Goal: Information Seeking & Learning: Check status

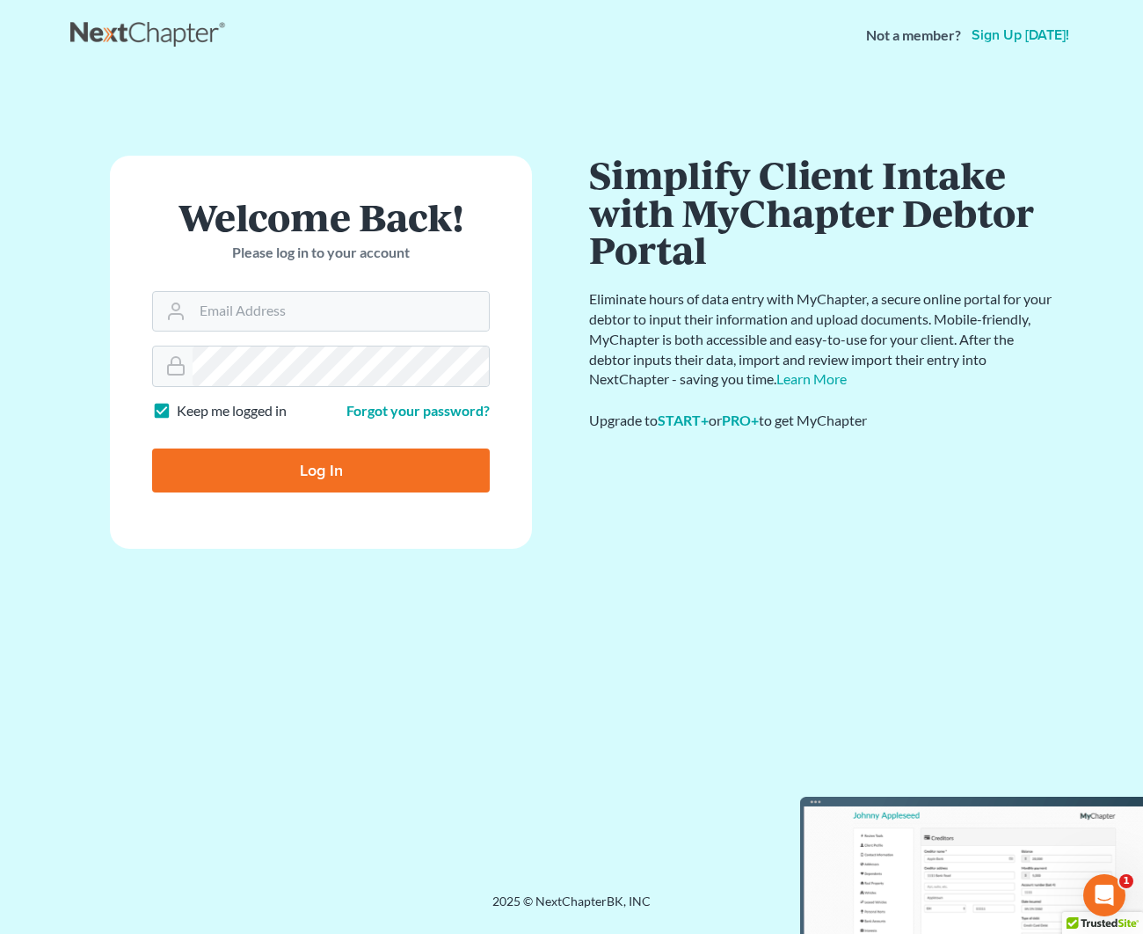
click at [214, 331] on form "Welcome Back! Please log in to your account Email Address Password Keep me logg…" at bounding box center [321, 352] width 422 height 393
type input "[EMAIL_ADDRESS][DOMAIN_NAME]"
click at [287, 454] on input "Log In" at bounding box center [321, 470] width 338 height 44
type input "Thinking..."
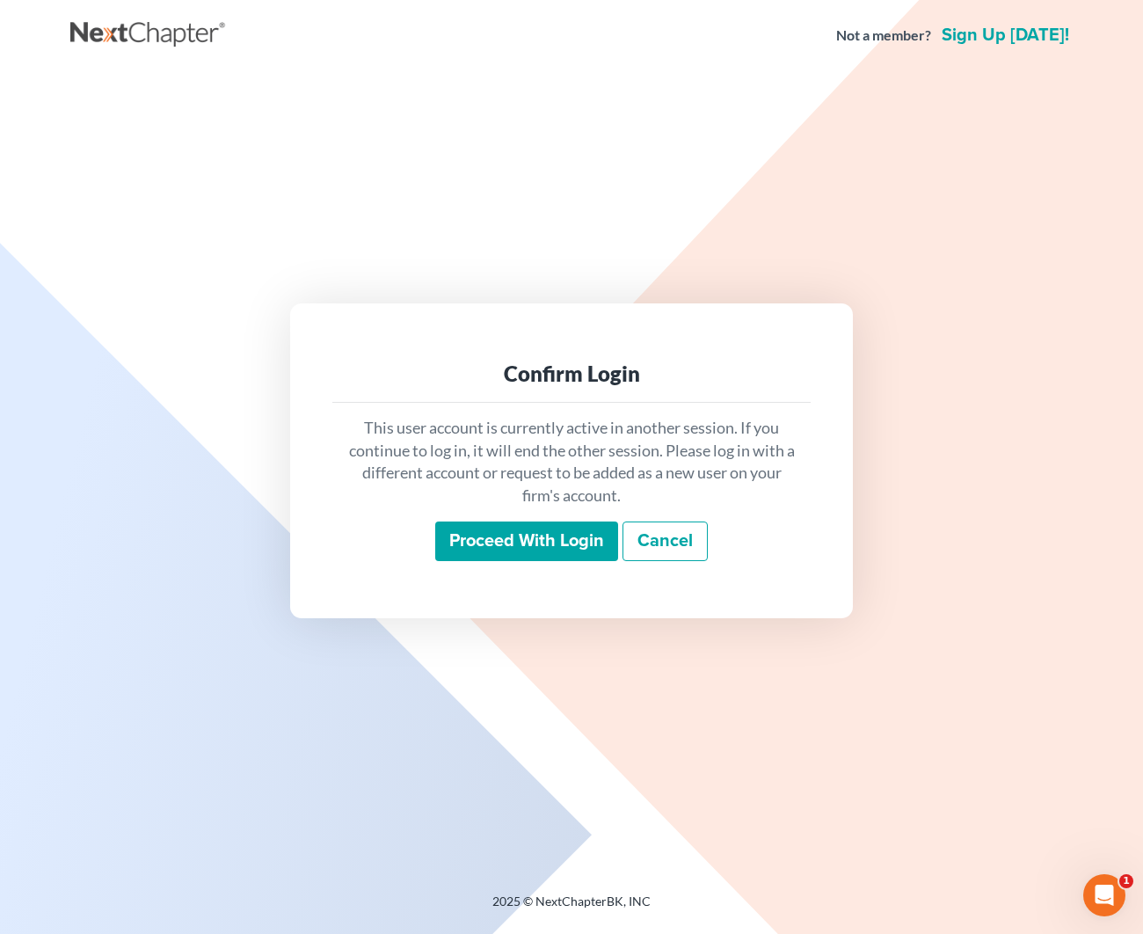
click at [512, 543] on input "Proceed with login" at bounding box center [526, 541] width 183 height 40
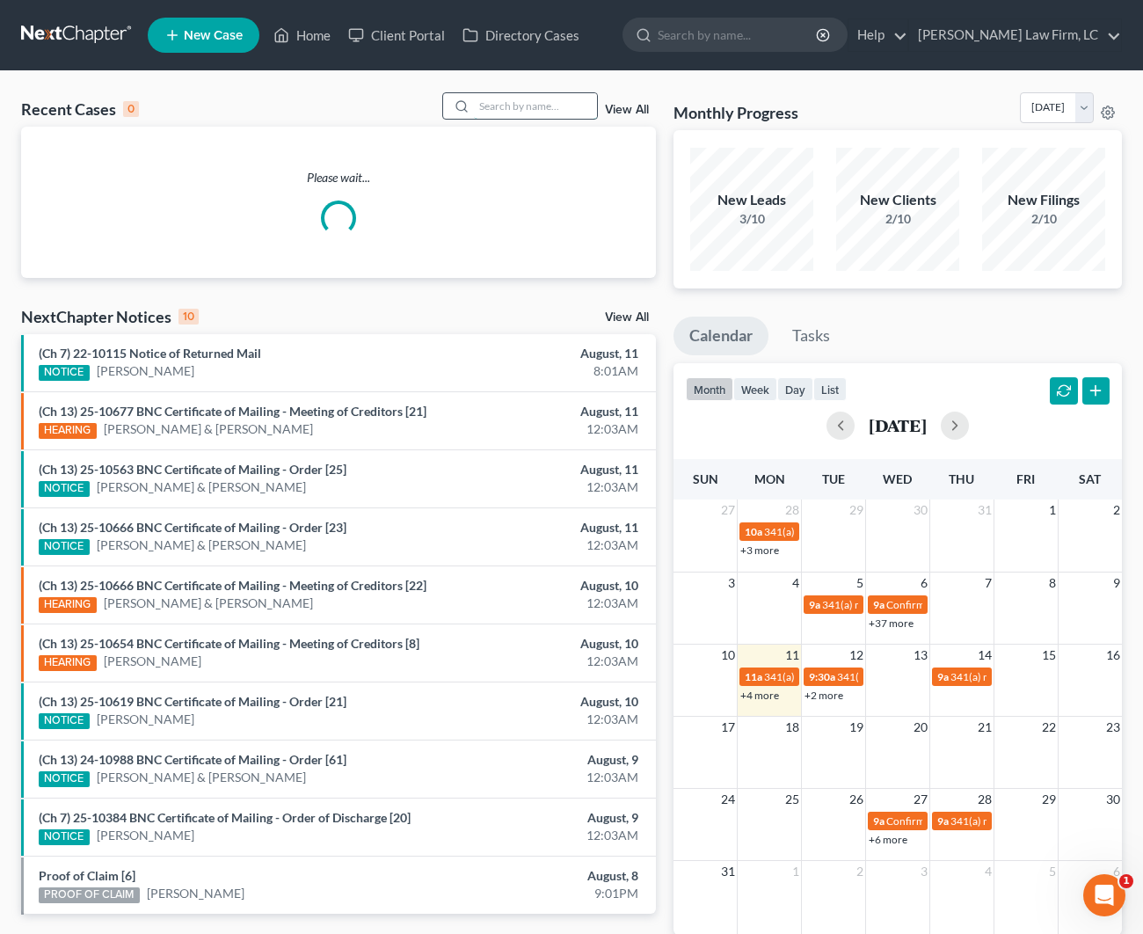
click at [543, 114] on input "search" at bounding box center [535, 105] width 123 height 25
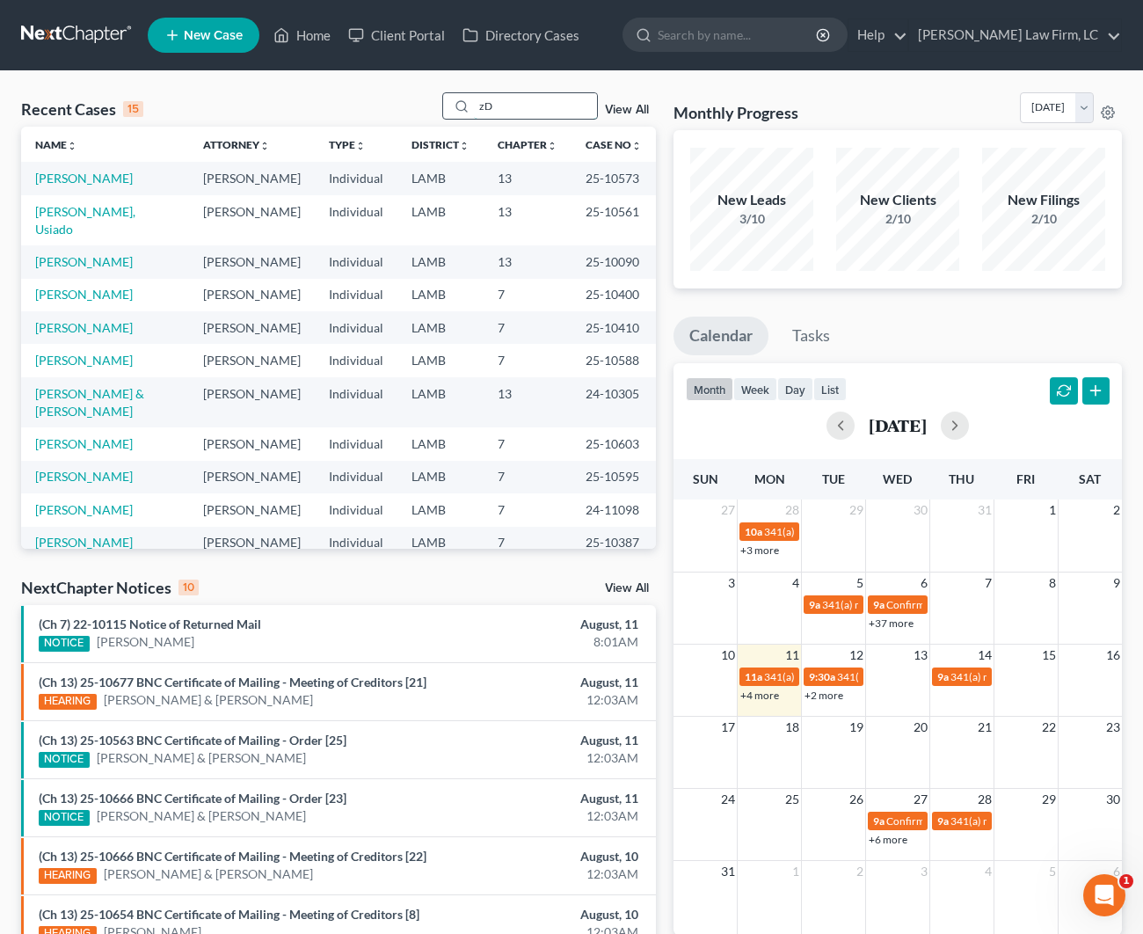
type input "z"
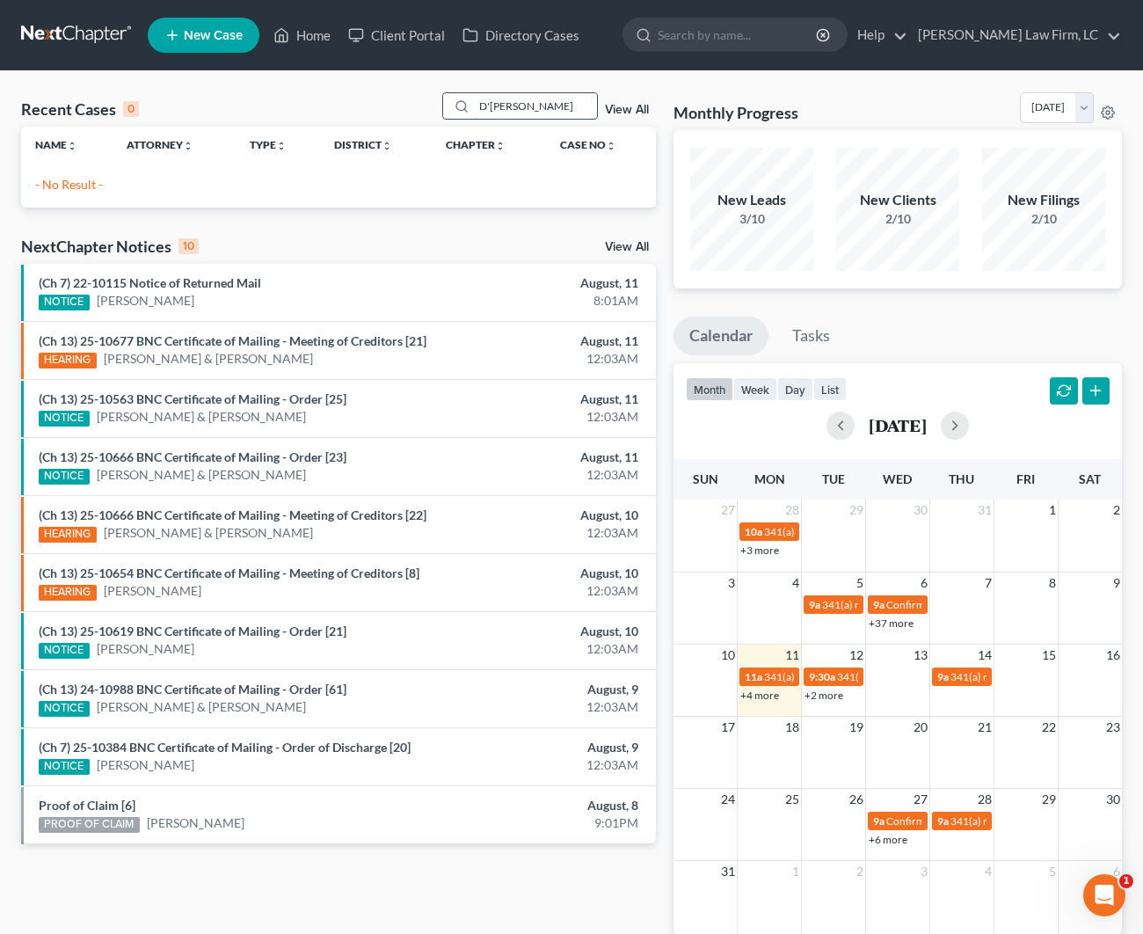
type input "D'[PERSON_NAME]"
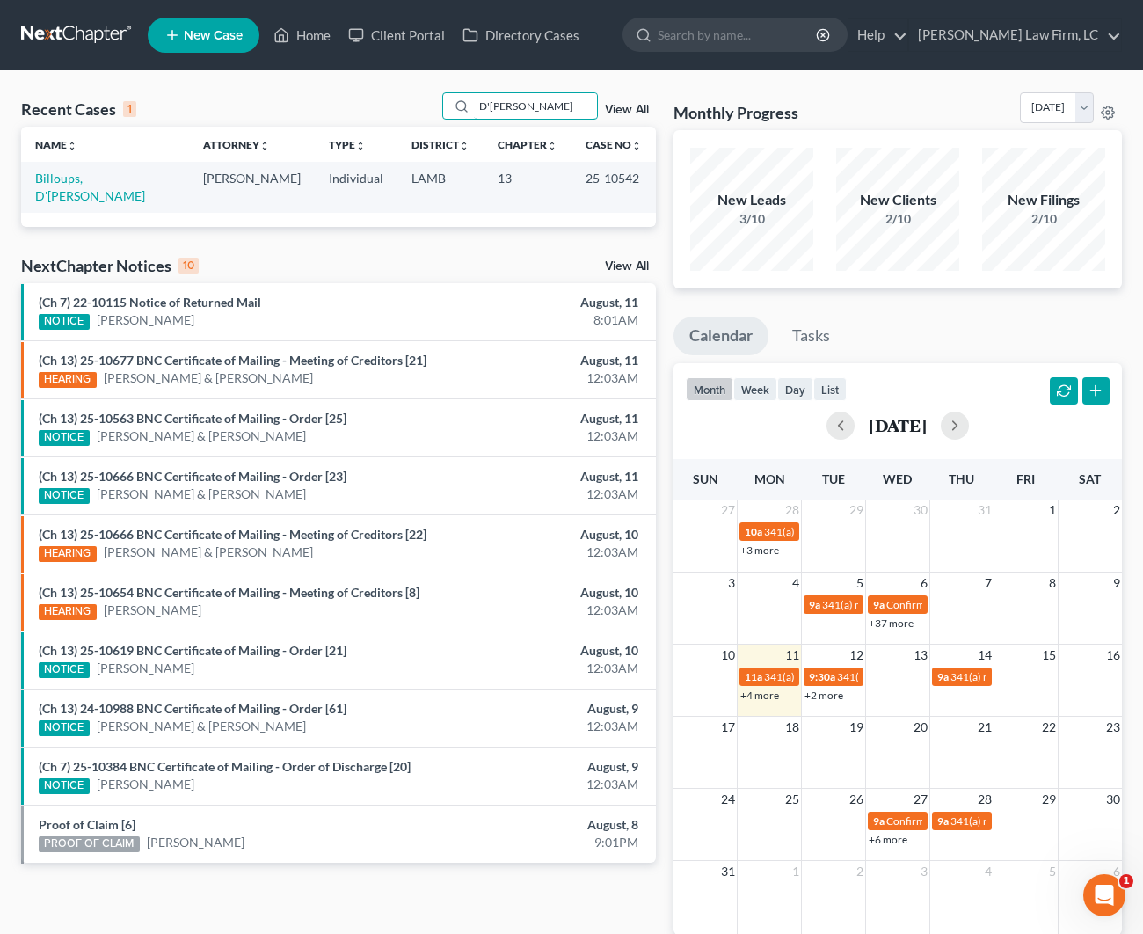
scroll to position [34, 1]
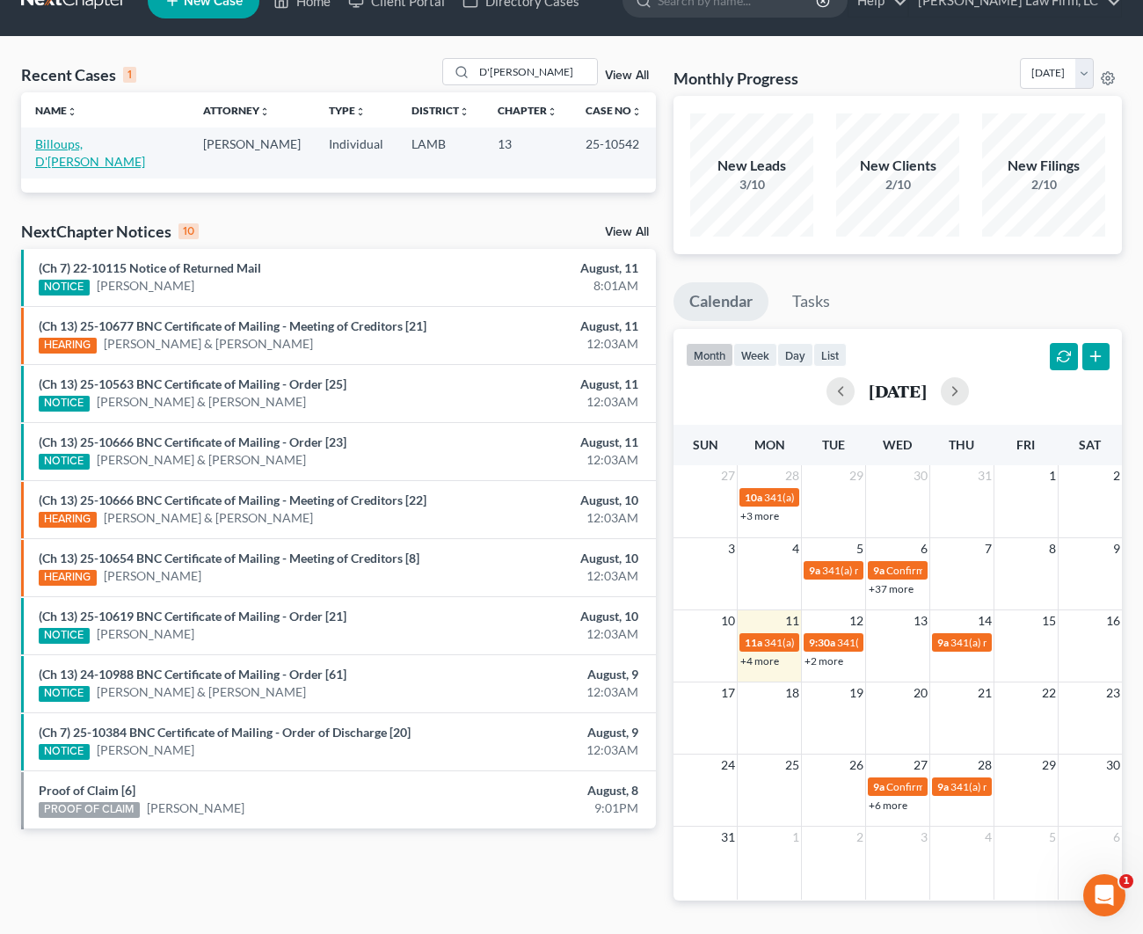
click at [110, 150] on link "Billoups, D'[PERSON_NAME]" at bounding box center [90, 152] width 110 height 33
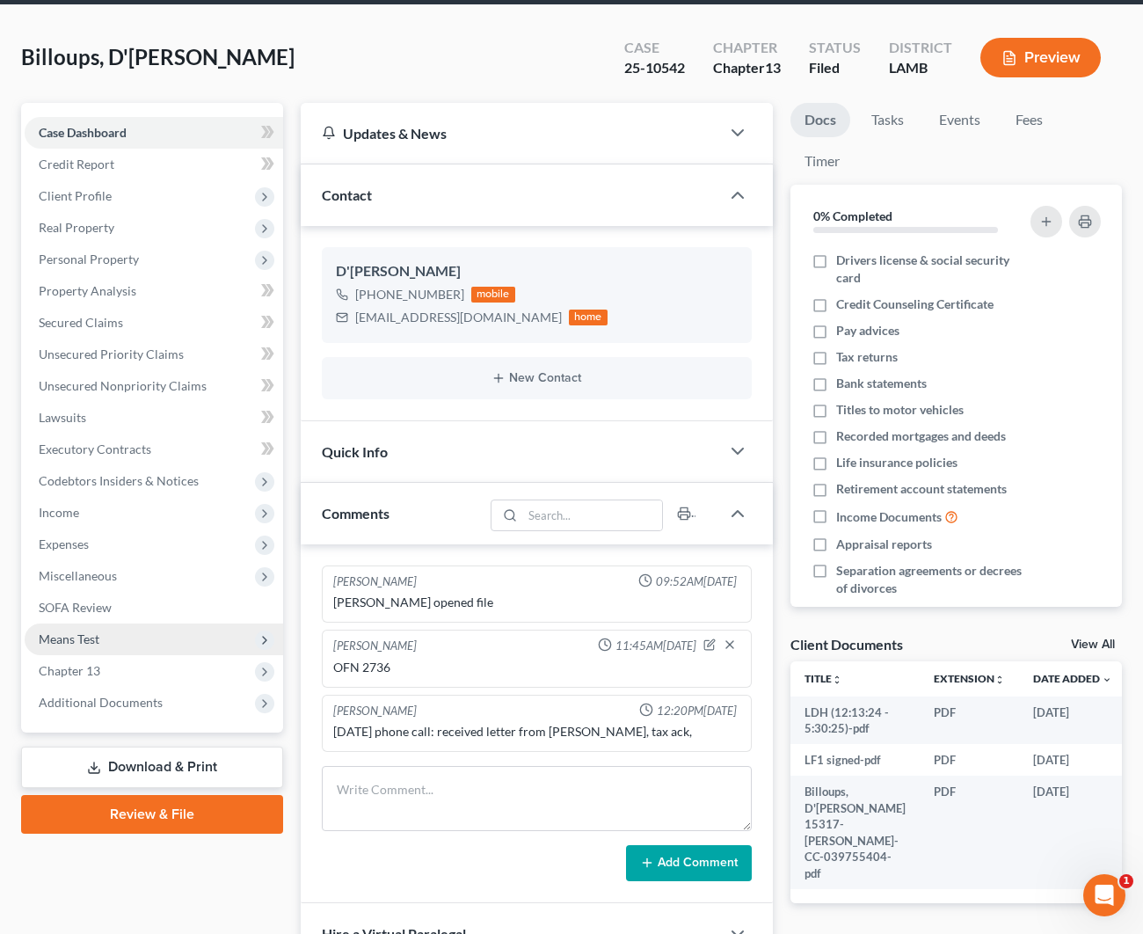
scroll to position [69, 0]
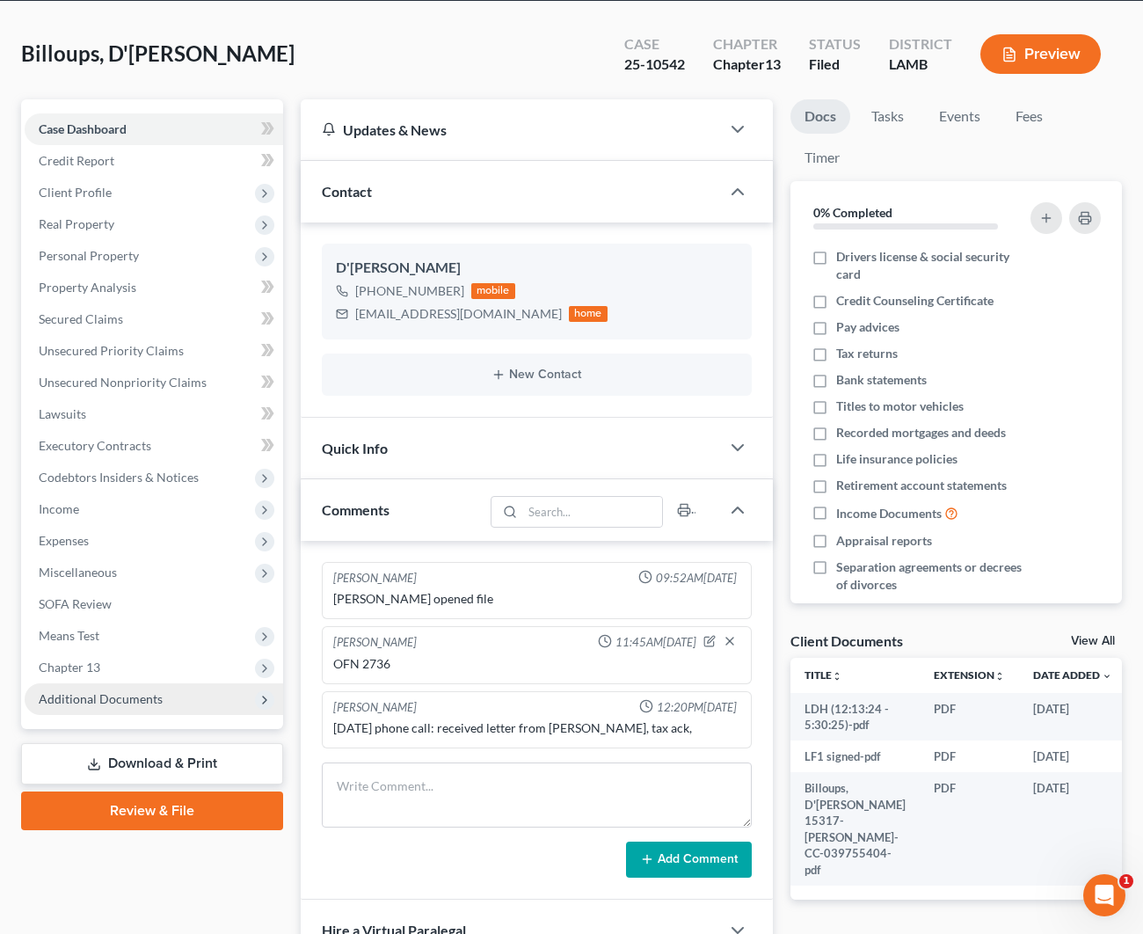
click at [159, 696] on span "Additional Documents" at bounding box center [101, 698] width 124 height 15
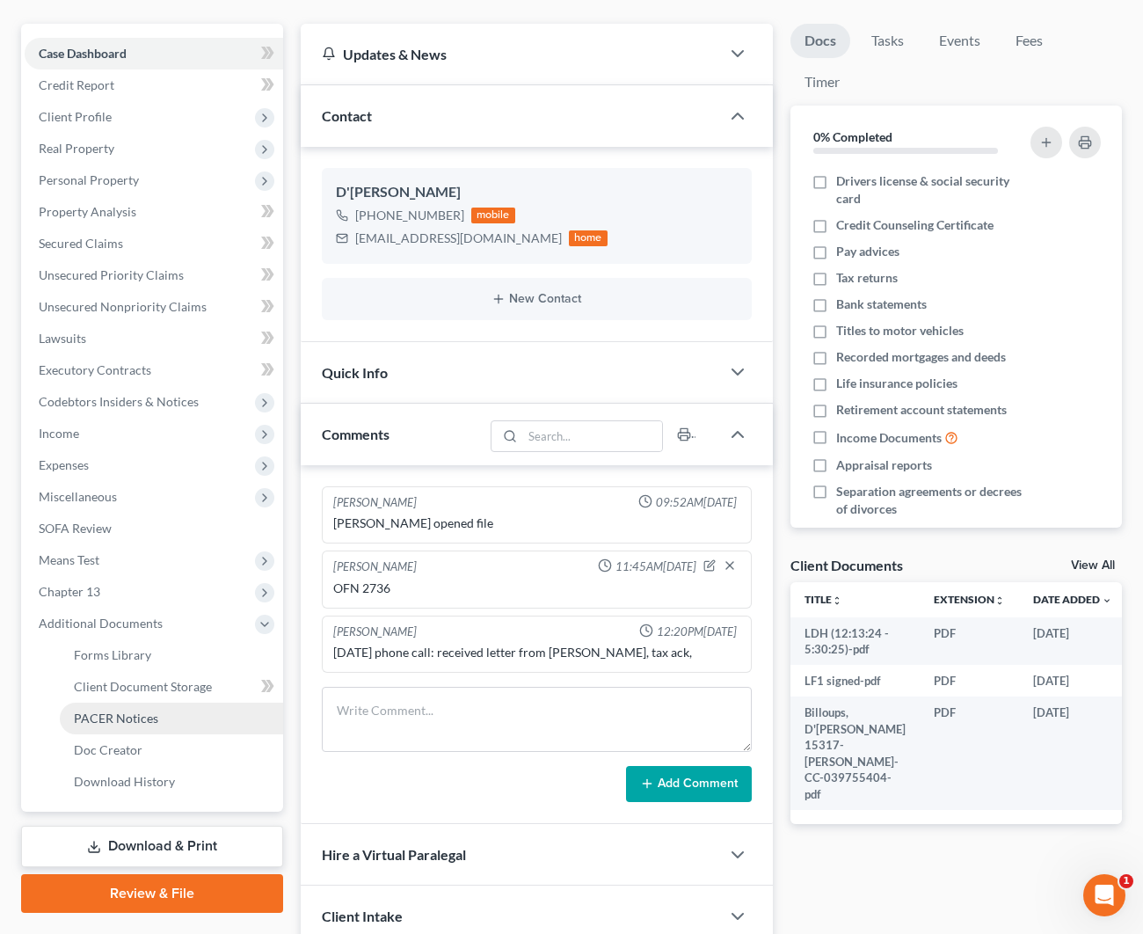
click at [148, 706] on link "PACER Notices" at bounding box center [171, 718] width 223 height 32
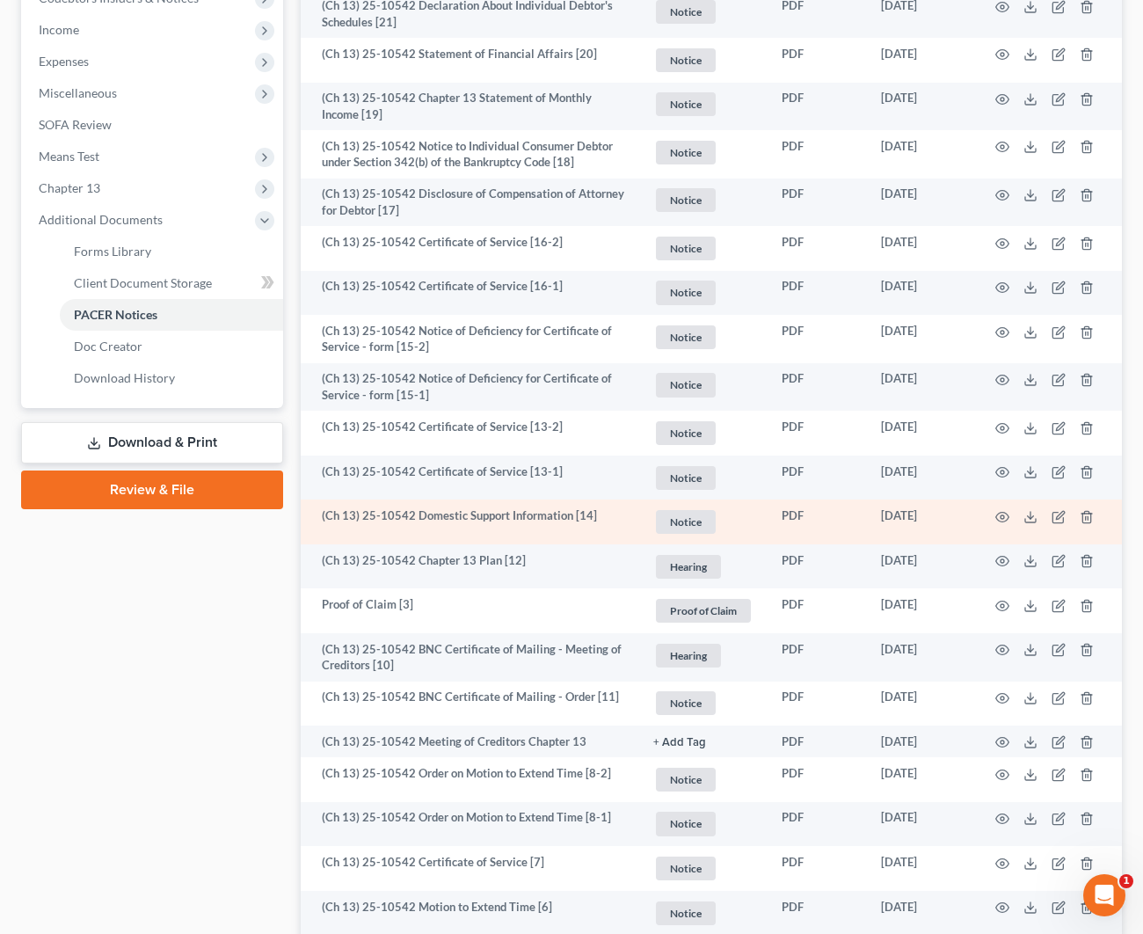
scroll to position [551, 0]
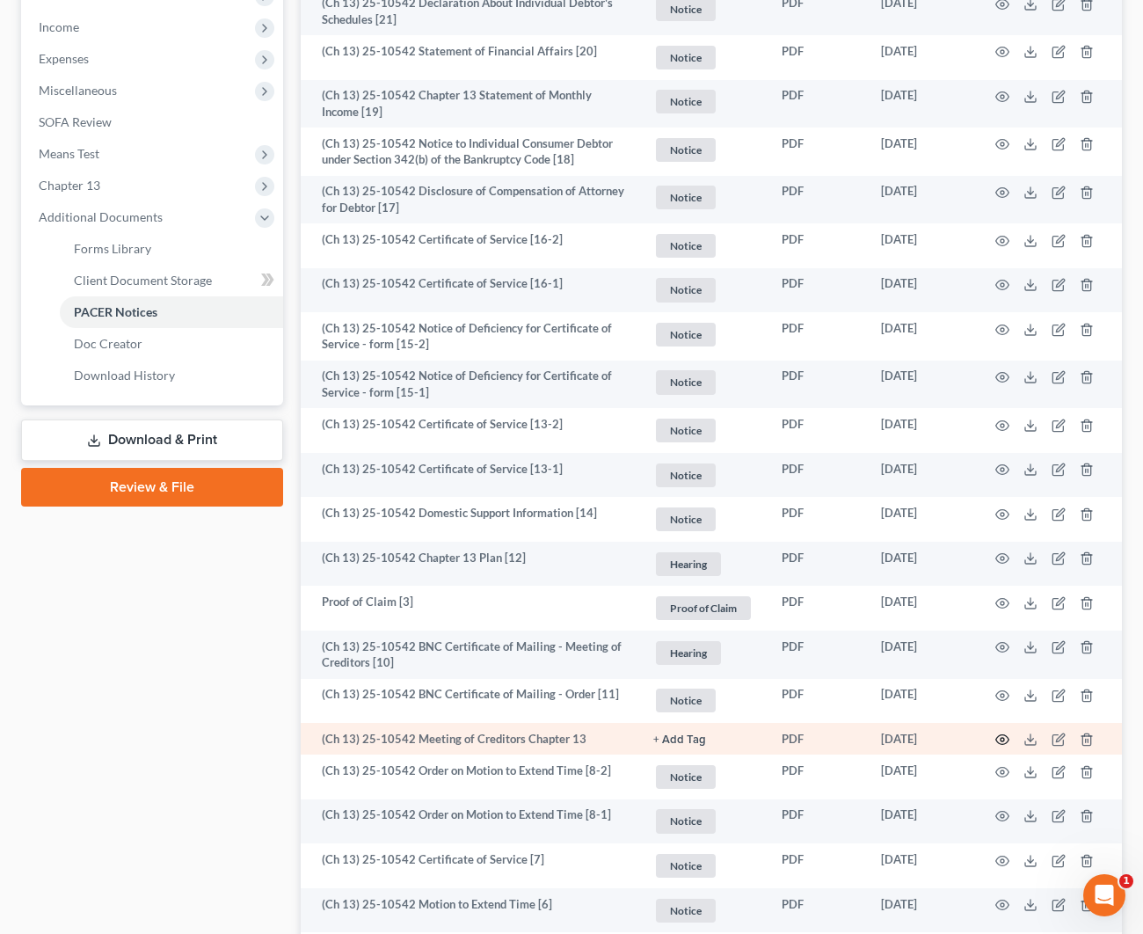
click at [996, 735] on icon "button" at bounding box center [1002, 740] width 13 height 10
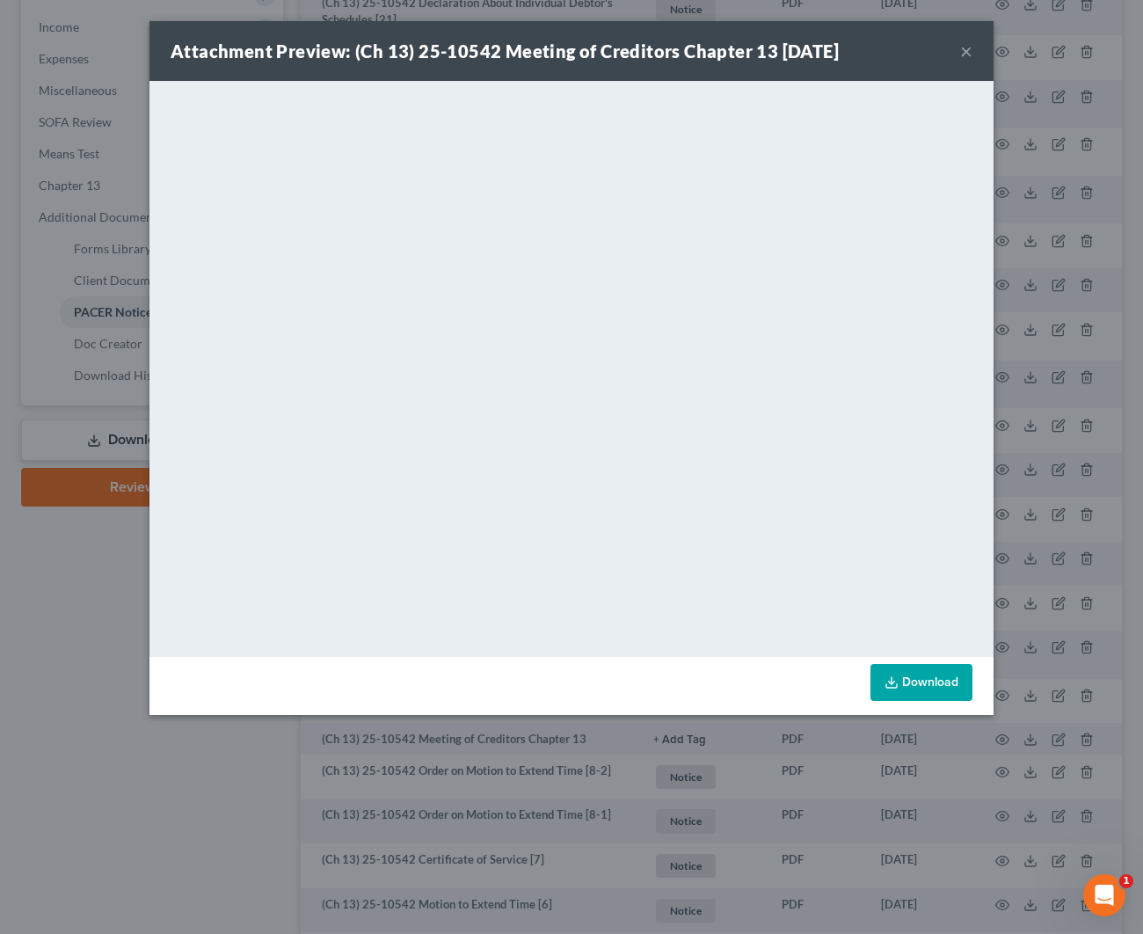
click at [971, 53] on button "×" at bounding box center [966, 50] width 12 height 21
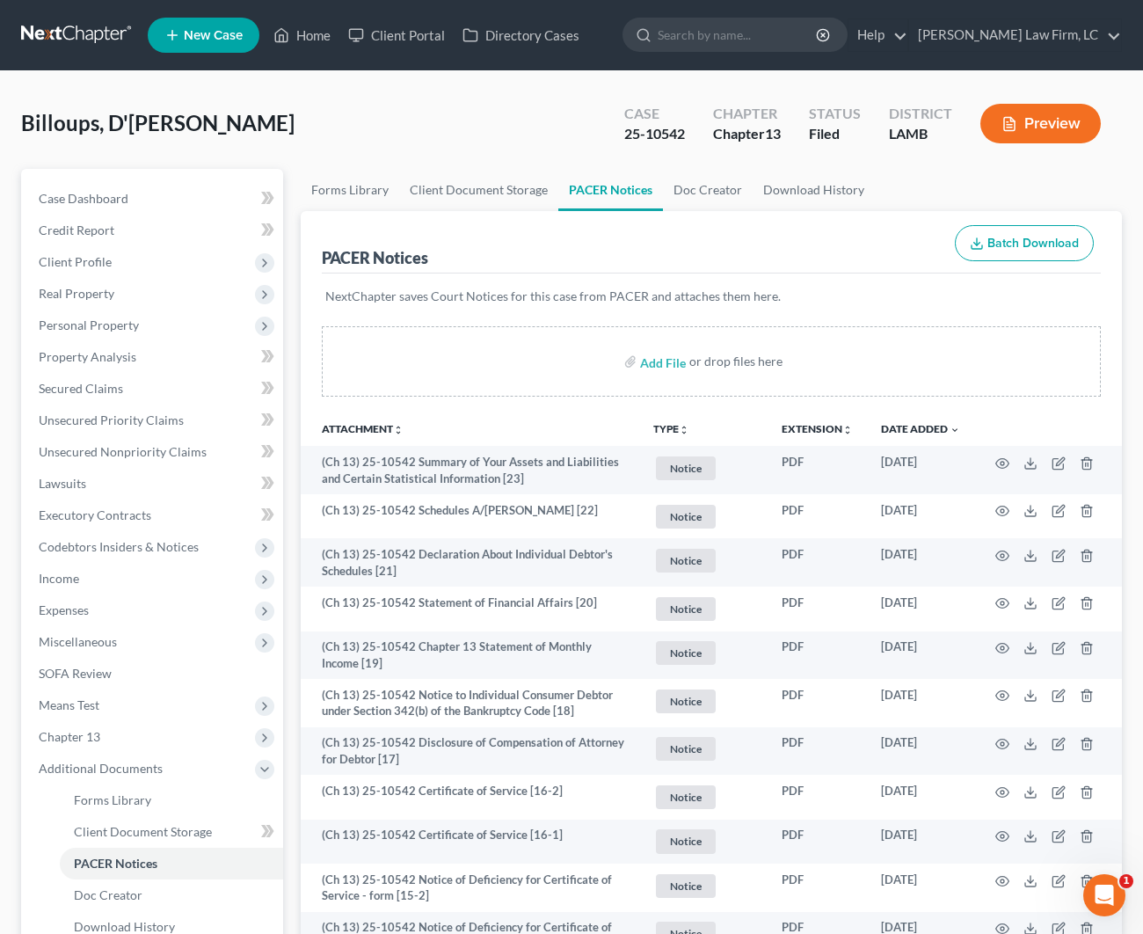
scroll to position [0, 0]
click at [314, 30] on link "Home" at bounding box center [302, 35] width 75 height 32
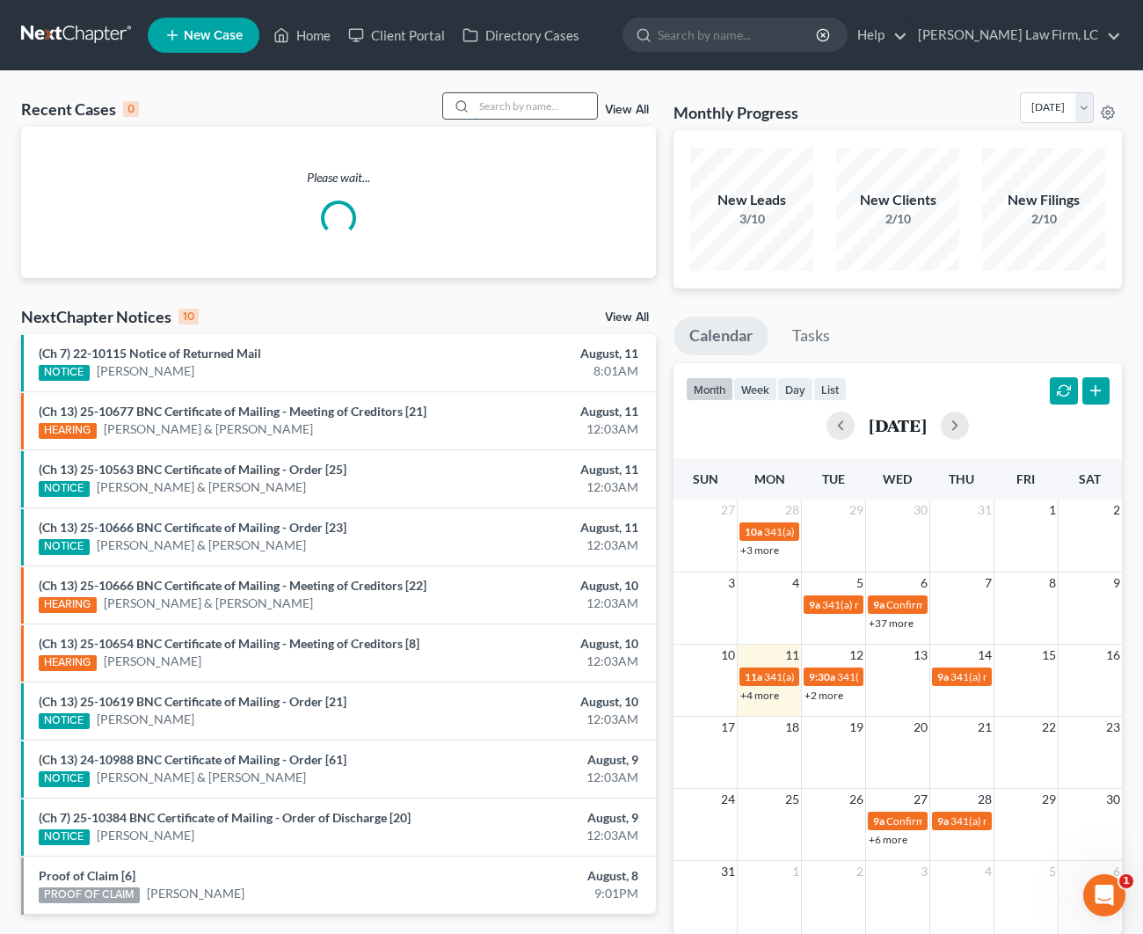
click at [538, 115] on input "search" at bounding box center [535, 105] width 123 height 25
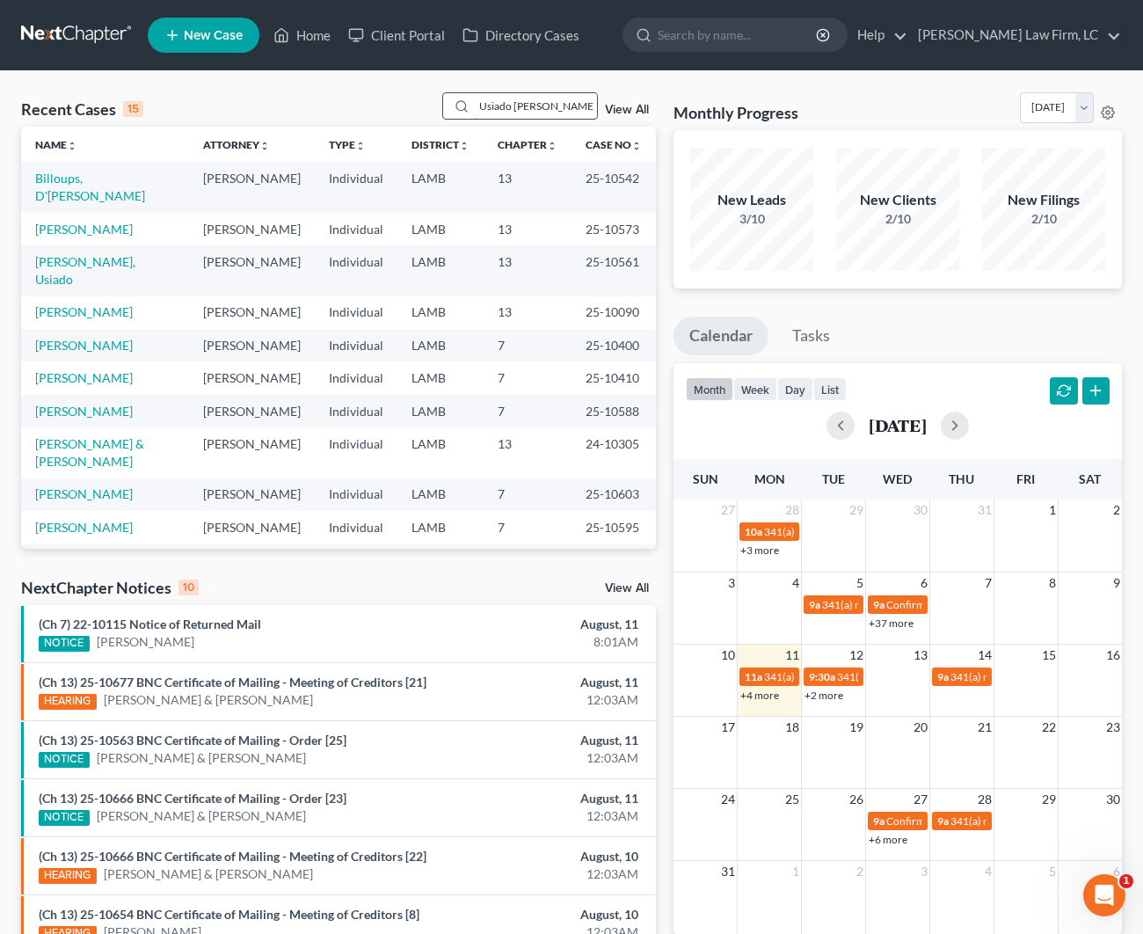
type input "Usiado James"
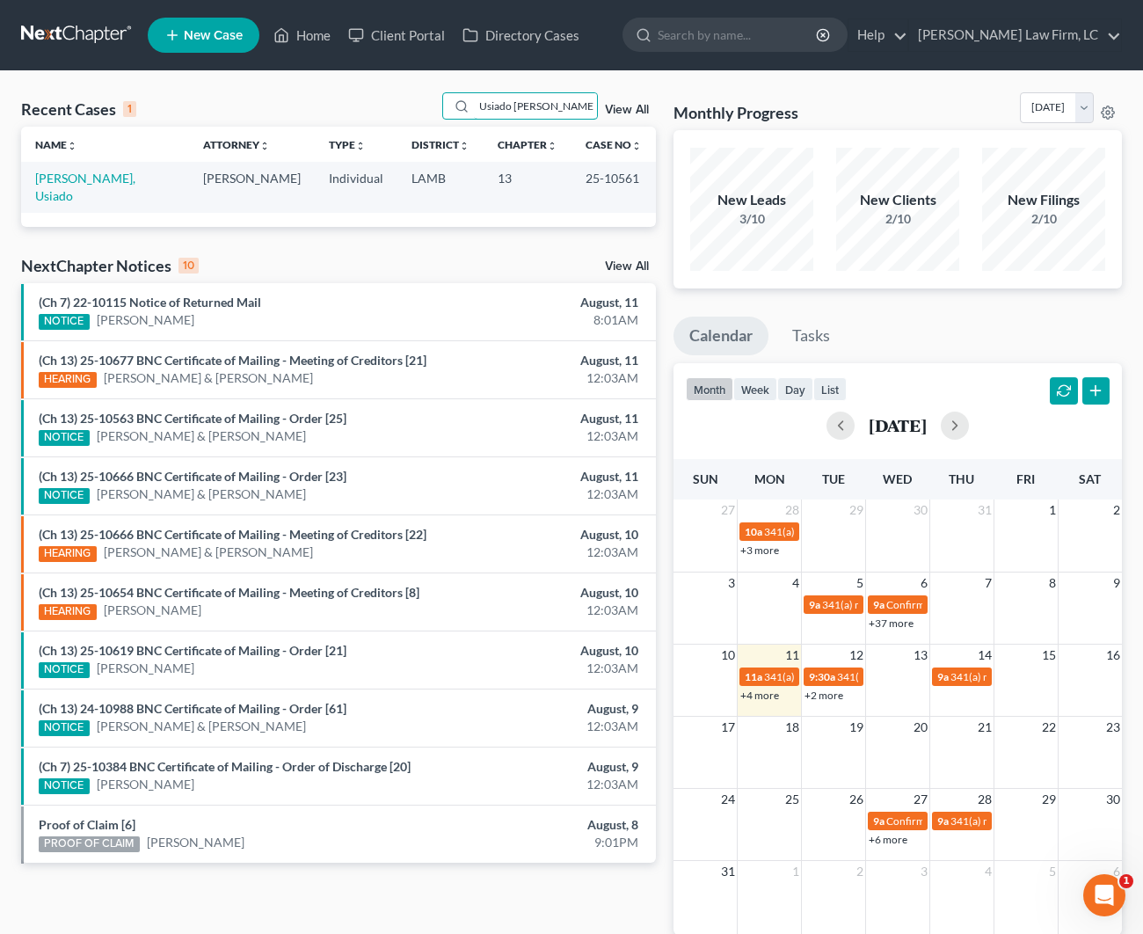
scroll to position [0, 1]
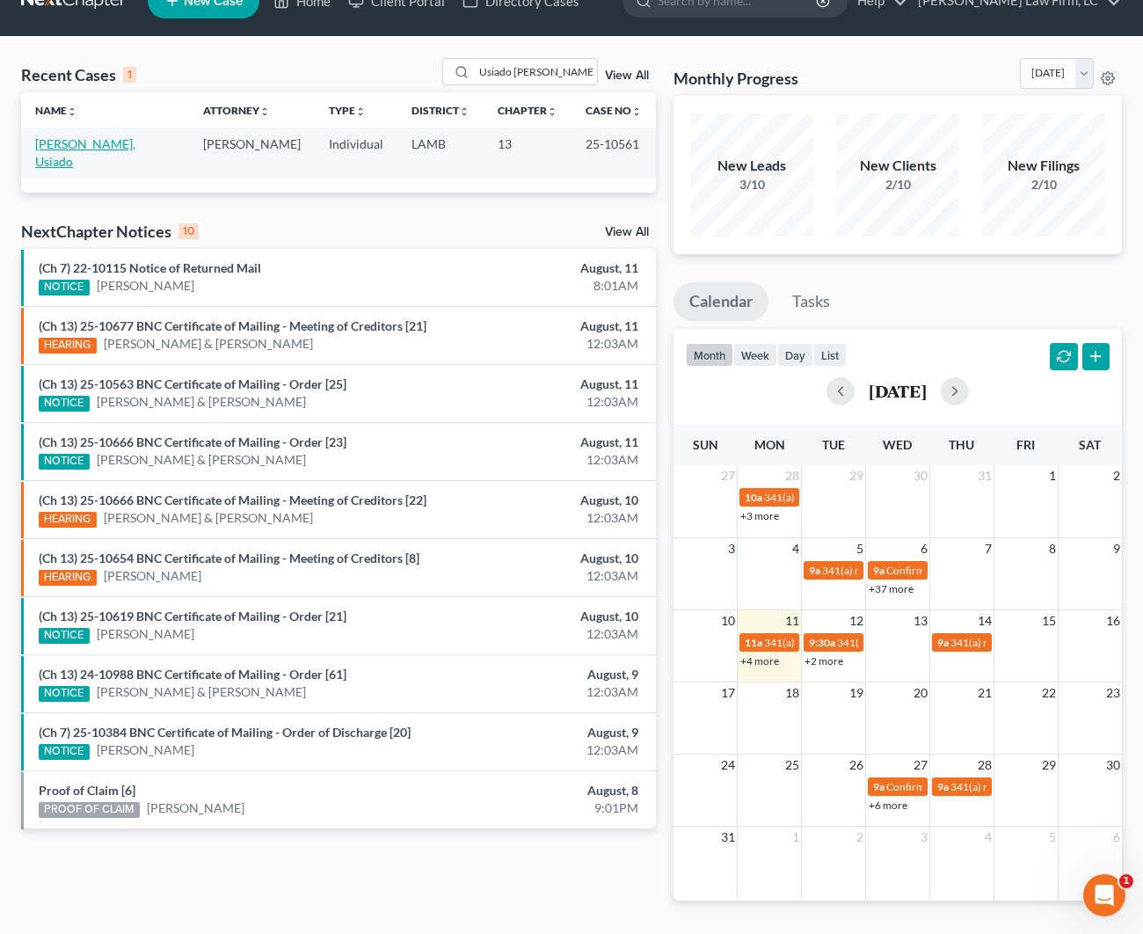
click at [95, 148] on link "James, Usiado" at bounding box center [85, 152] width 100 height 33
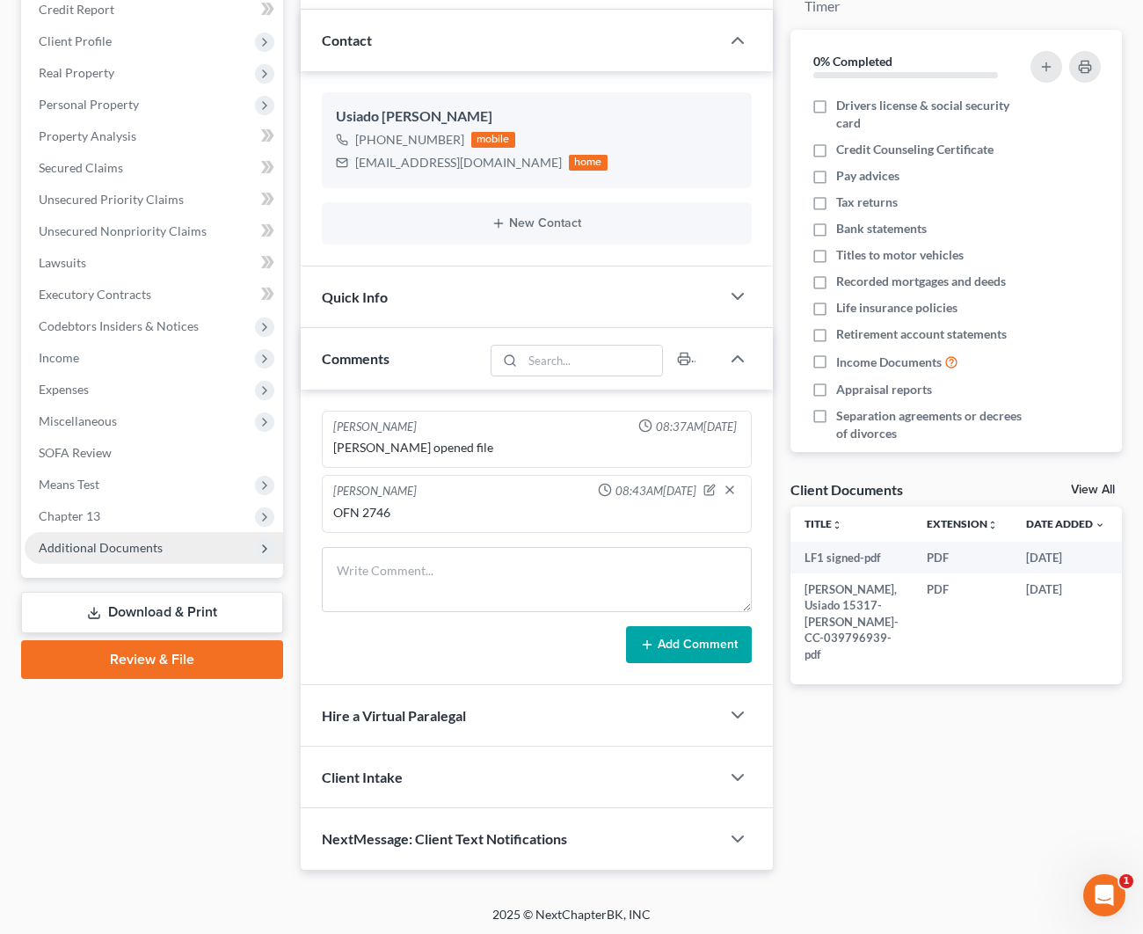
scroll to position [218, 2]
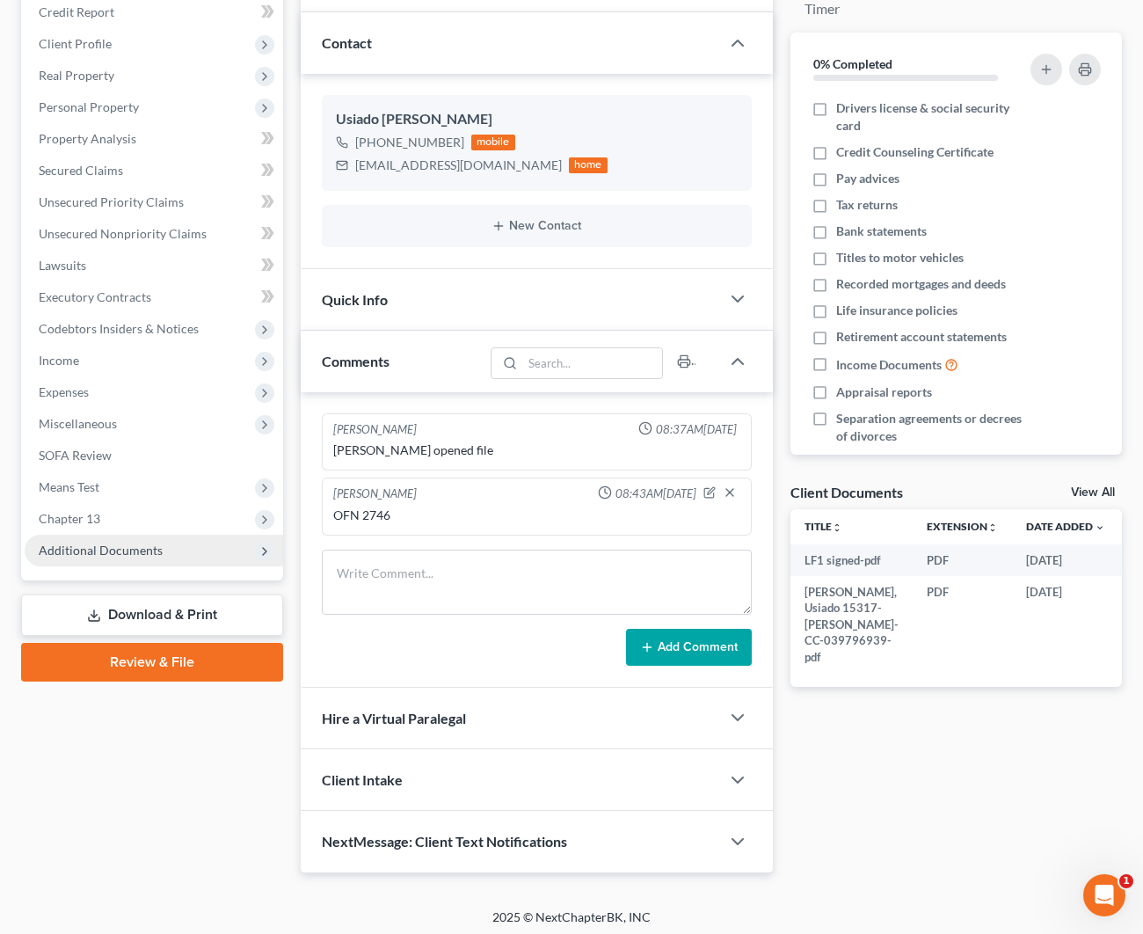
click at [147, 544] on span "Additional Documents" at bounding box center [101, 549] width 124 height 15
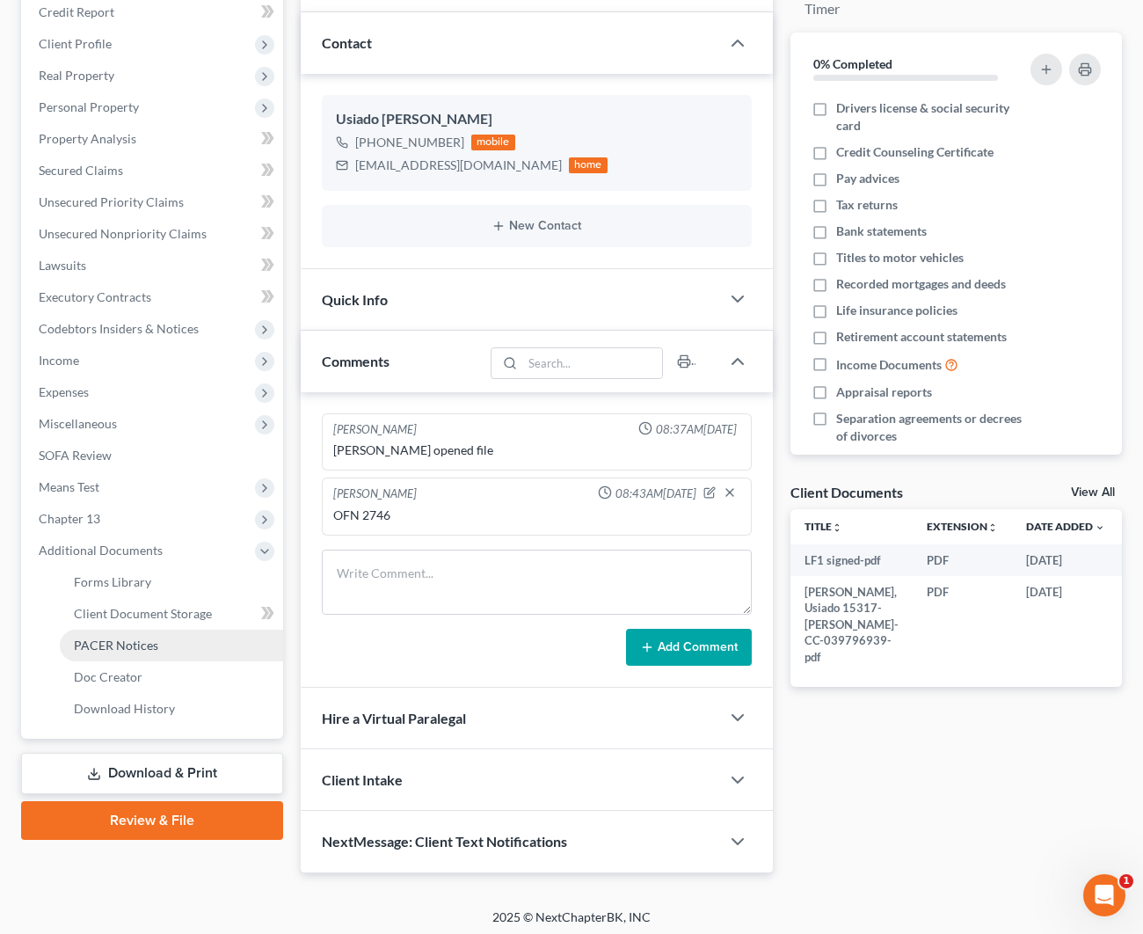
scroll to position [214, 2]
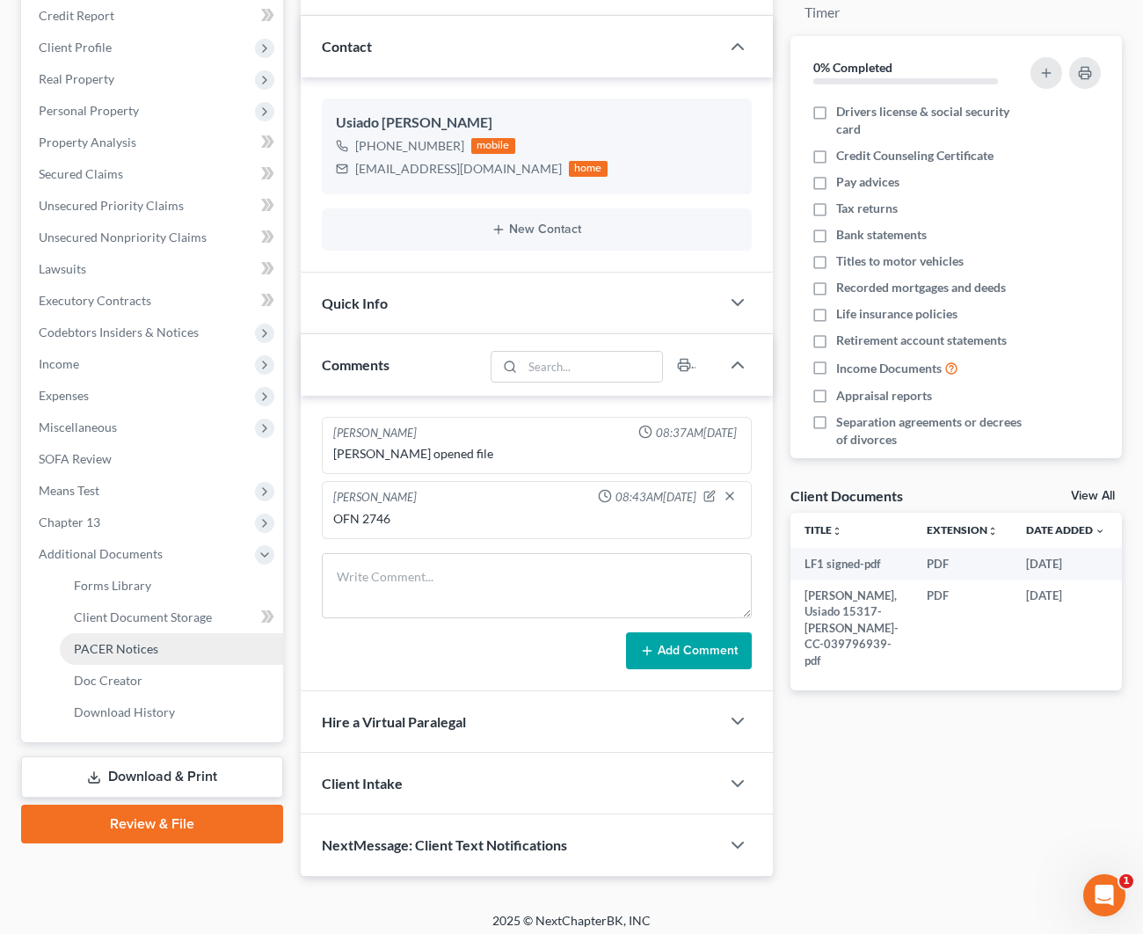
click at [180, 658] on link "PACER Notices" at bounding box center [171, 649] width 223 height 32
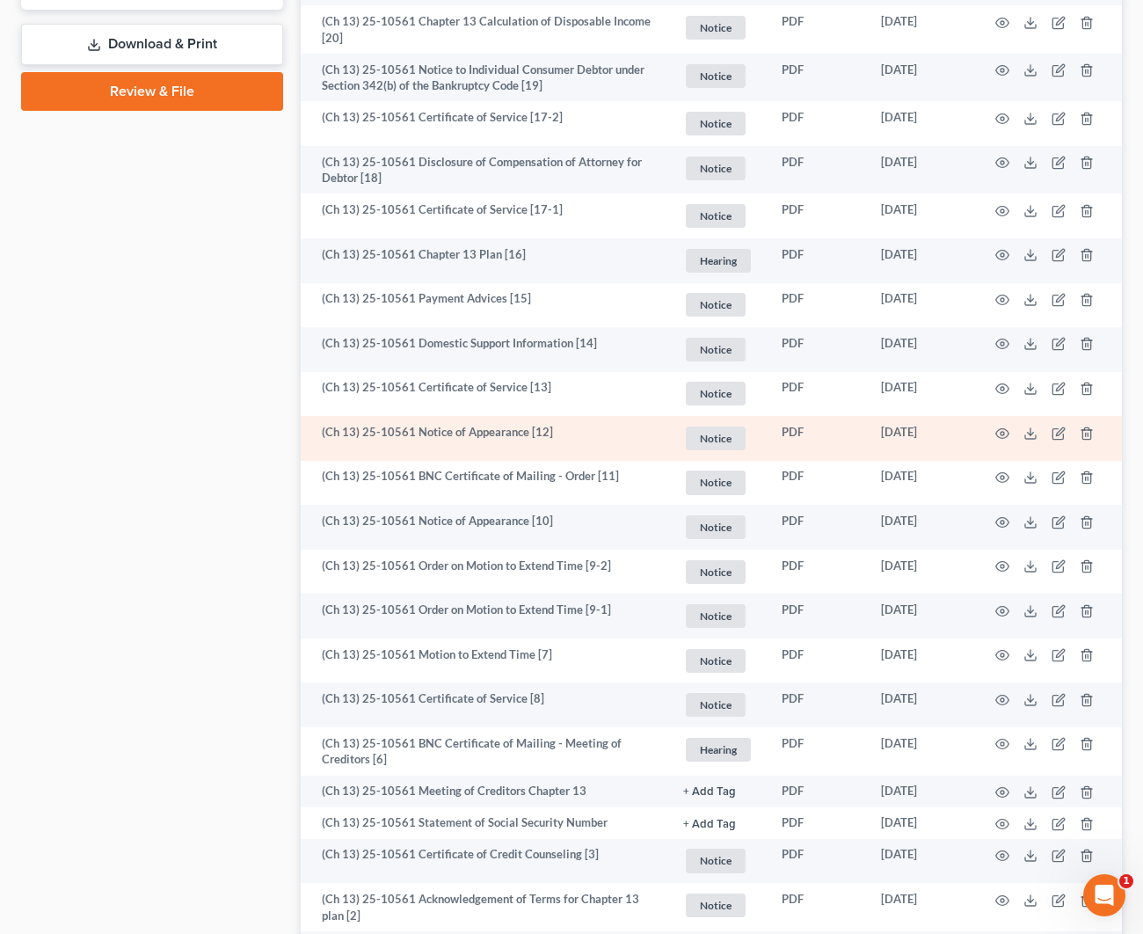
scroll to position [1101, 0]
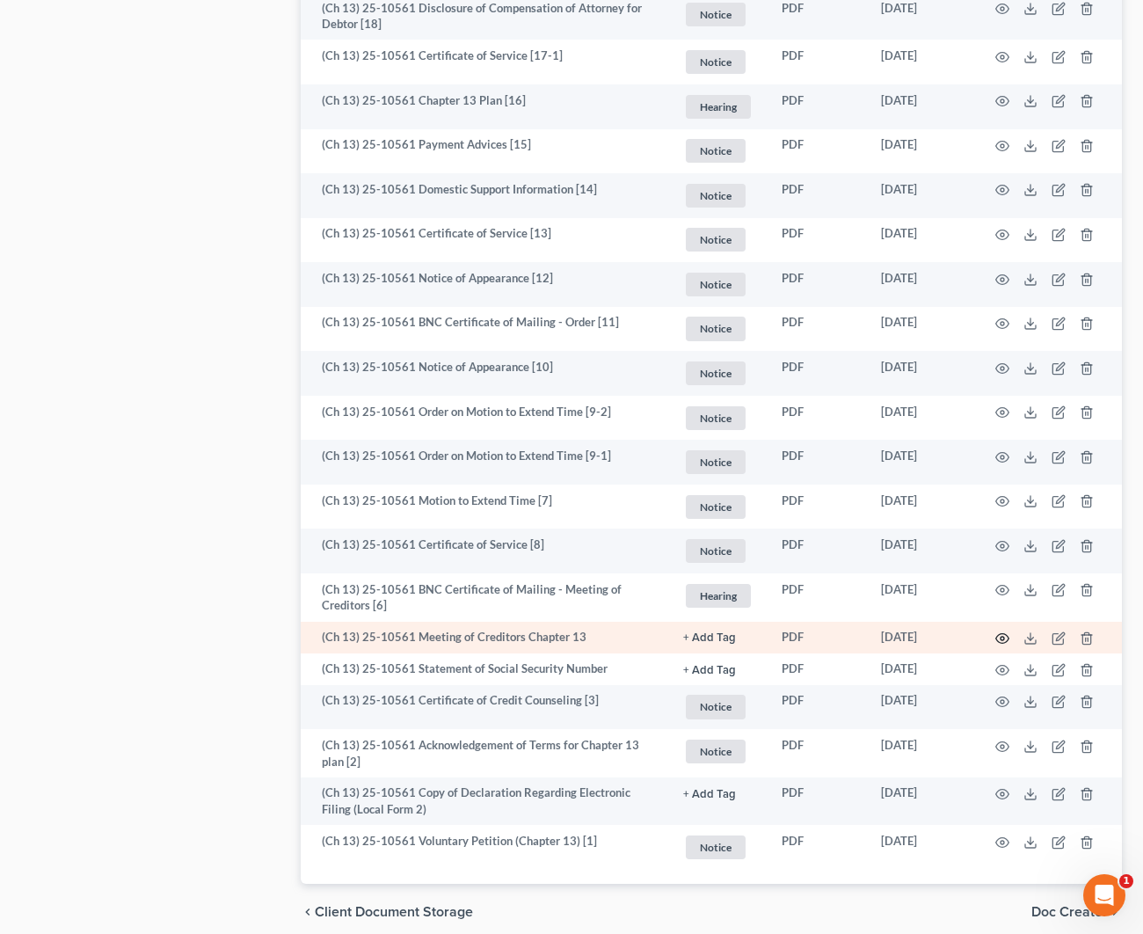
click at [1001, 631] on icon "button" at bounding box center [1002, 638] width 14 height 14
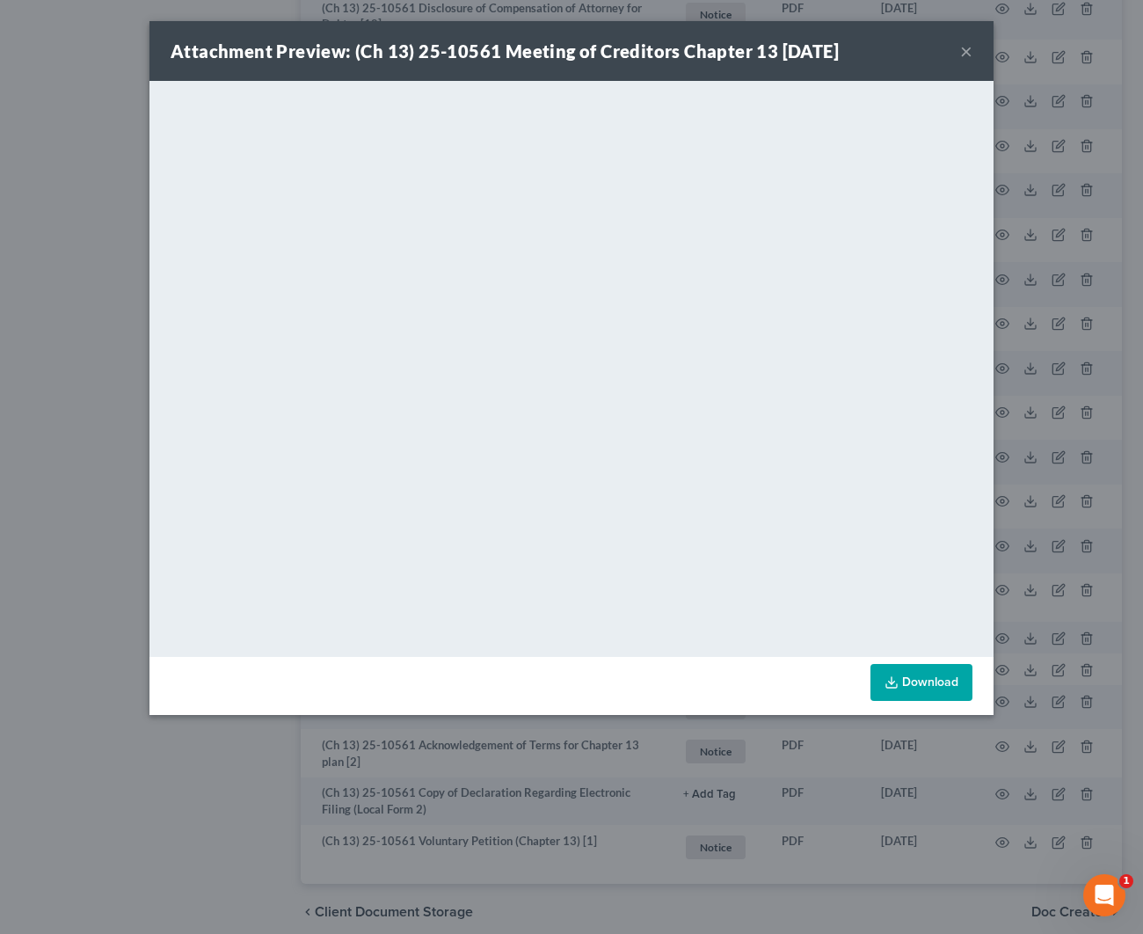
click at [967, 52] on button "×" at bounding box center [966, 50] width 12 height 21
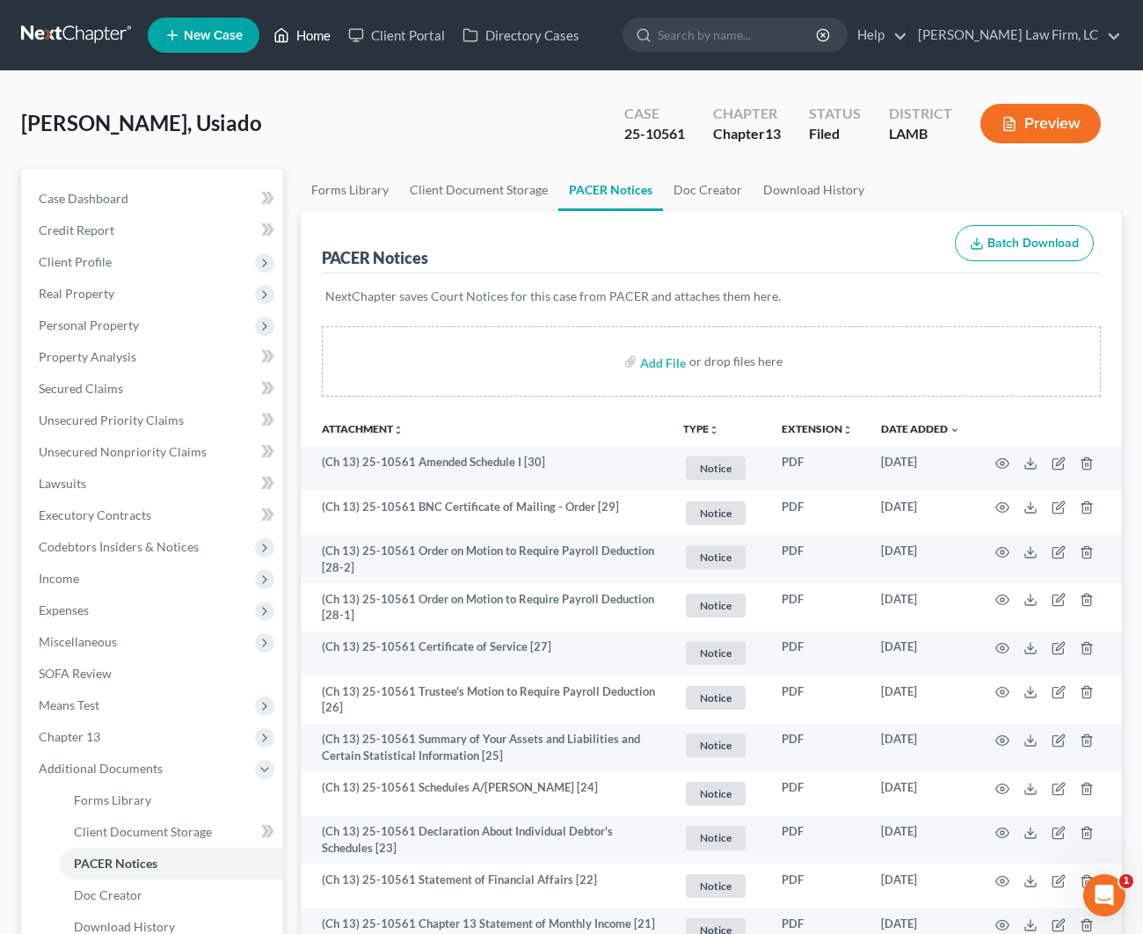
scroll to position [0, 0]
click at [296, 45] on link "Home" at bounding box center [302, 35] width 75 height 32
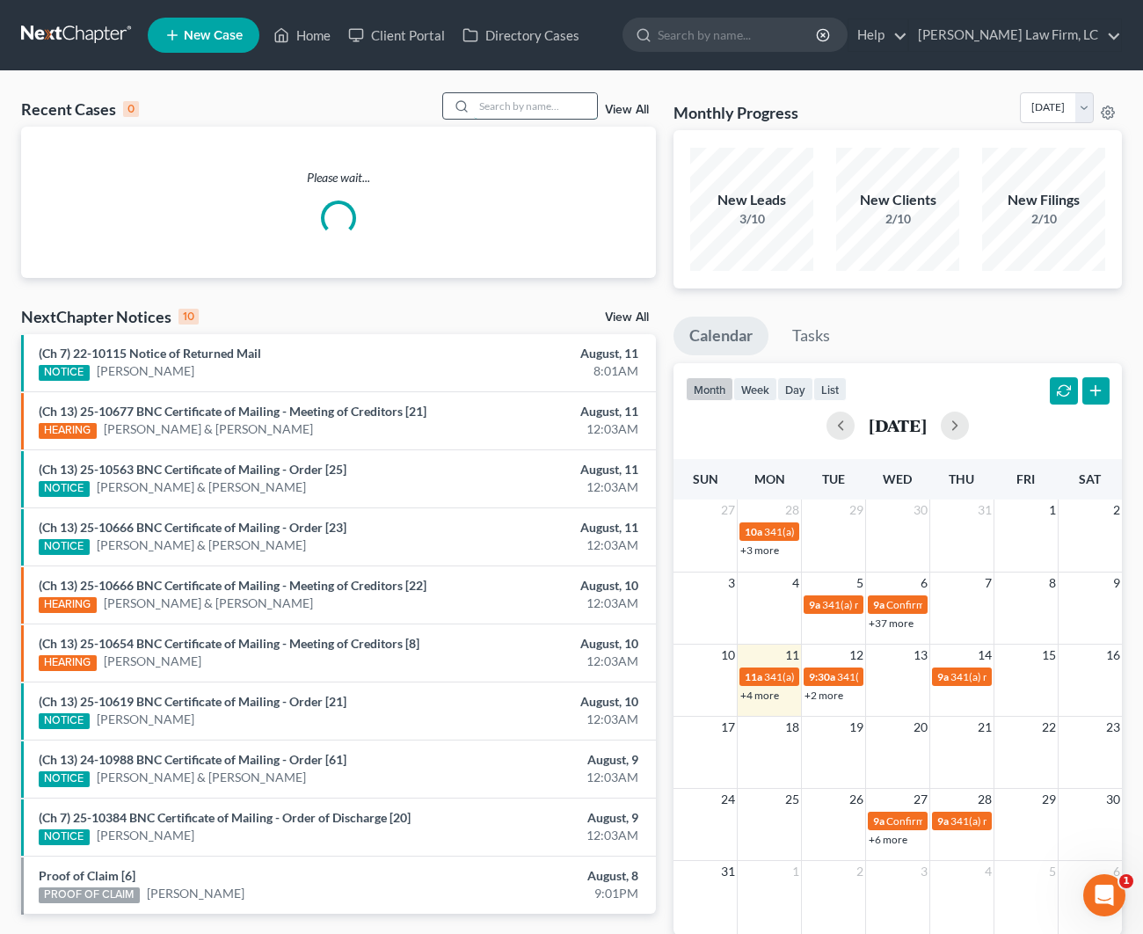
click at [528, 105] on input "search" at bounding box center [535, 105] width 123 height 25
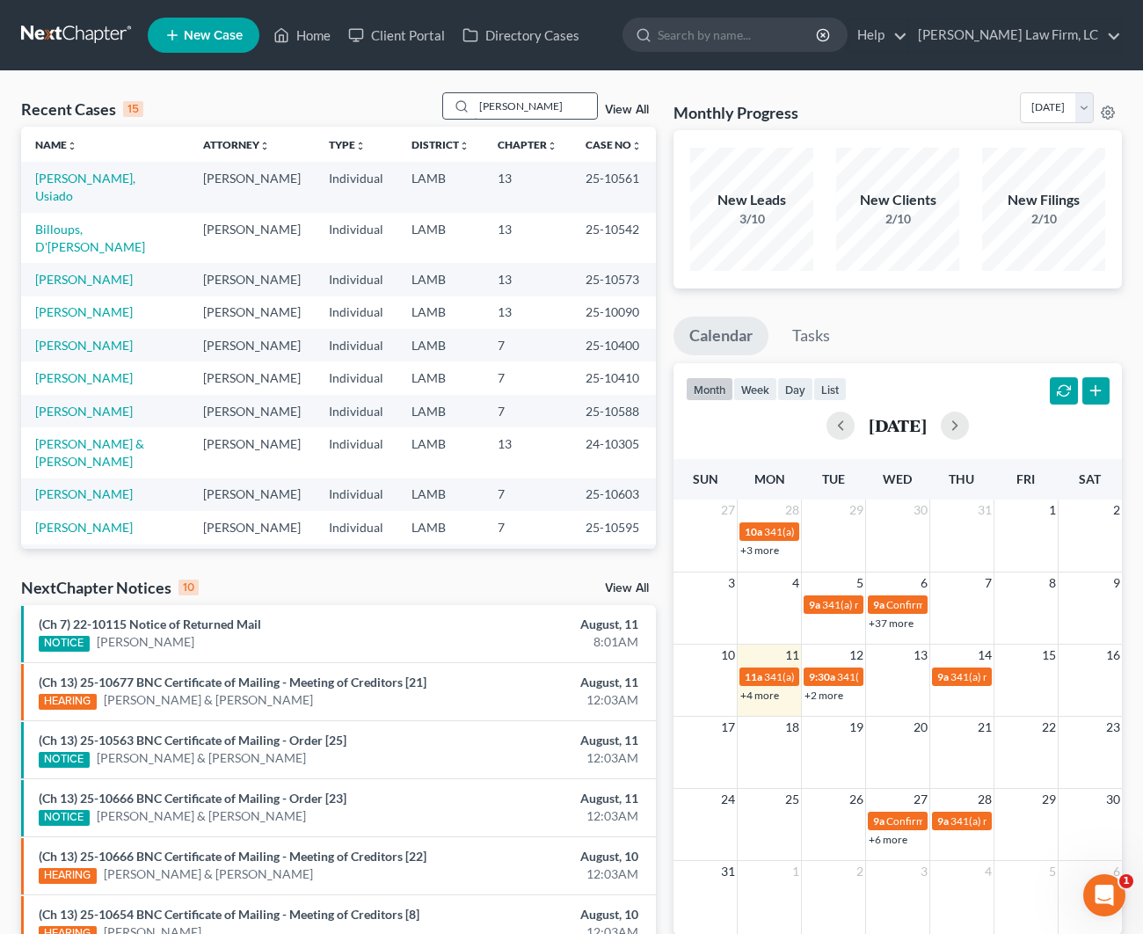
scroll to position [0, 3]
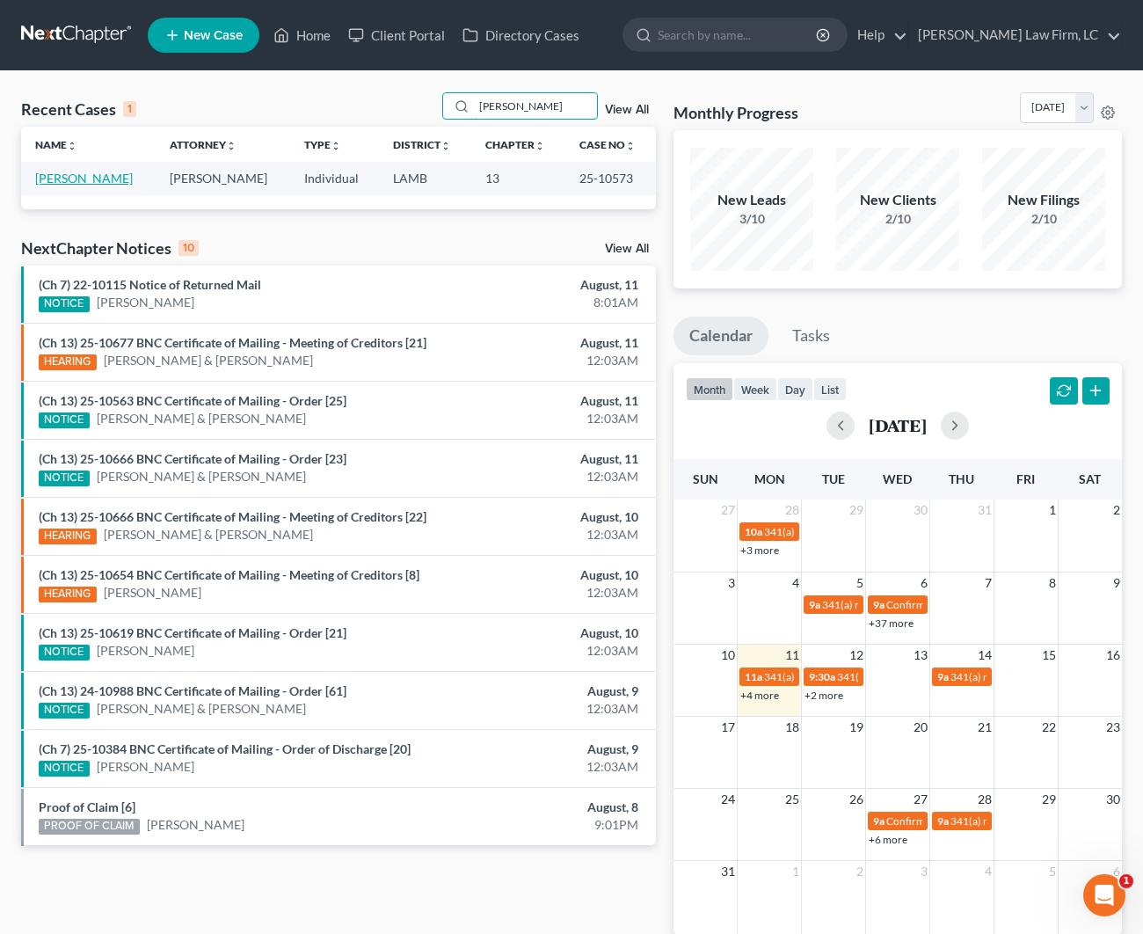
type input "Ashley Pinkney"
click at [80, 184] on link "Pinkney, Ashley" at bounding box center [84, 178] width 98 height 15
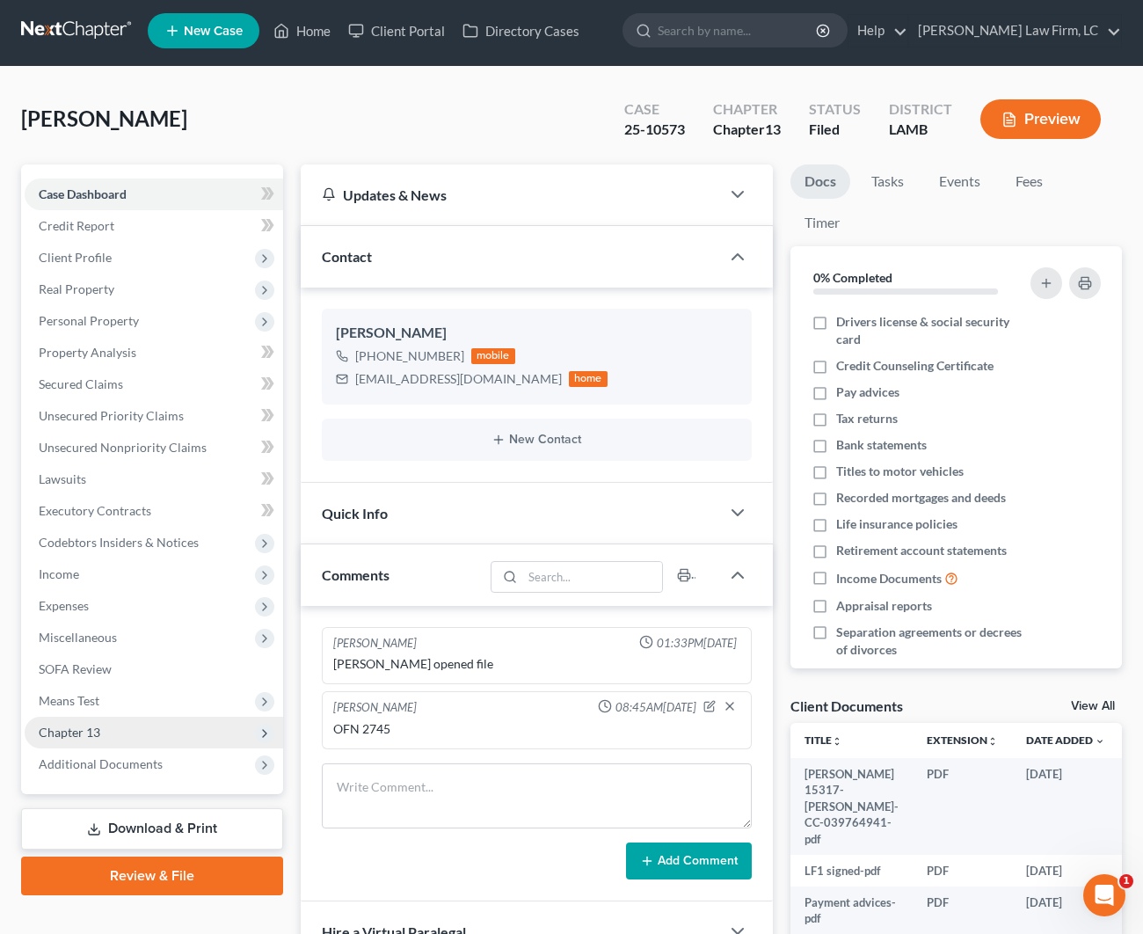
drag, startPoint x: 151, startPoint y: 756, endPoint x: 154, endPoint y: 742, distance: 14.3
click at [149, 753] on span "Additional Documents" at bounding box center [154, 764] width 258 height 32
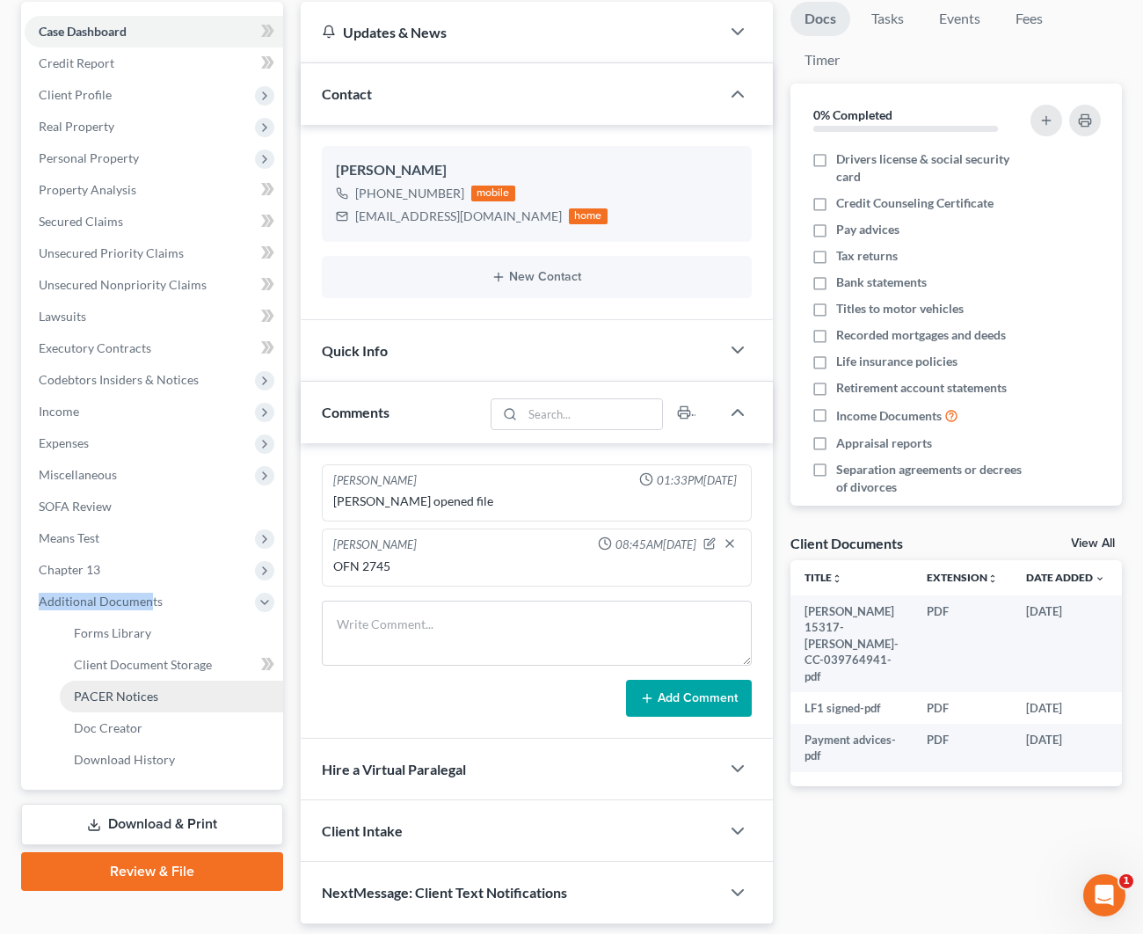
click at [134, 727] on span "Doc Creator" at bounding box center [108, 727] width 69 height 15
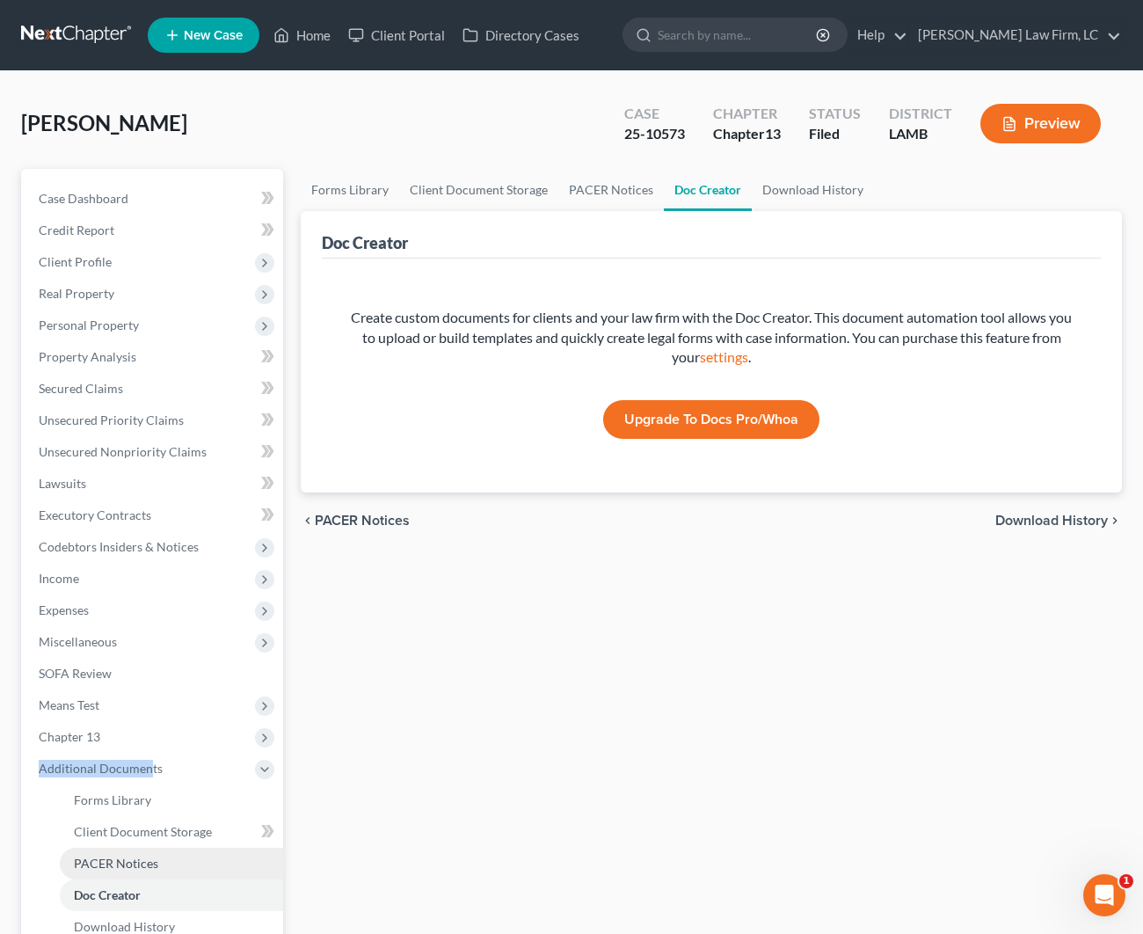
drag, startPoint x: 144, startPoint y: 858, endPoint x: 160, endPoint y: 849, distance: 18.1
click at [145, 857] on span "PACER Notices" at bounding box center [116, 862] width 84 height 15
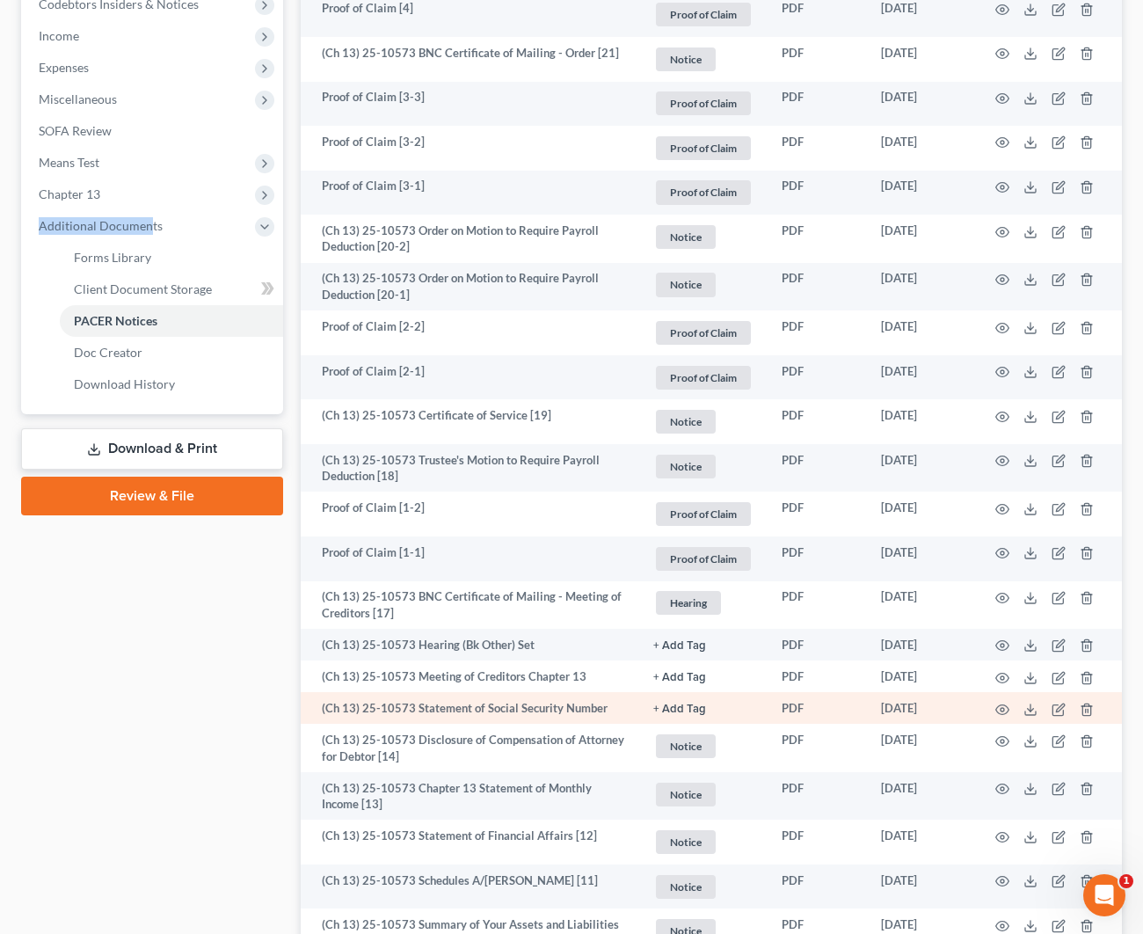
scroll to position [542, 1]
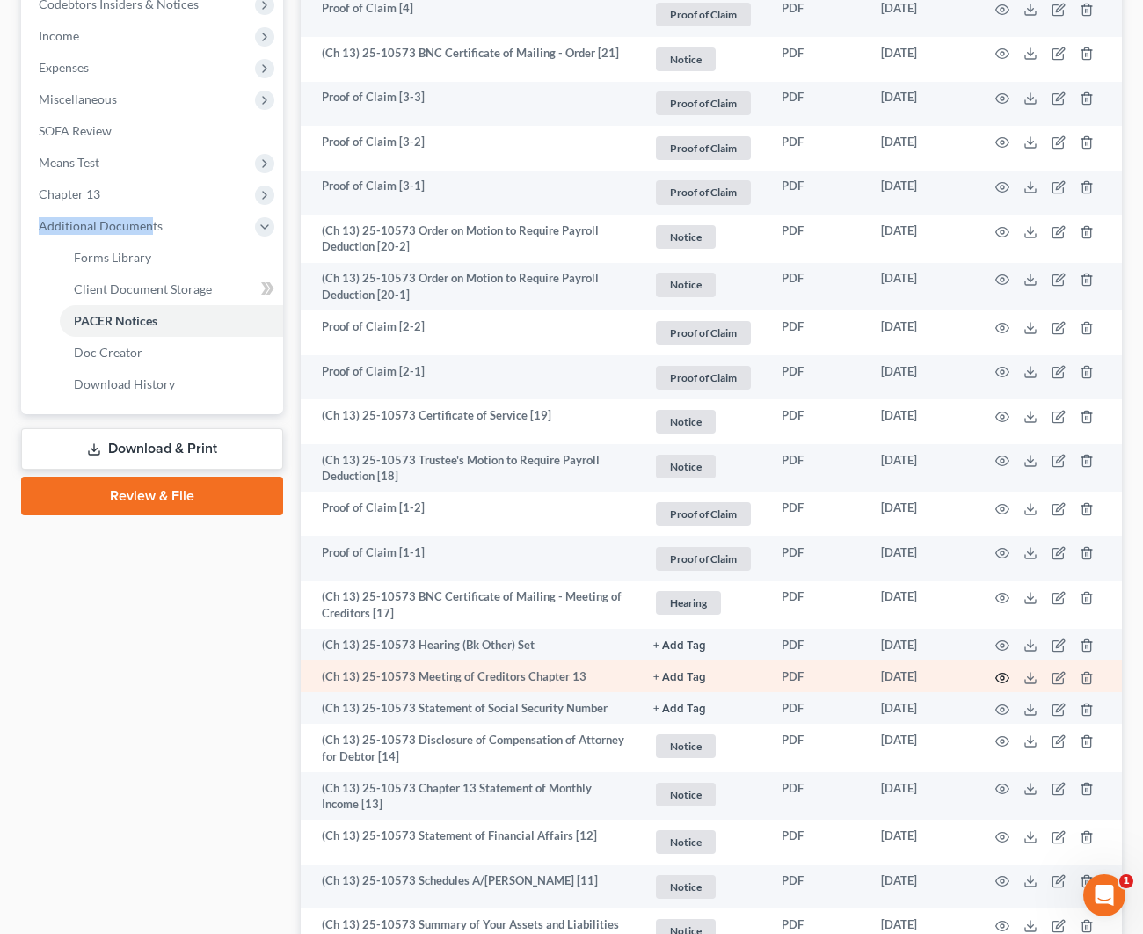
click at [995, 672] on icon "button" at bounding box center [1002, 678] width 14 height 14
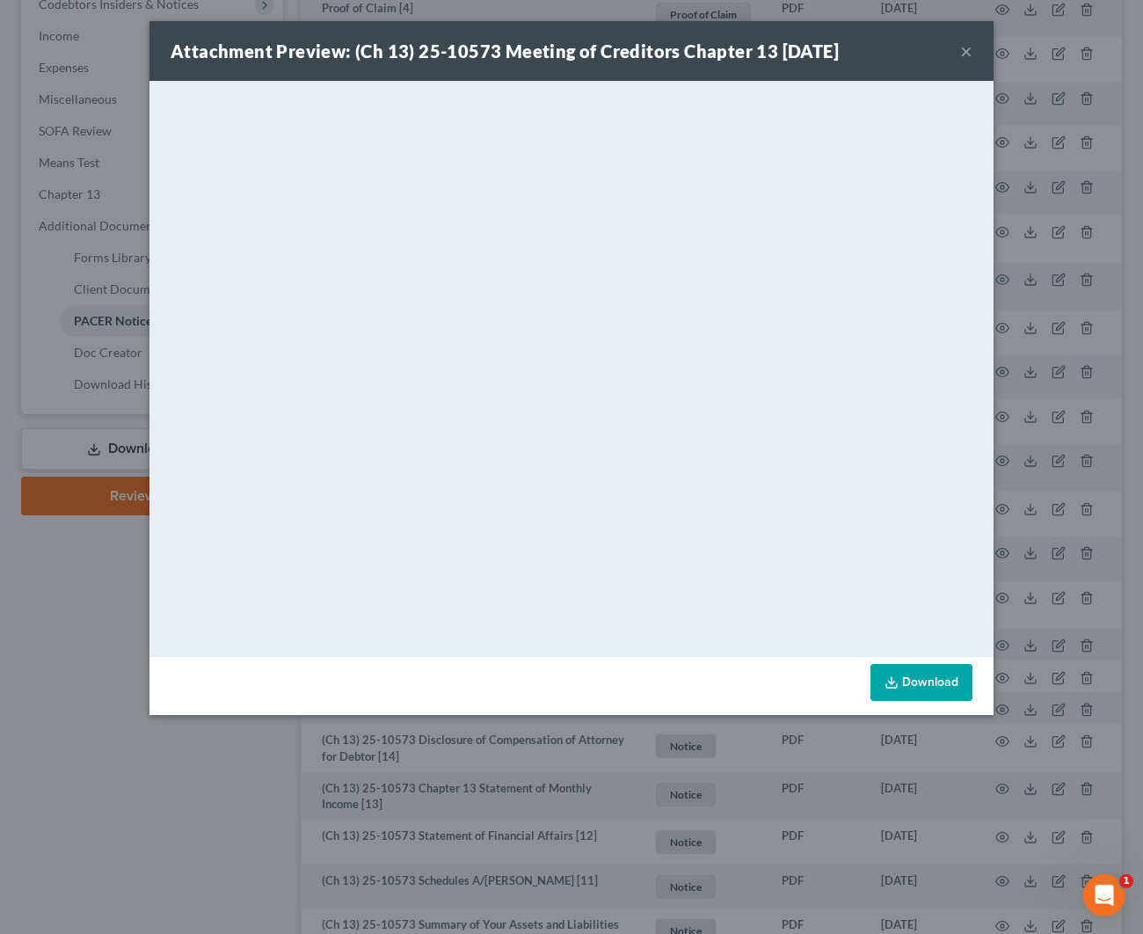
click at [975, 48] on div "Attachment Preview: (Ch 13) 25-10573 Meeting of Creditors Chapter 13 07/11/2025…" at bounding box center [571, 51] width 844 height 60
click at [969, 51] on button "×" at bounding box center [966, 50] width 12 height 21
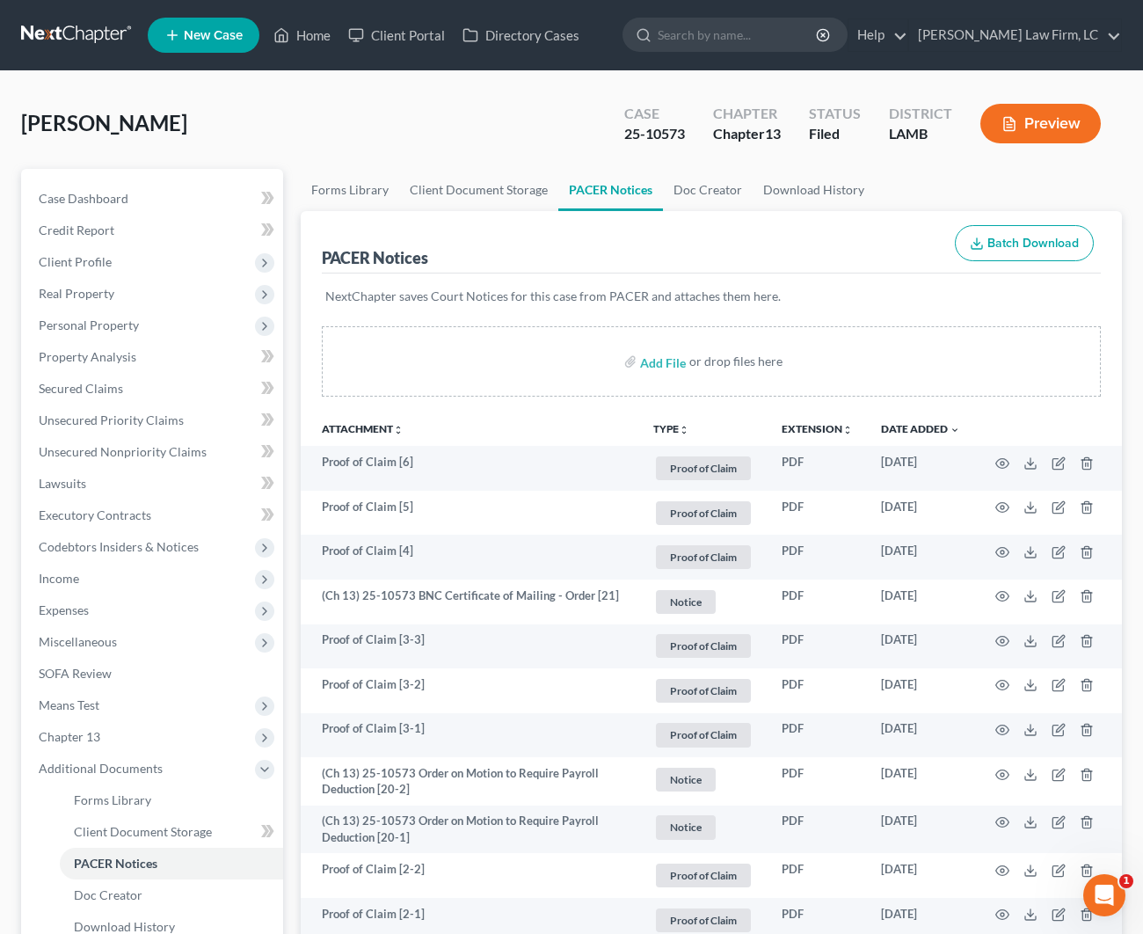
scroll to position [0, 0]
click at [302, 33] on link "Home" at bounding box center [302, 35] width 75 height 32
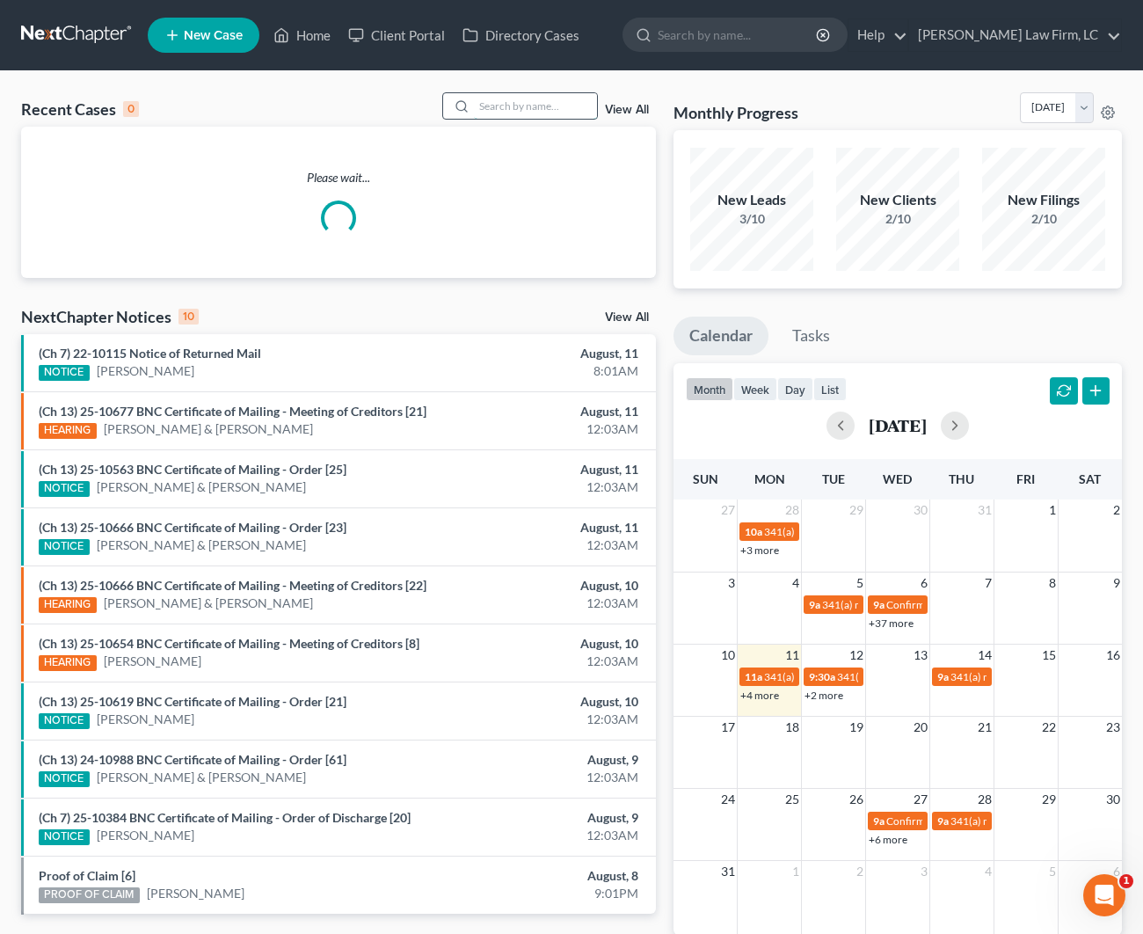
click at [502, 108] on input "search" at bounding box center [535, 105] width 123 height 25
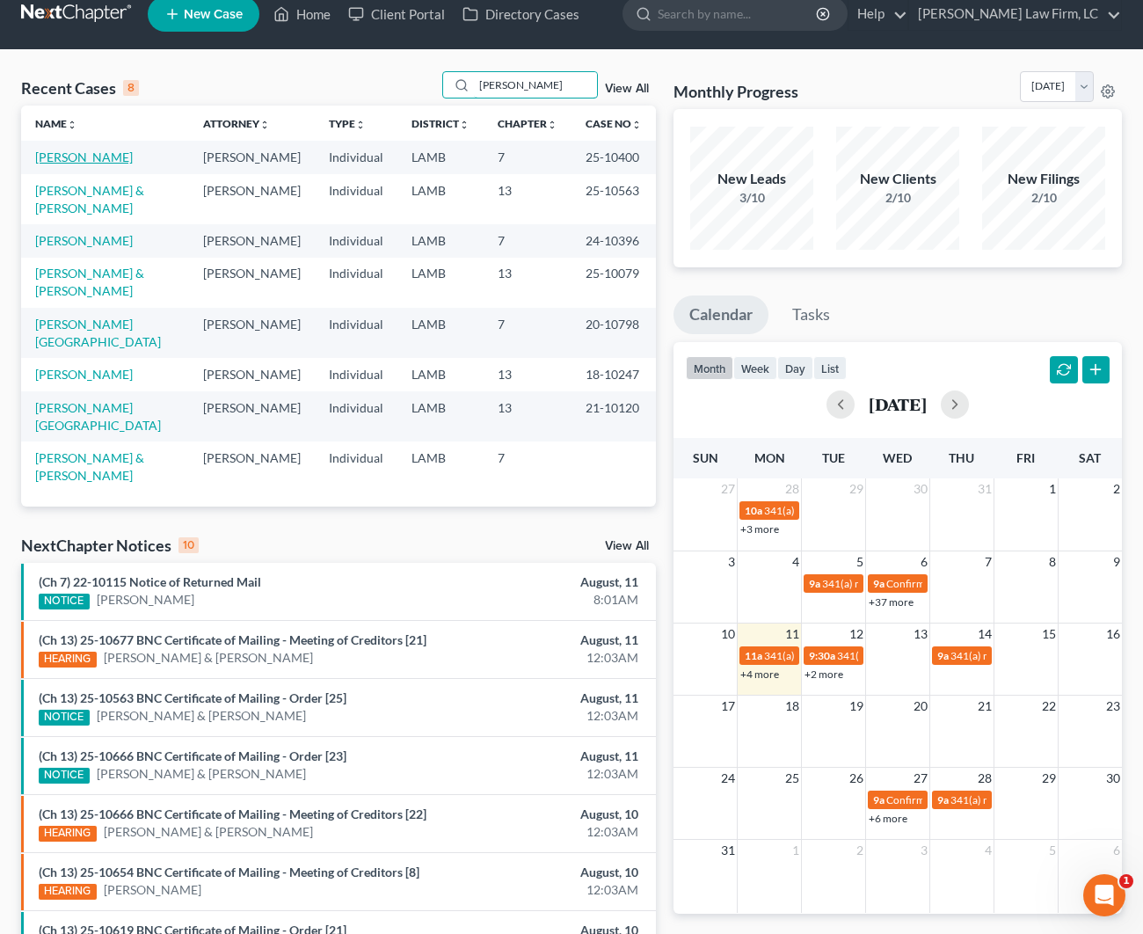
type input "Davis"
click at [78, 158] on link "Davis, Travis" at bounding box center [84, 156] width 98 height 15
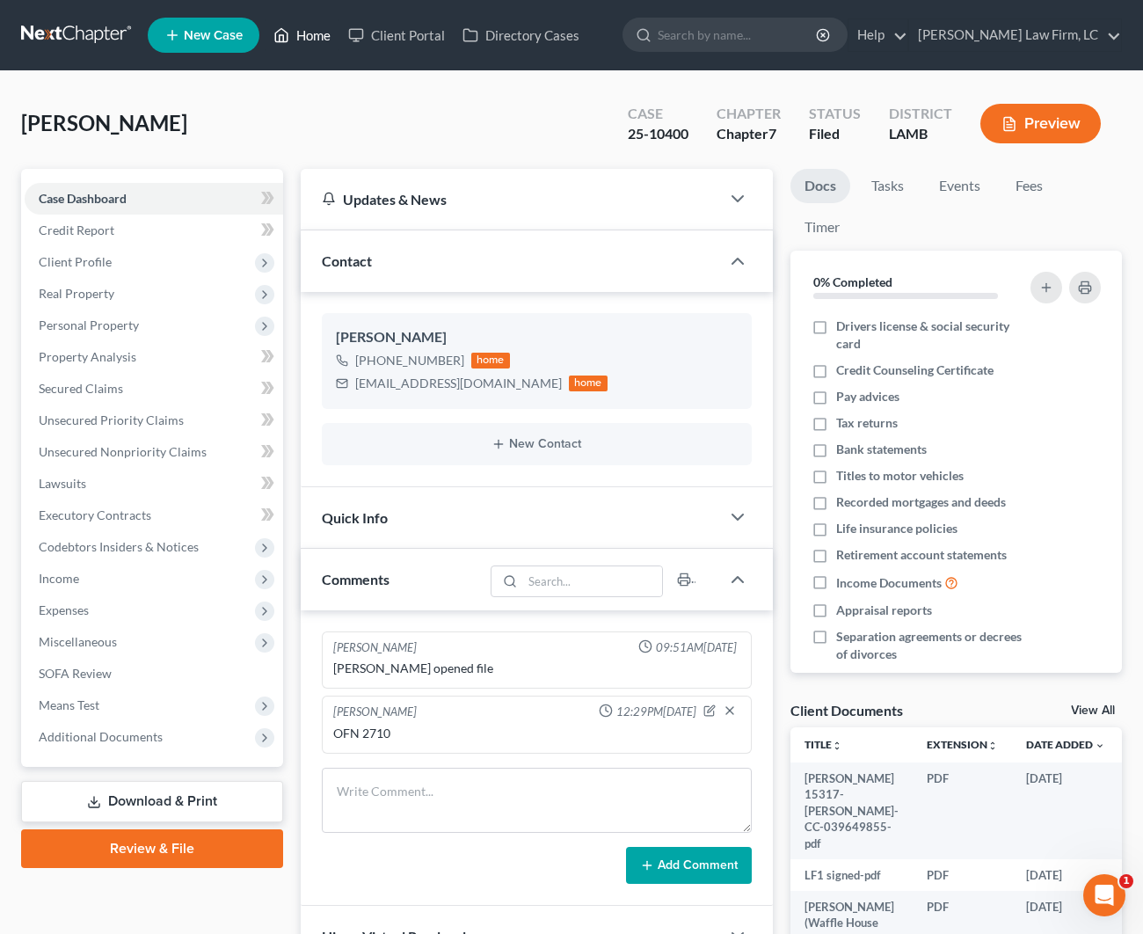
click at [314, 43] on link "Home" at bounding box center [302, 35] width 75 height 32
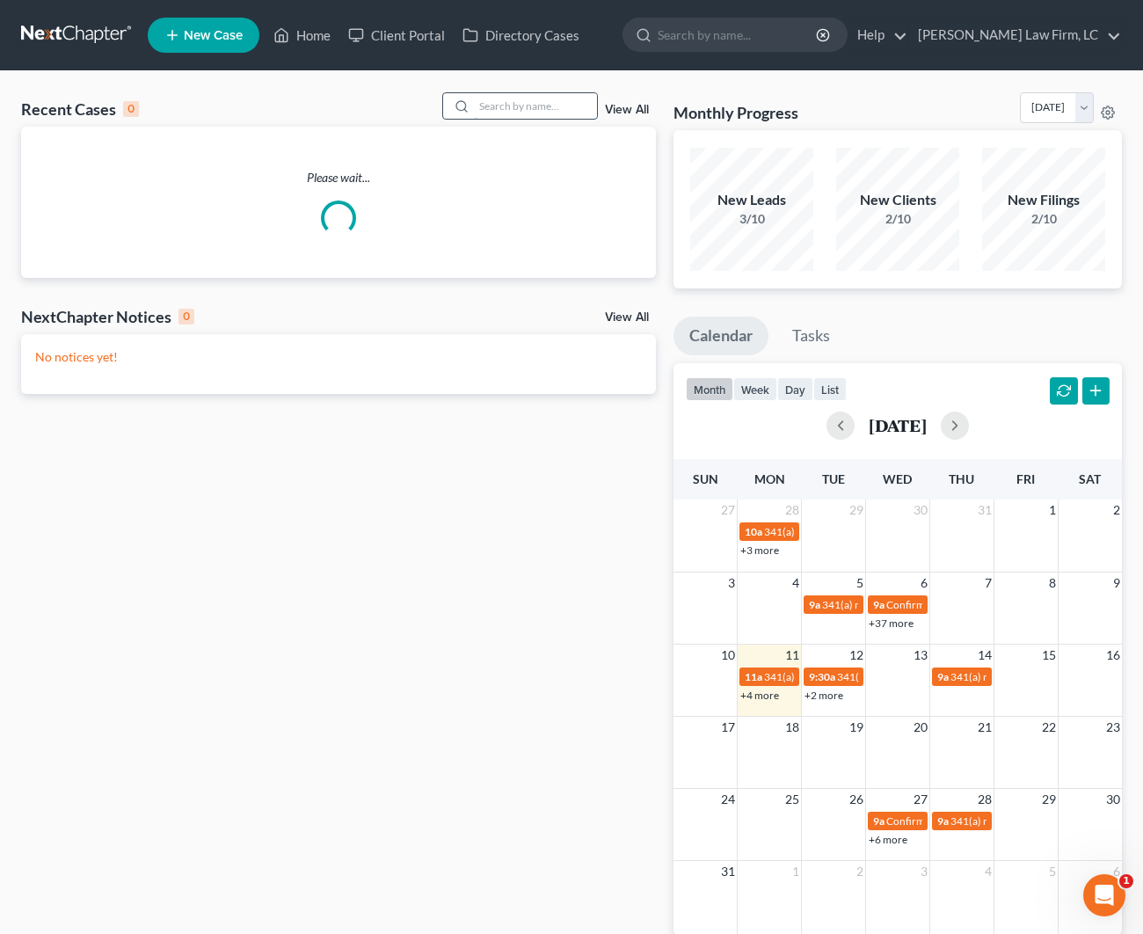
click at [523, 109] on input "search" at bounding box center [535, 105] width 123 height 25
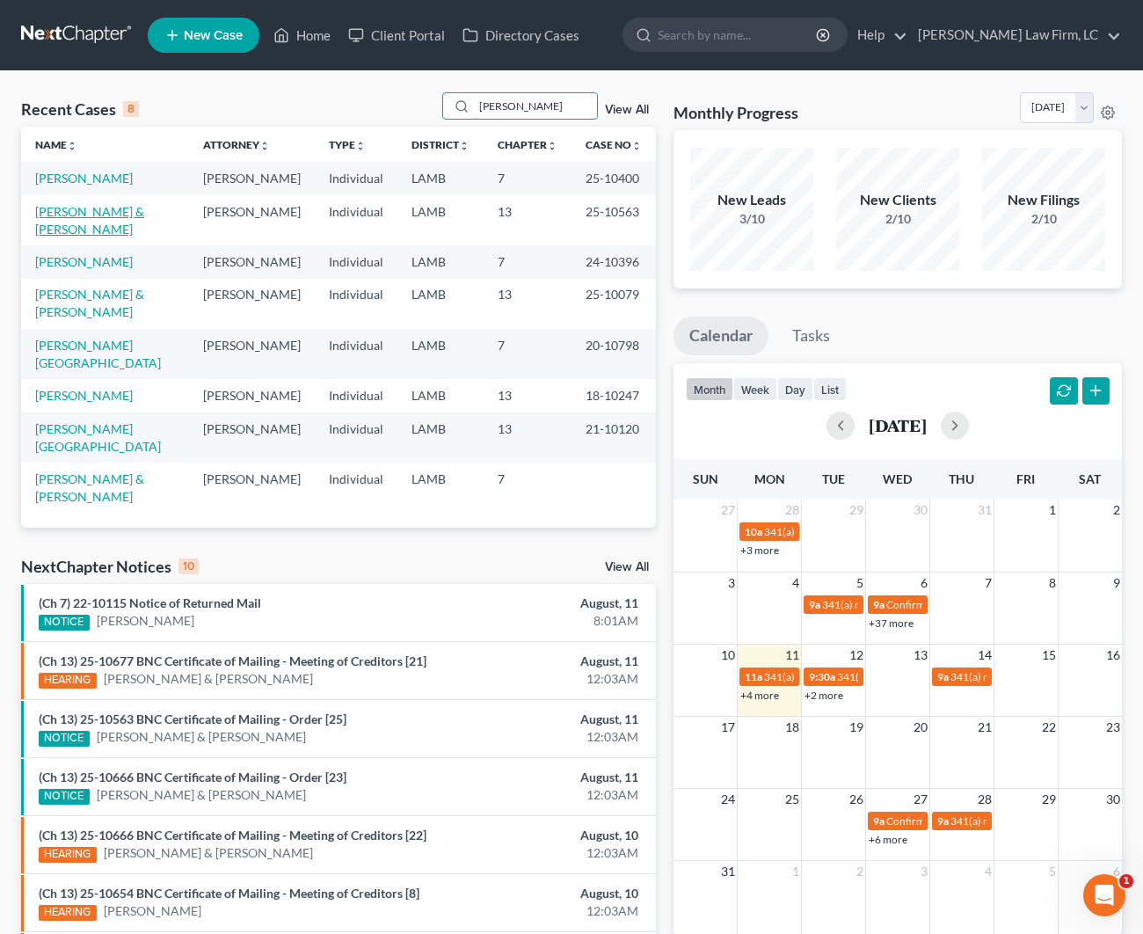
type input "Davis"
click at [102, 230] on link "Davis, Brian & Kaylie" at bounding box center [89, 220] width 109 height 33
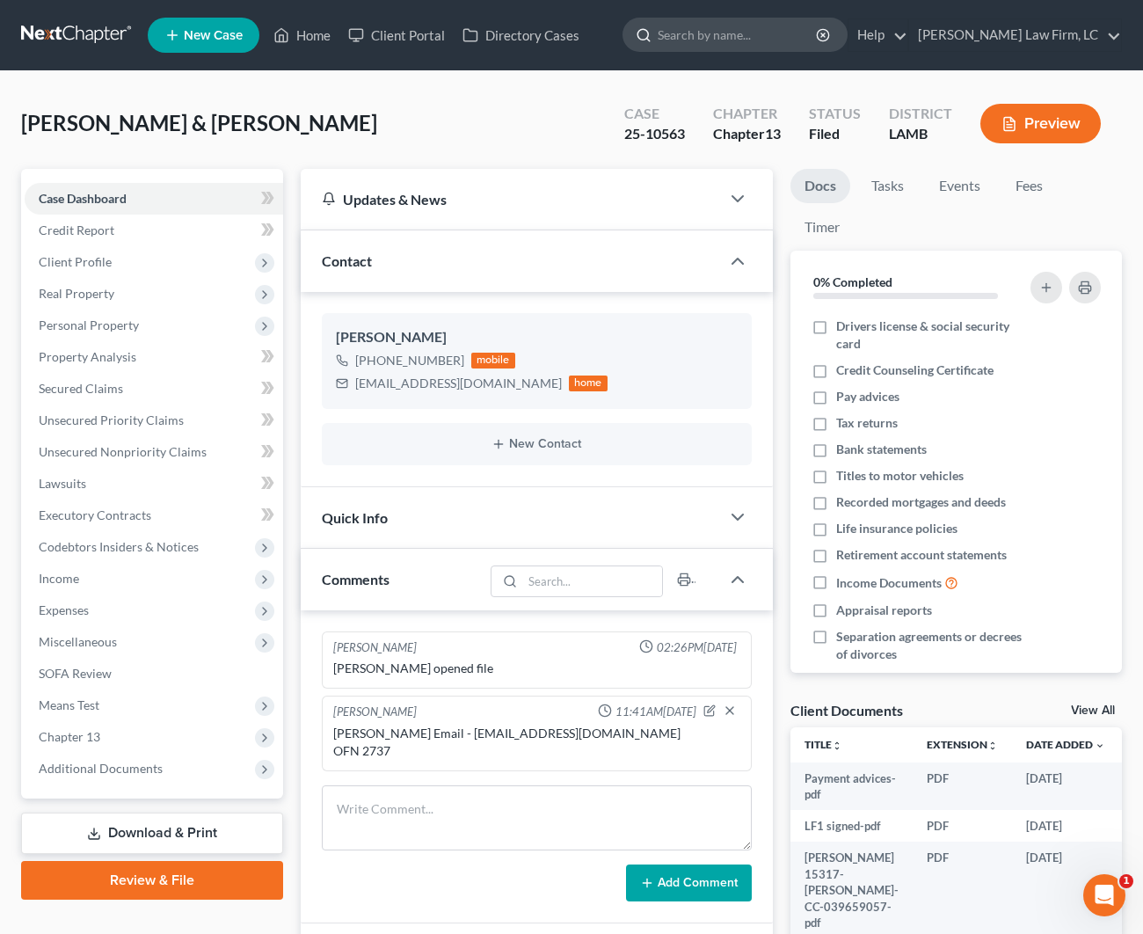
scroll to position [9, 0]
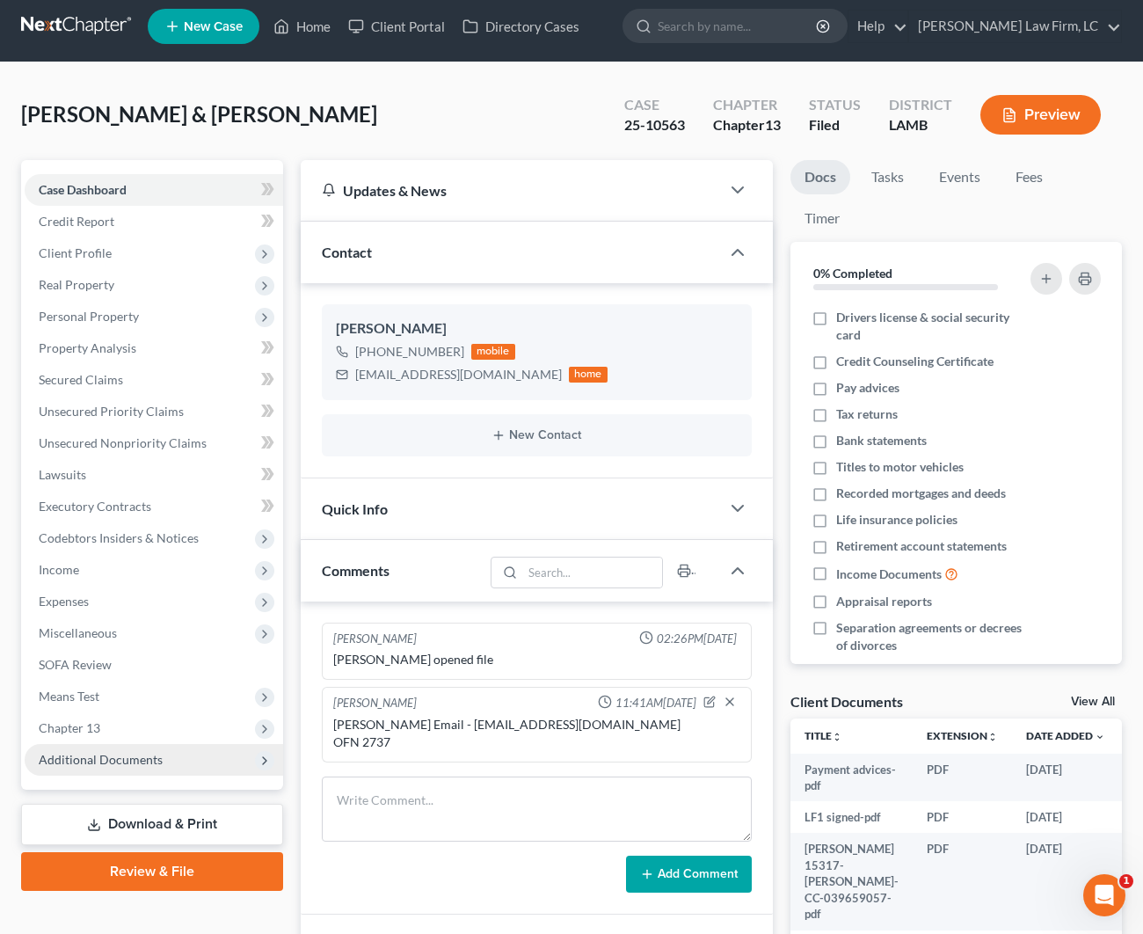
click at [108, 765] on span "Additional Documents" at bounding box center [101, 759] width 124 height 15
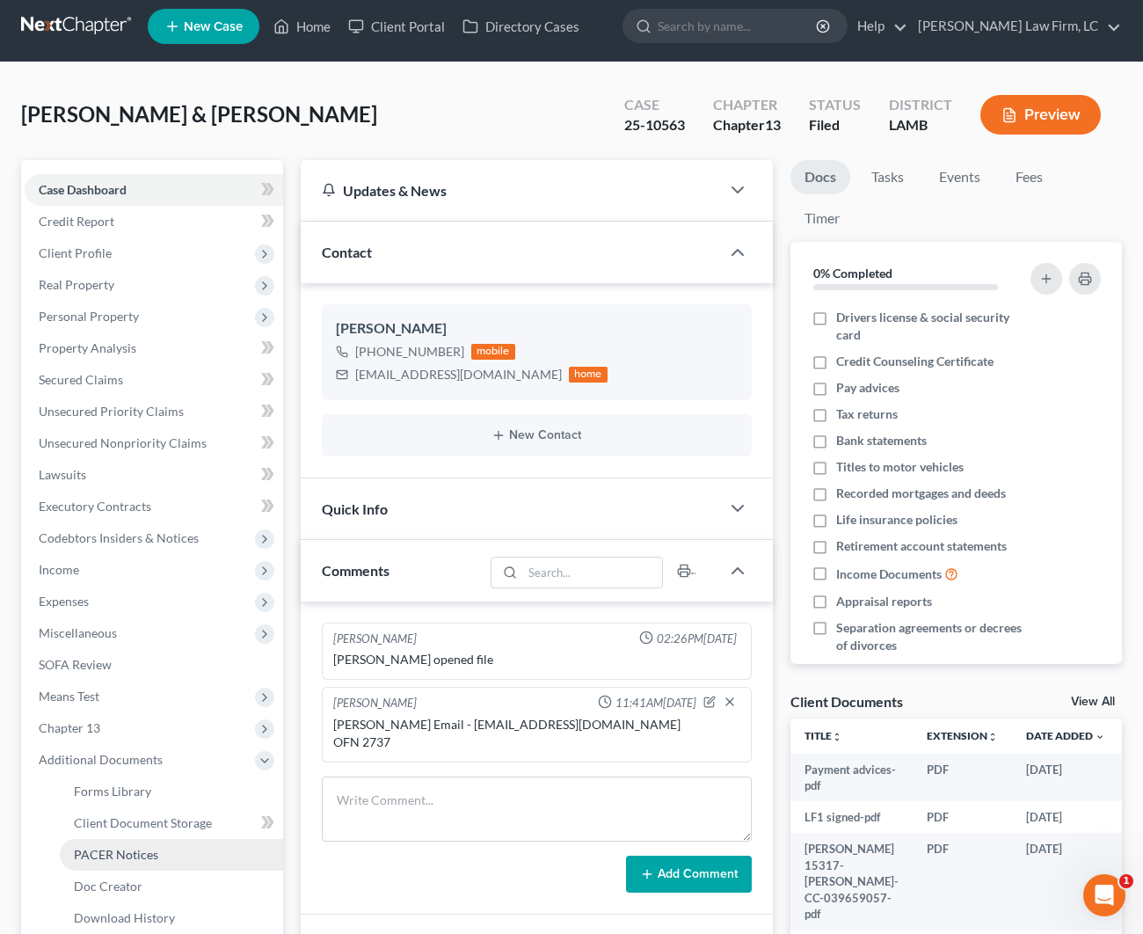
click at [127, 851] on span "PACER Notices" at bounding box center [116, 854] width 84 height 15
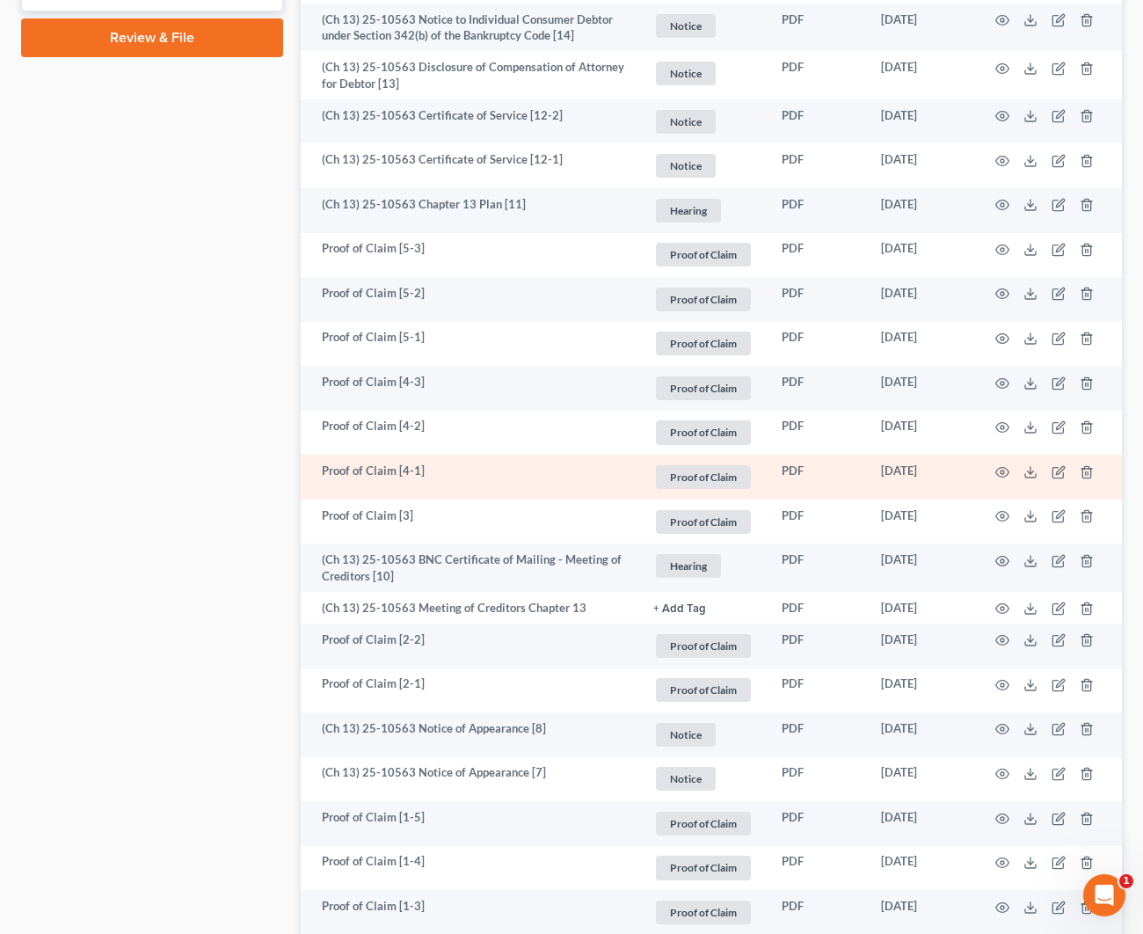
scroll to position [1073, 0]
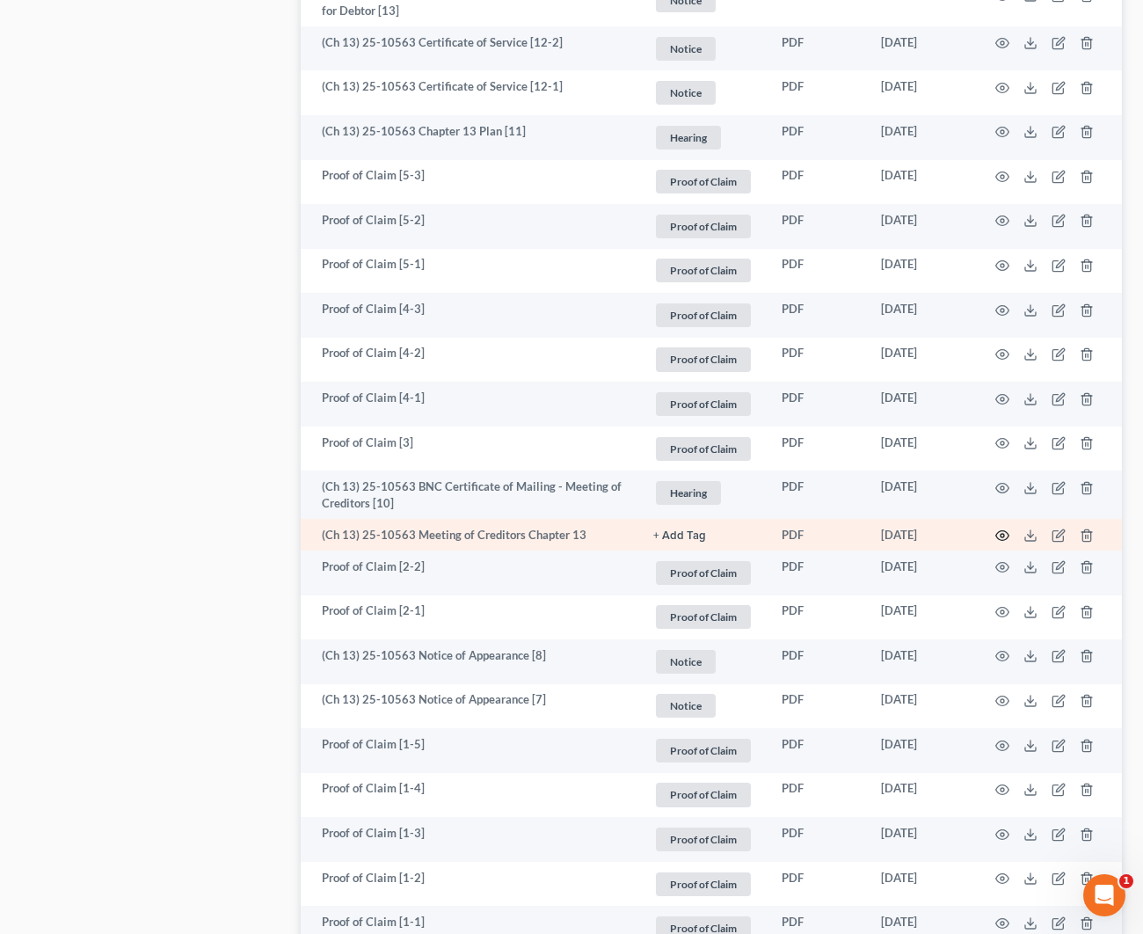
click at [995, 528] on icon "button" at bounding box center [1002, 535] width 14 height 14
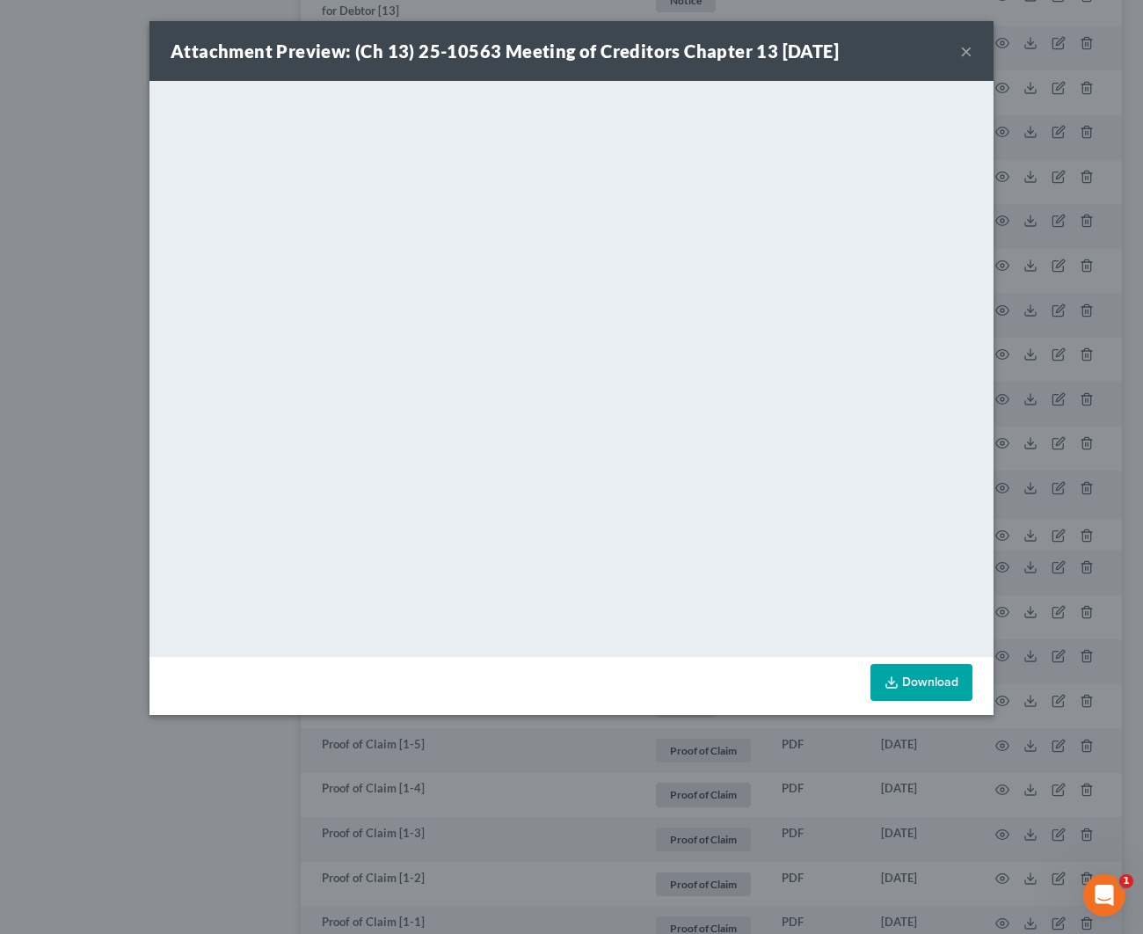
click at [978, 50] on div "Attachment Preview: (Ch 13) 25-10563 Meeting of Creditors Chapter 13 07/11/2025…" at bounding box center [571, 51] width 844 height 60
drag, startPoint x: 971, startPoint y: 50, endPoint x: 961, endPoint y: 55, distance: 11.4
click at [971, 50] on button "×" at bounding box center [966, 50] width 12 height 21
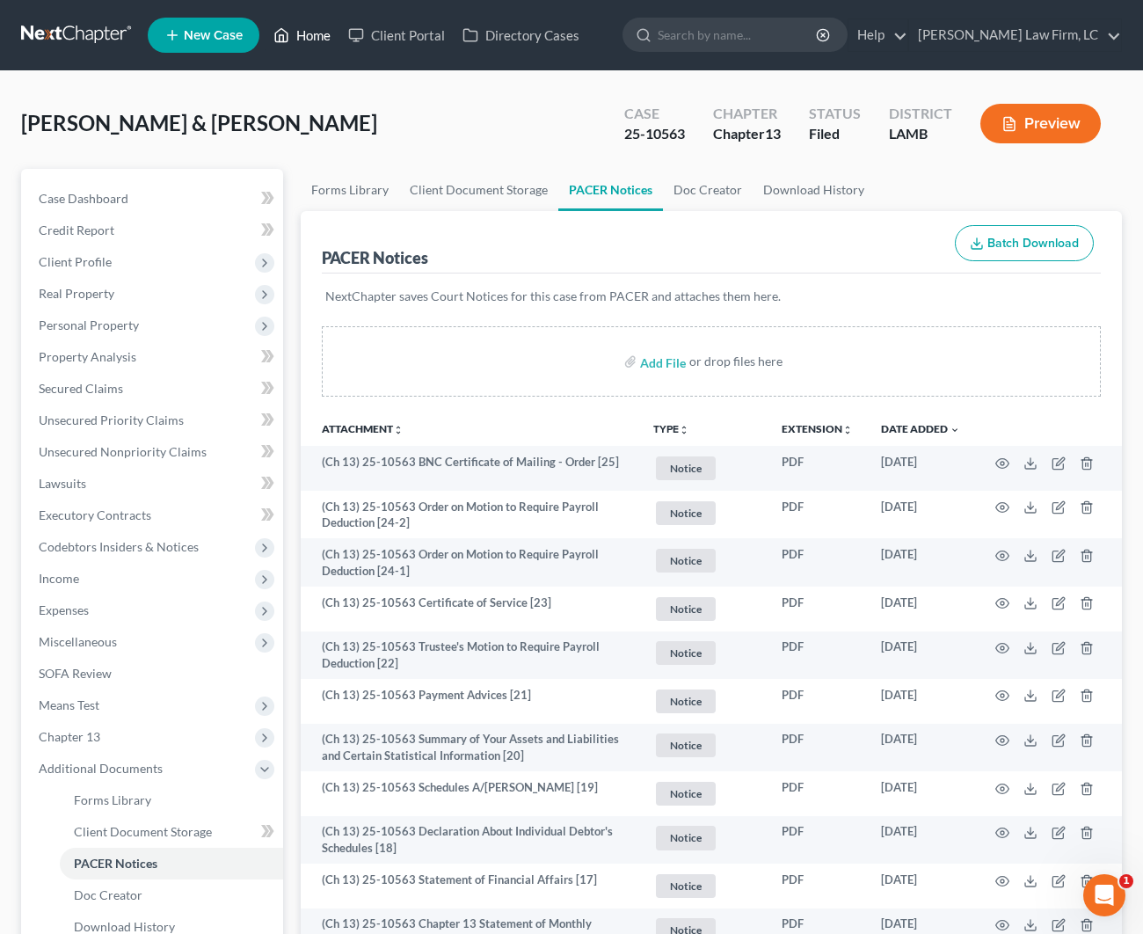
scroll to position [0, 0]
click at [324, 40] on link "Home" at bounding box center [302, 35] width 75 height 32
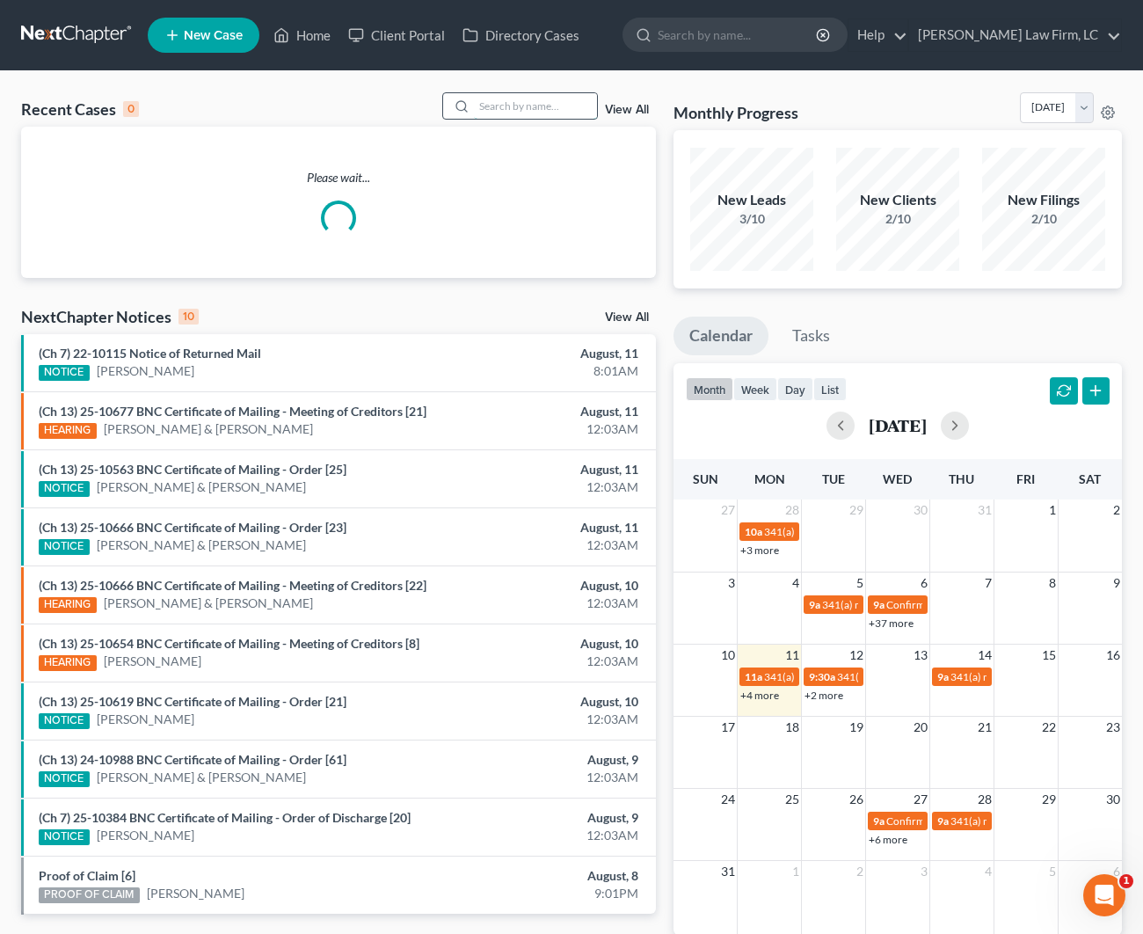
click at [518, 110] on input "search" at bounding box center [535, 105] width 123 height 25
type input "E"
type input "R"
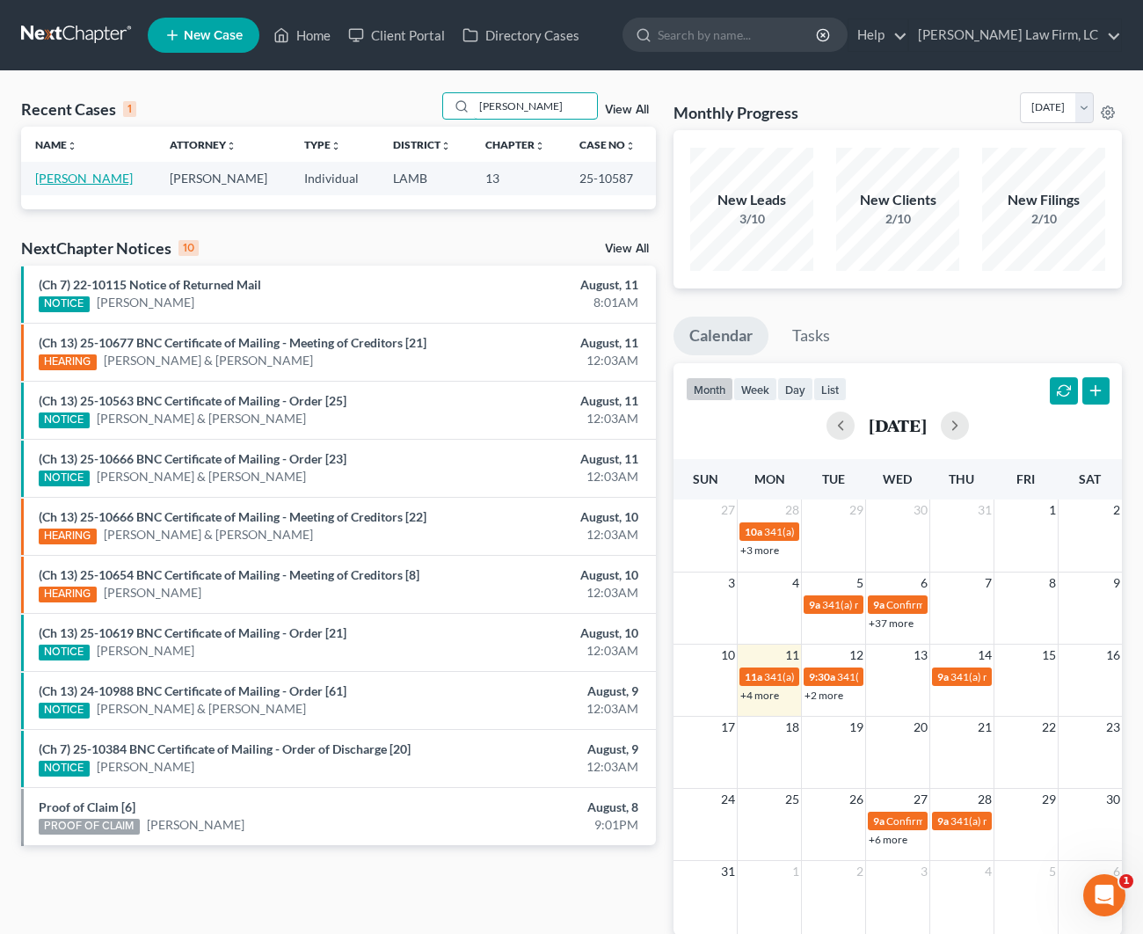
type input "Emily White"
click at [96, 180] on link "White, Emily" at bounding box center [84, 178] width 98 height 15
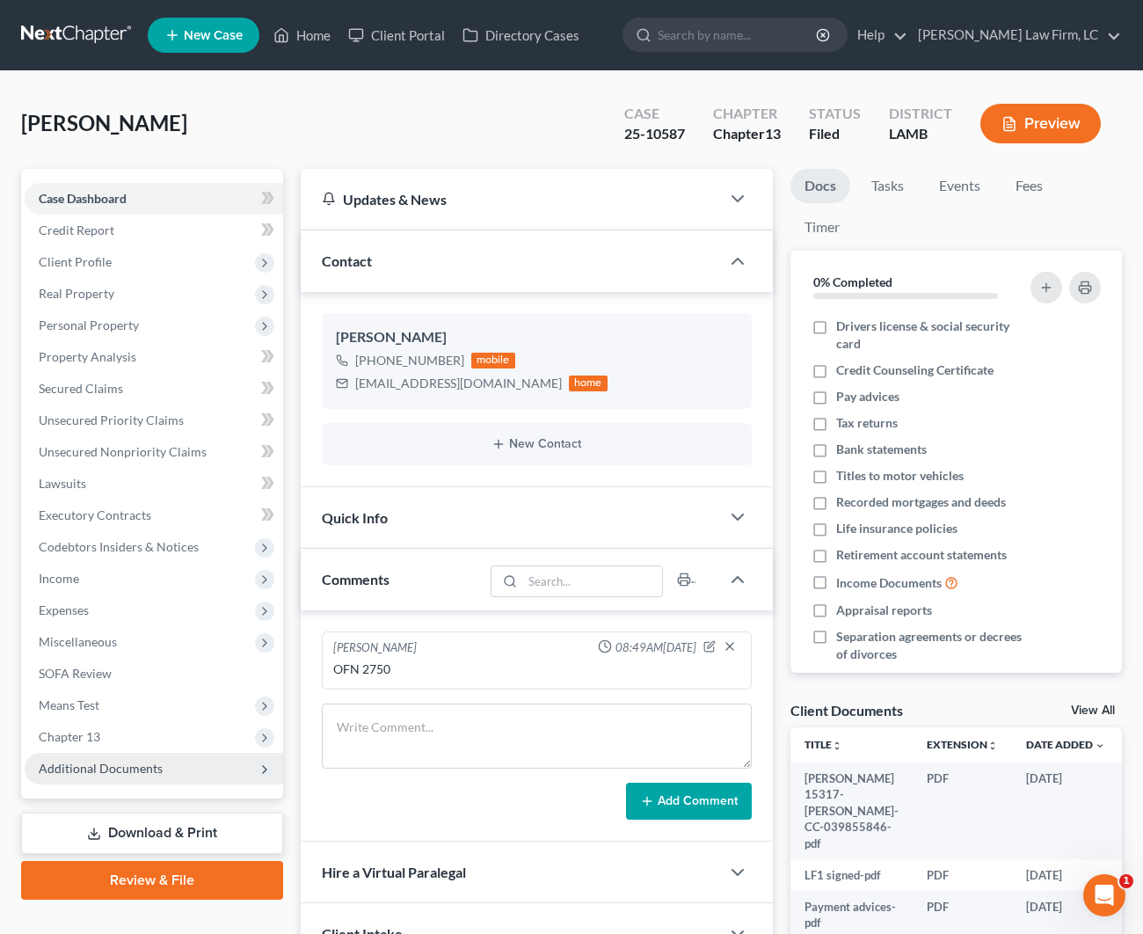
click at [151, 771] on span "Additional Documents" at bounding box center [101, 767] width 124 height 15
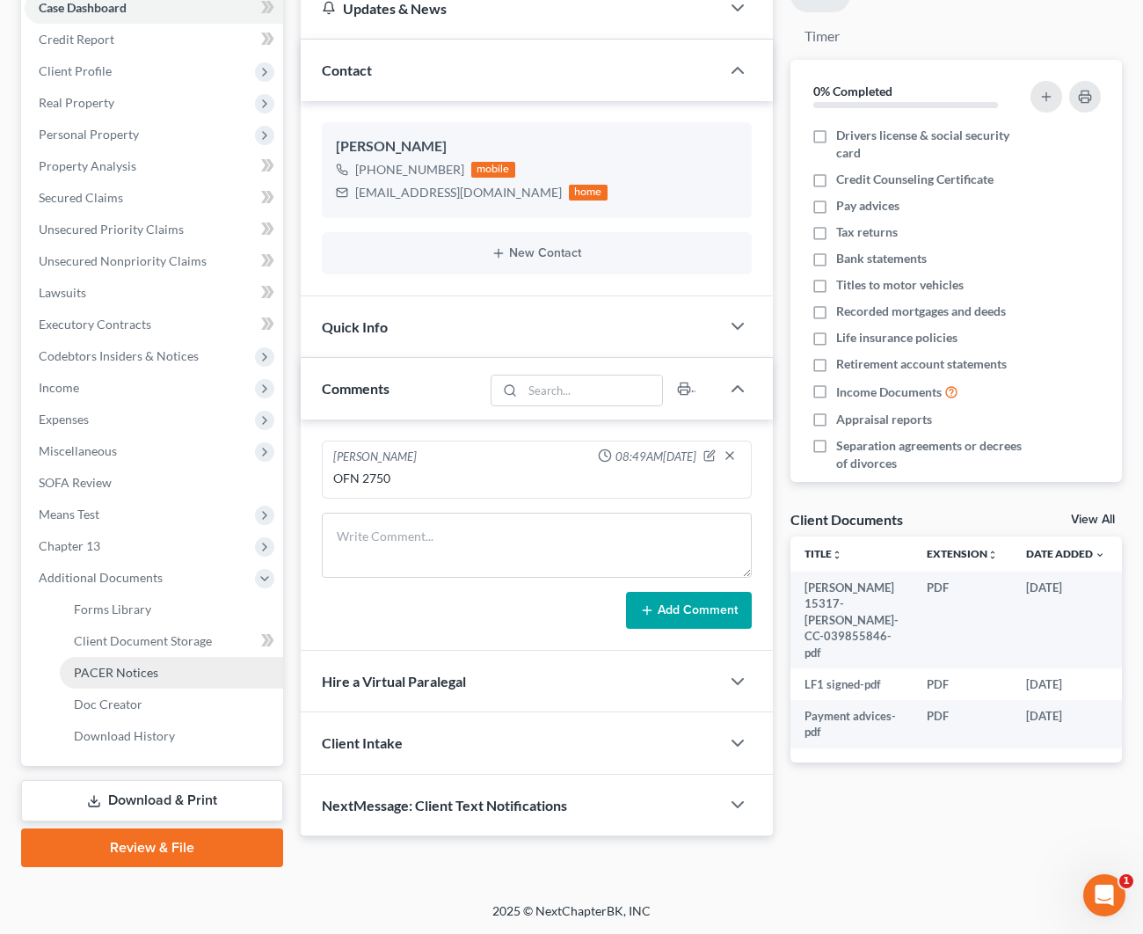
click at [161, 665] on link "PACER Notices" at bounding box center [171, 673] width 223 height 32
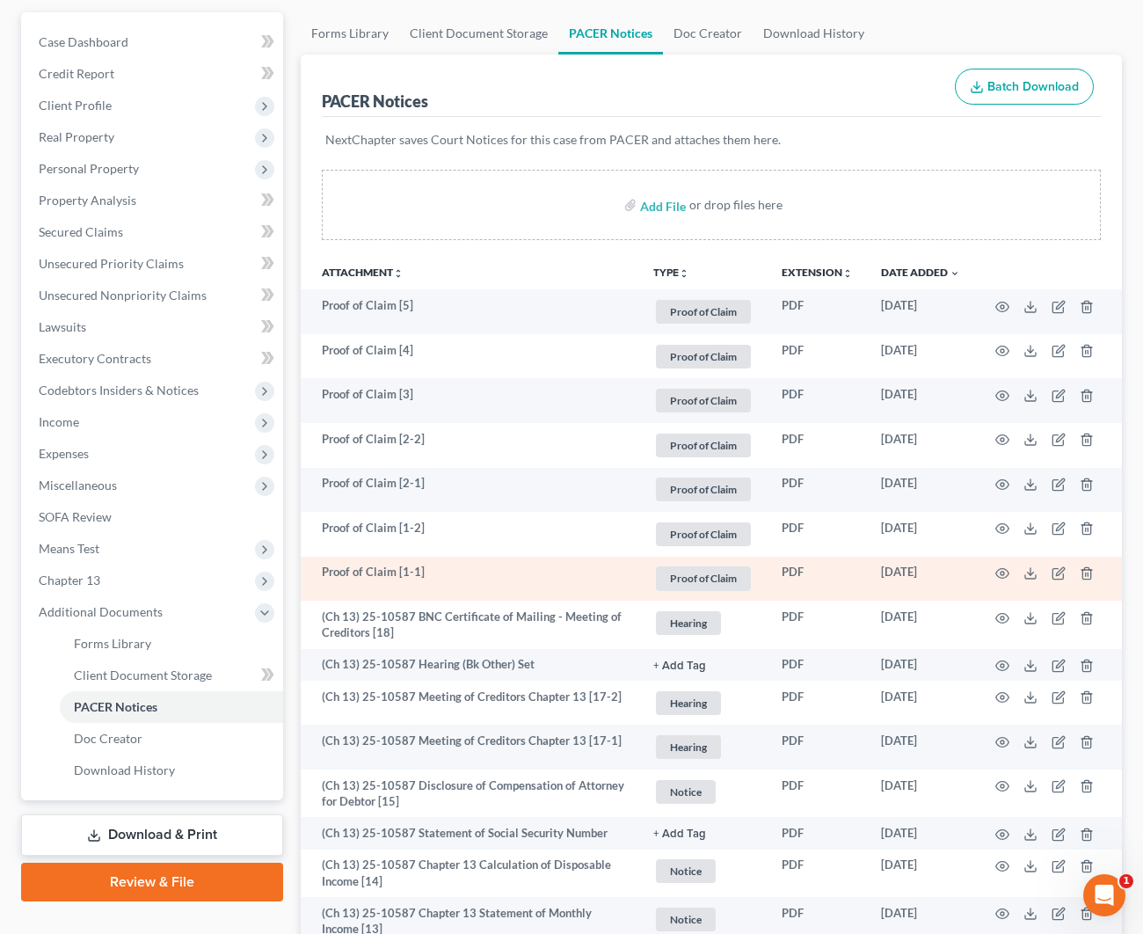
scroll to position [170, 0]
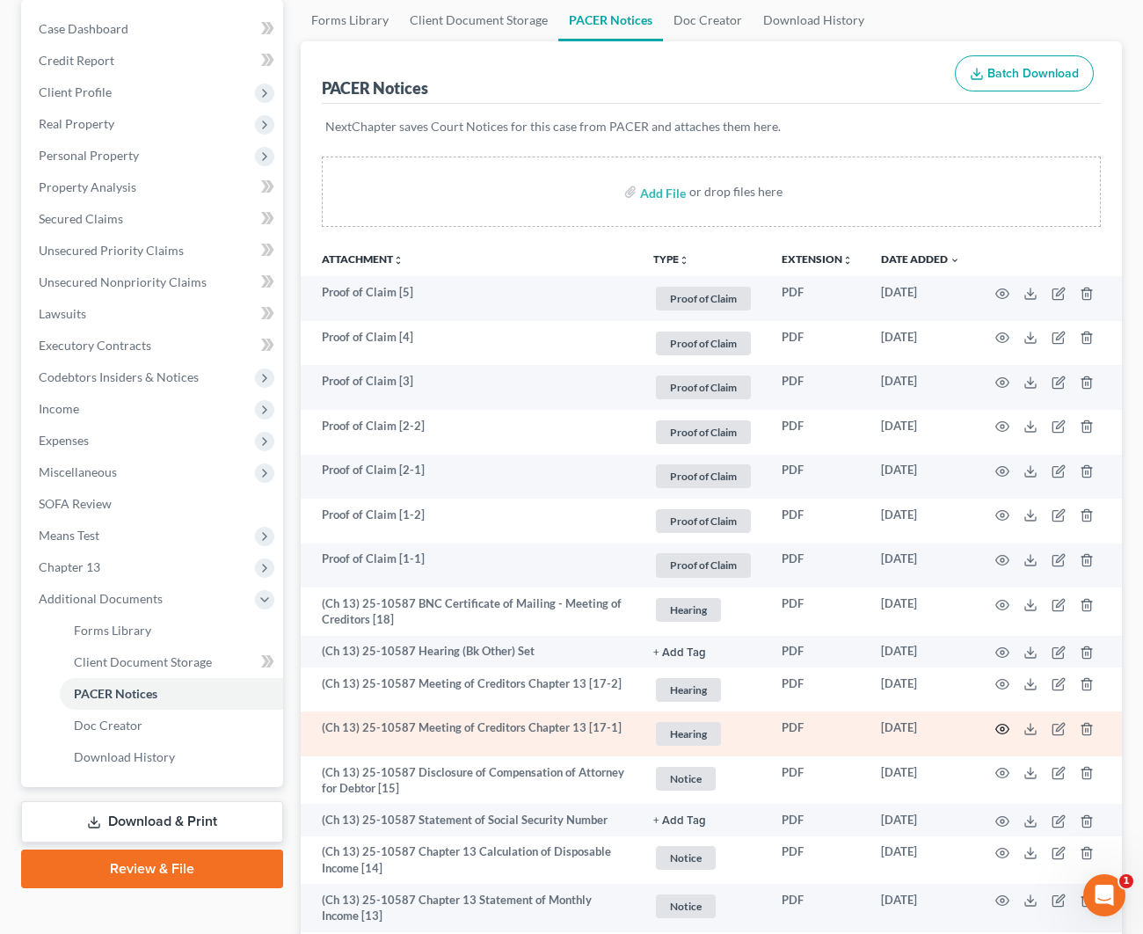
click at [1001, 724] on icon "button" at bounding box center [1002, 729] width 14 height 14
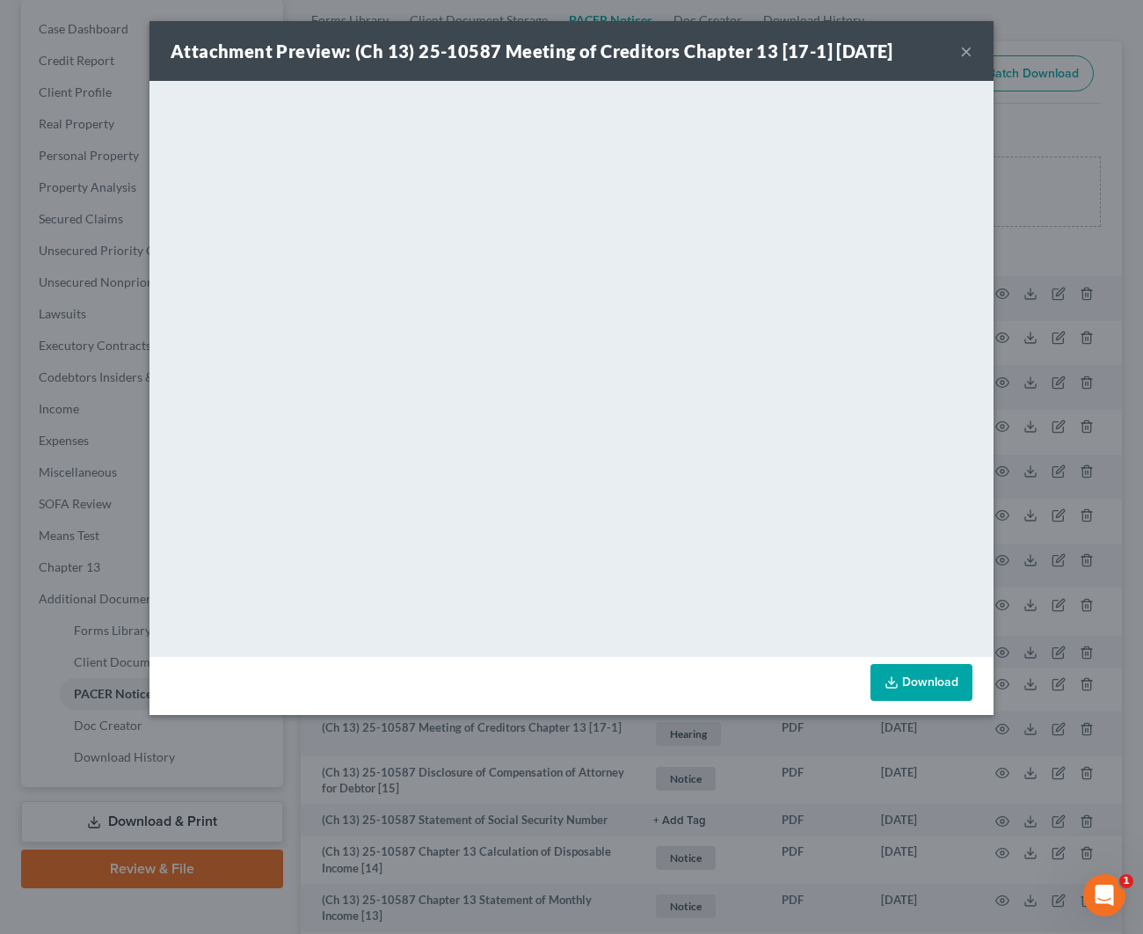
click at [964, 49] on button "×" at bounding box center [966, 50] width 12 height 21
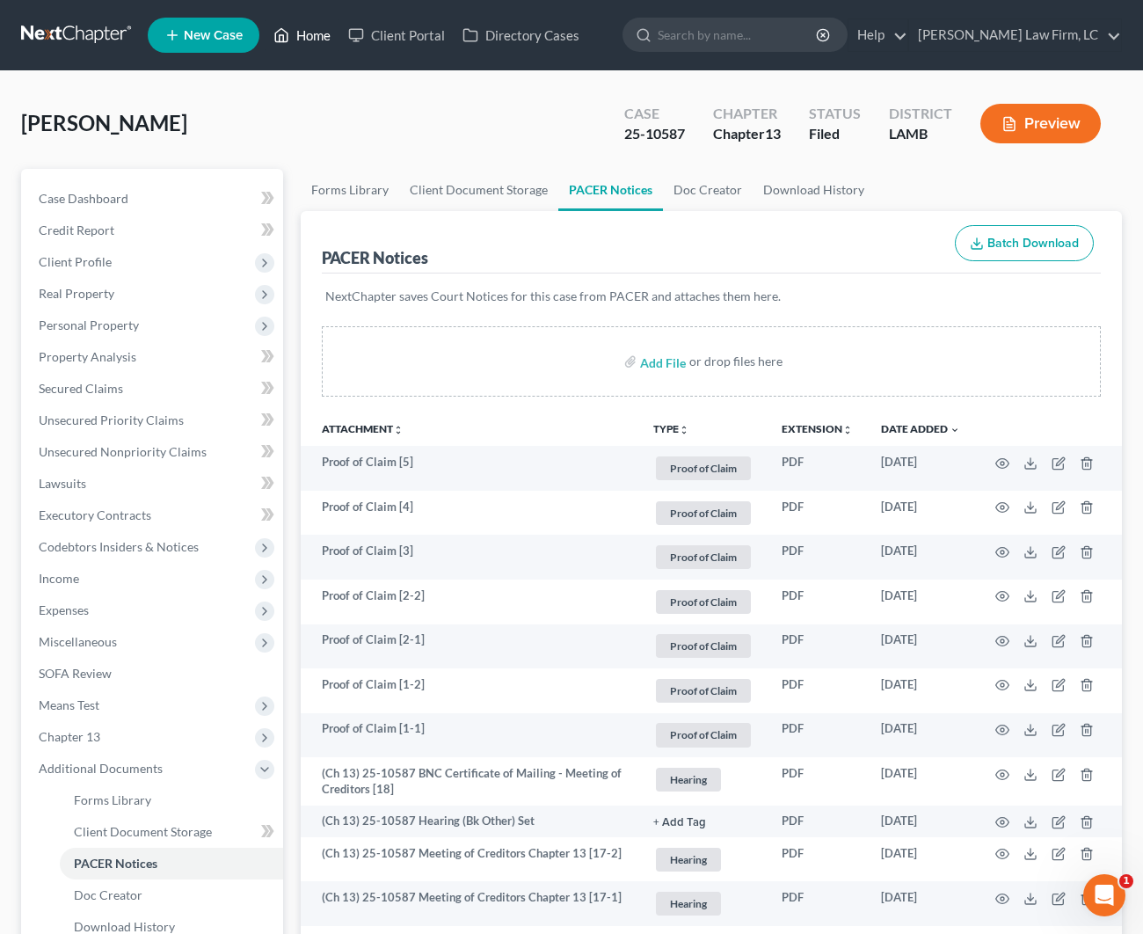
scroll to position [0, 0]
click at [317, 41] on link "Home" at bounding box center [302, 35] width 75 height 32
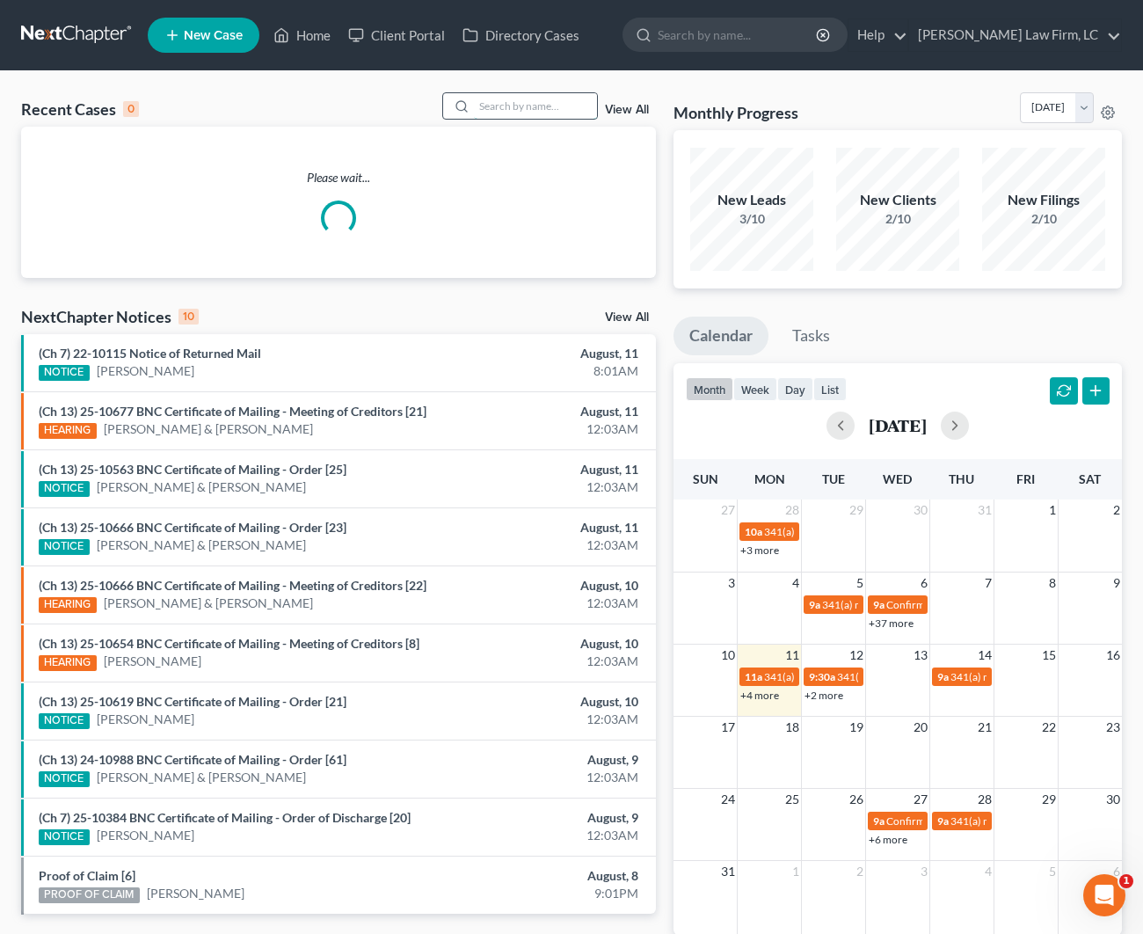
click at [485, 110] on input "search" at bounding box center [535, 105] width 123 height 25
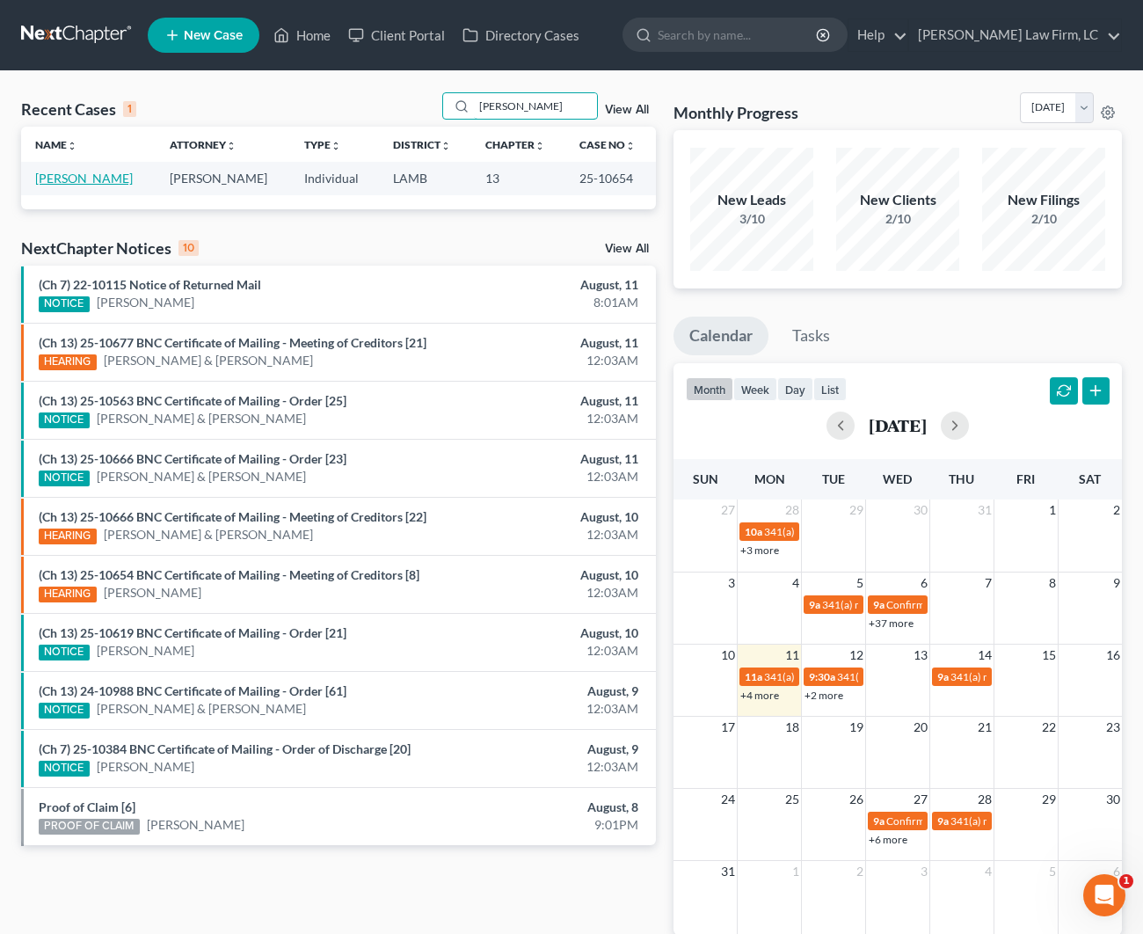
type input "John Cramer"
click at [89, 184] on link "Cramer, John" at bounding box center [84, 178] width 98 height 15
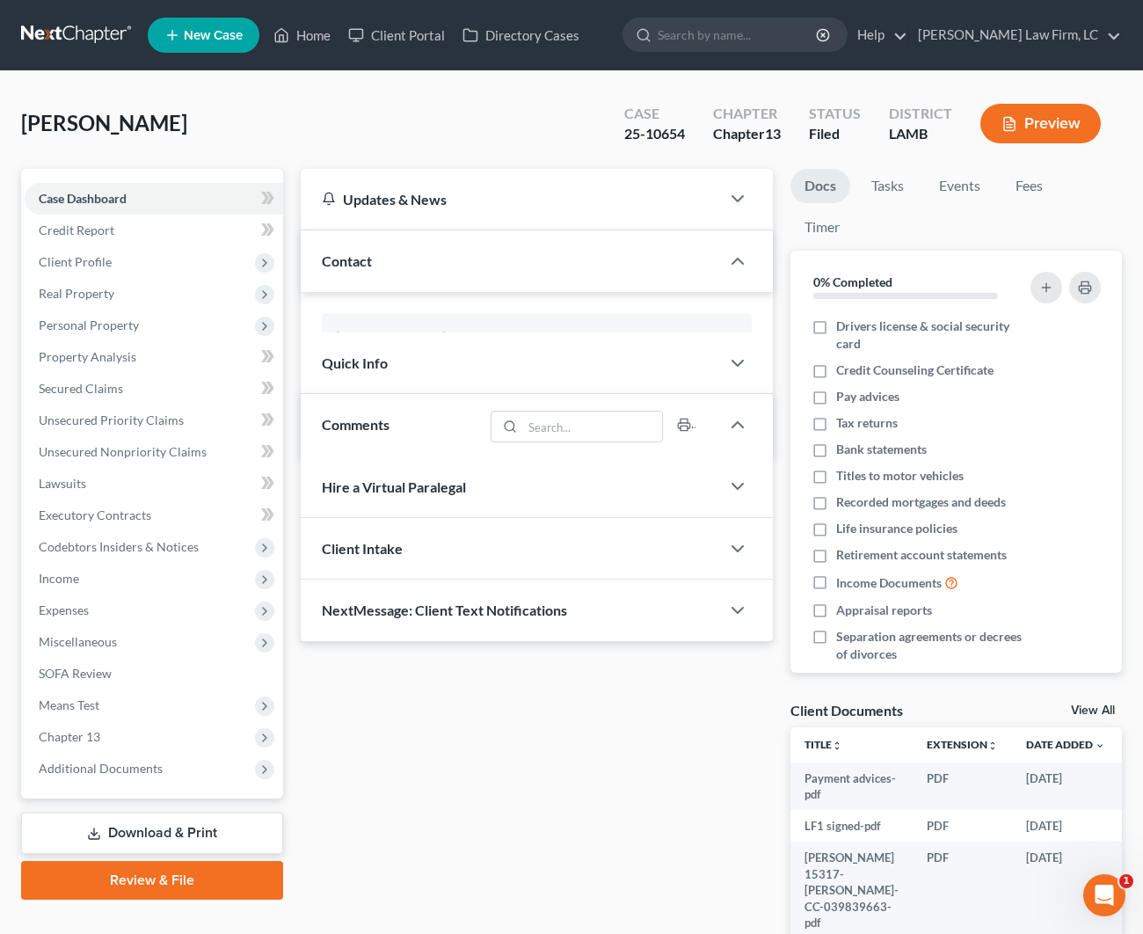
click at [98, 181] on div "Case Dashboard Payments Invoices Payments Payments Credit Report Client Profile…" at bounding box center [152, 483] width 262 height 629
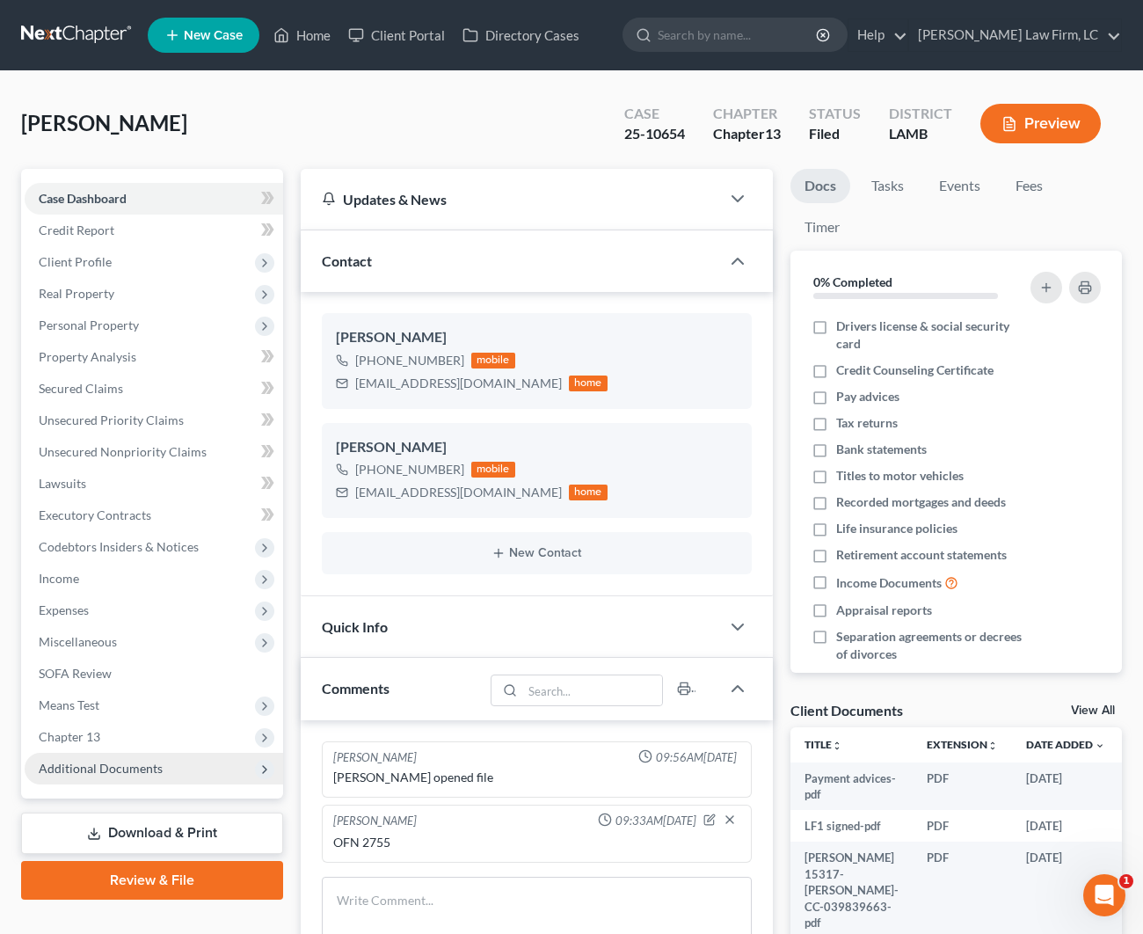
click at [164, 760] on span "Additional Documents" at bounding box center [154, 769] width 258 height 32
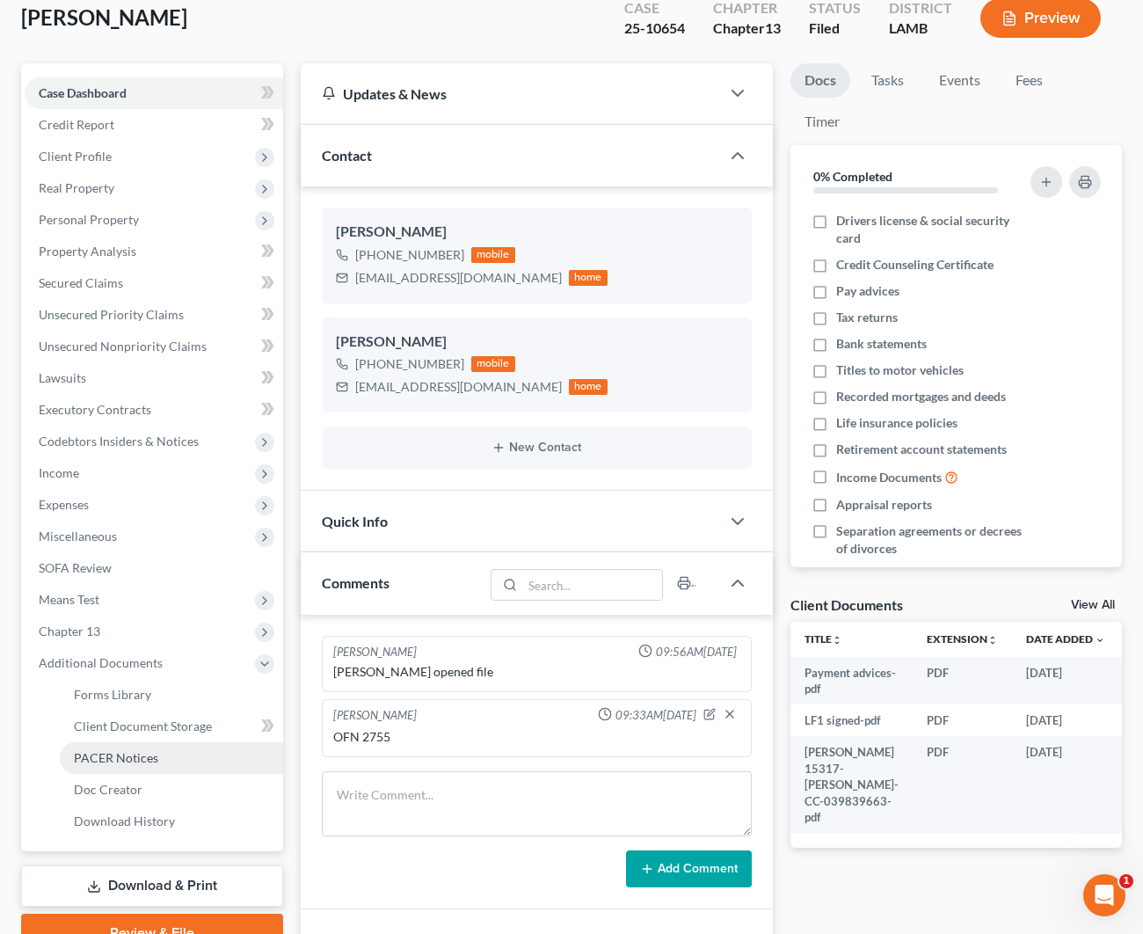
click at [147, 766] on link "PACER Notices" at bounding box center [171, 758] width 223 height 32
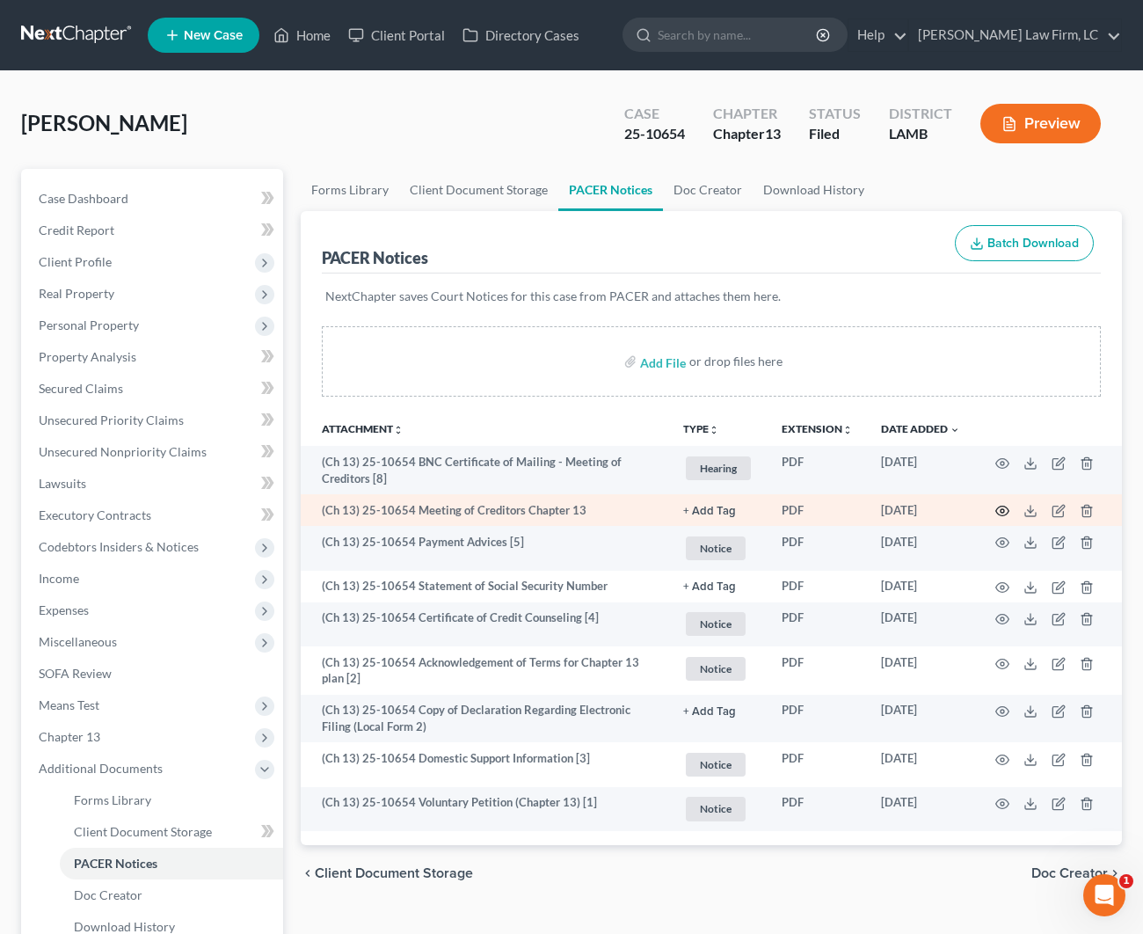
click at [1002, 512] on icon "button" at bounding box center [1002, 511] width 14 height 14
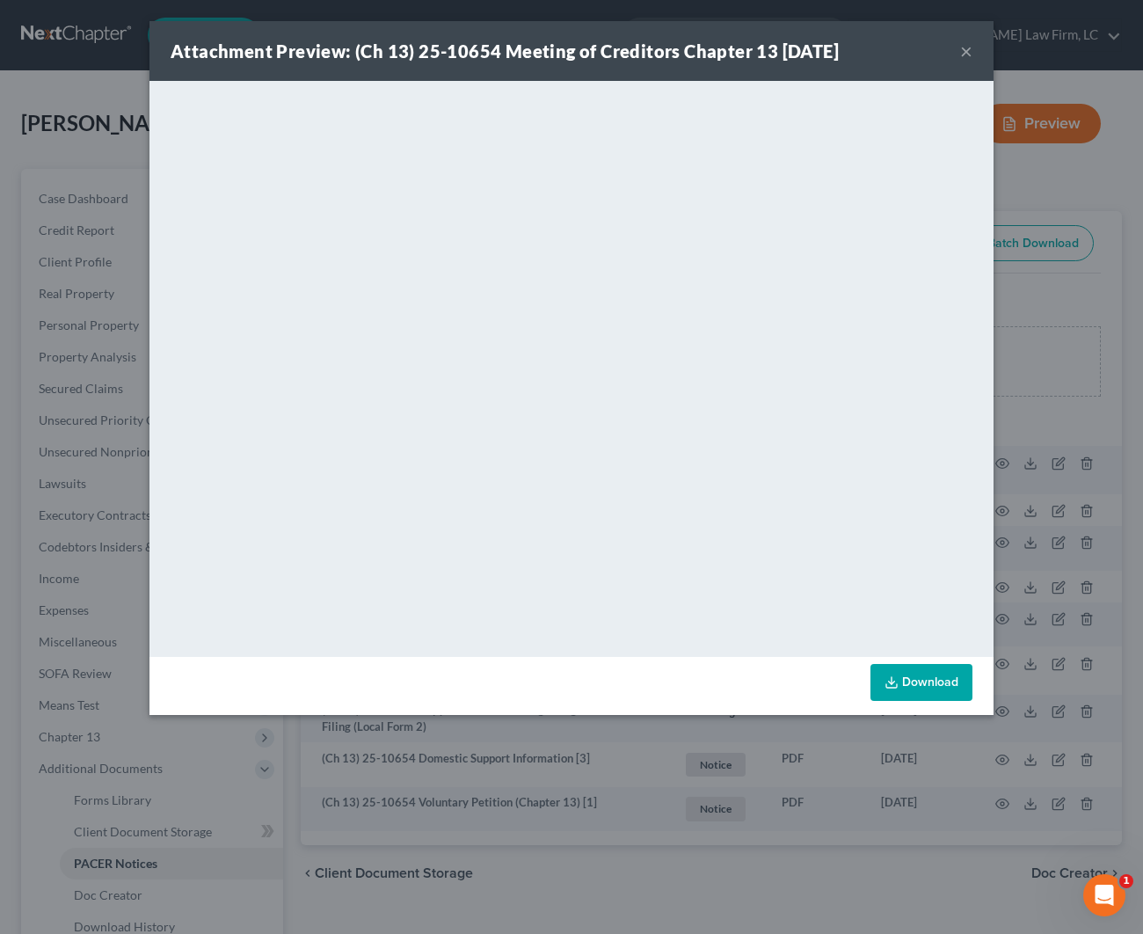
click at [960, 55] on button "×" at bounding box center [966, 50] width 12 height 21
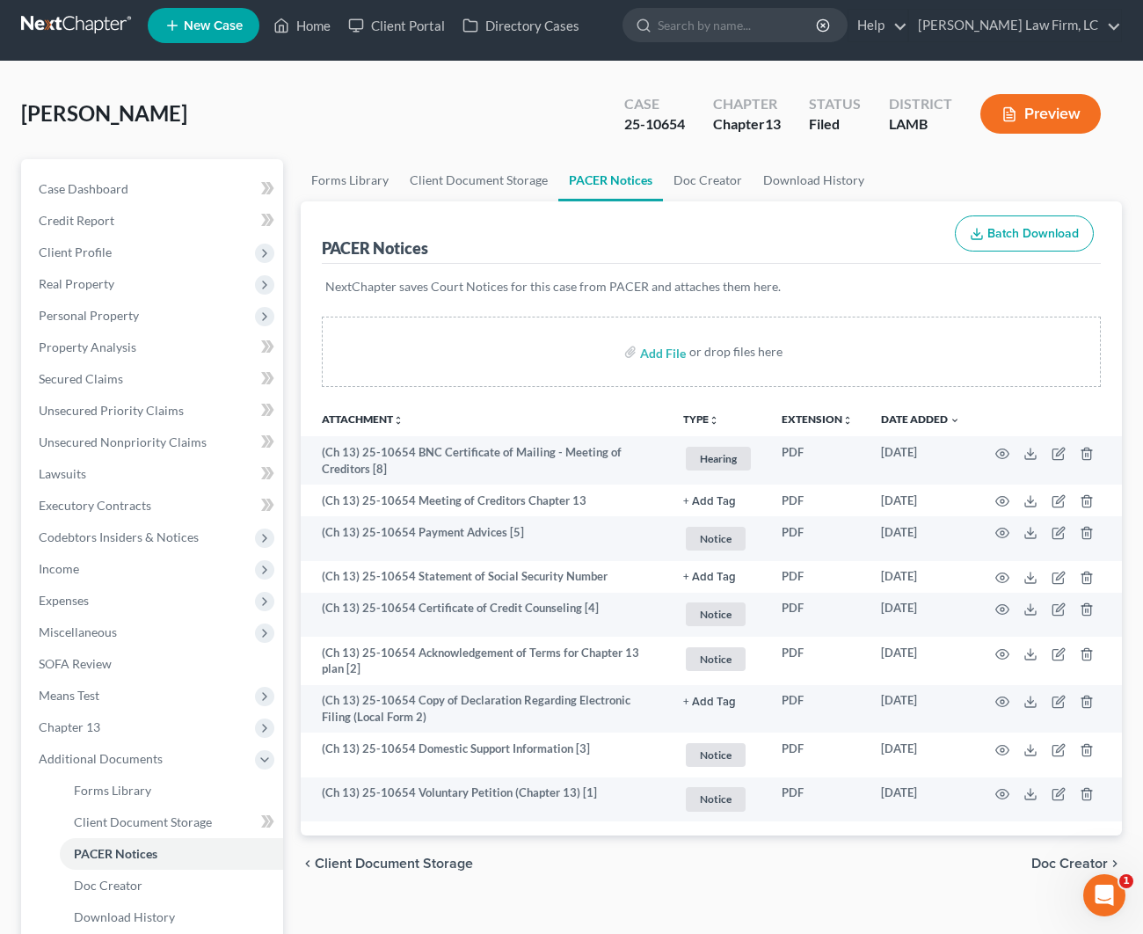
scroll to position [13, 0]
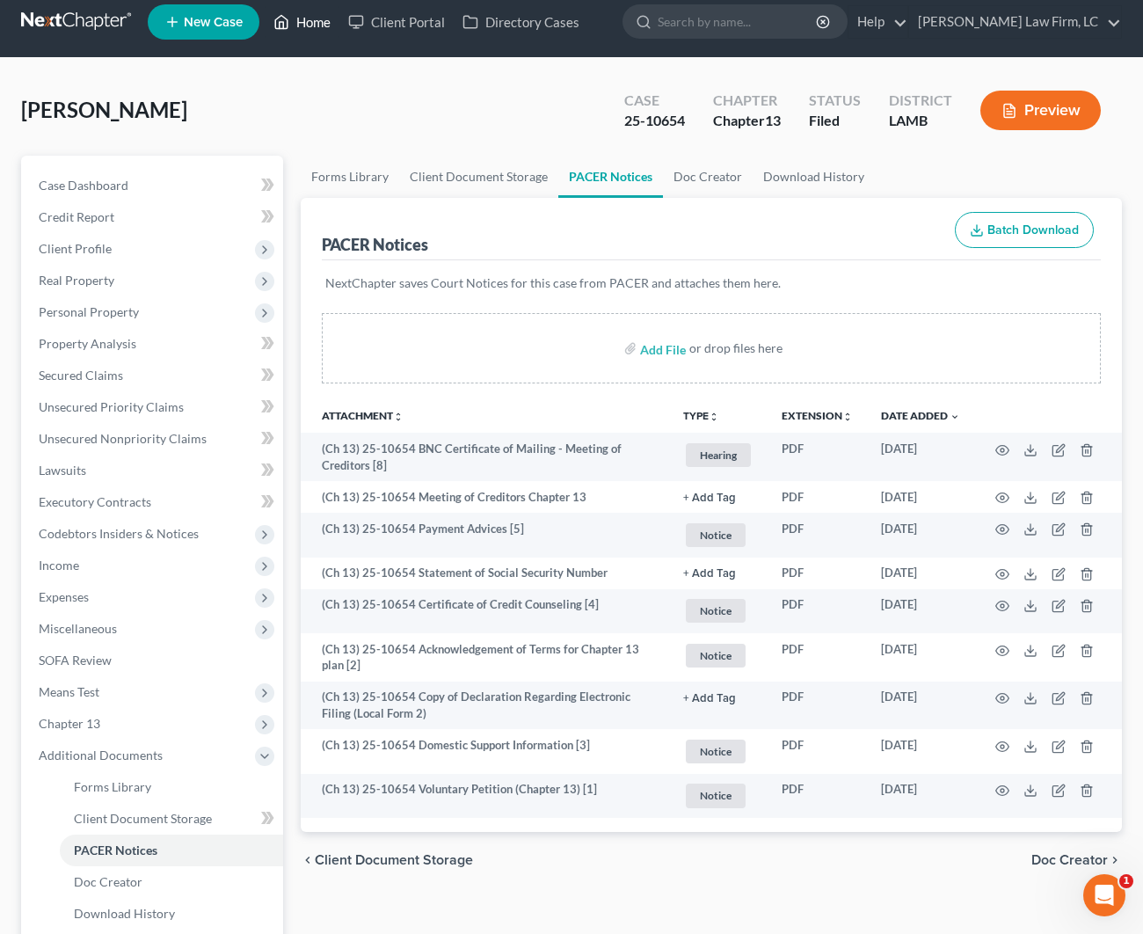
click at [307, 22] on link "Home" at bounding box center [302, 22] width 75 height 32
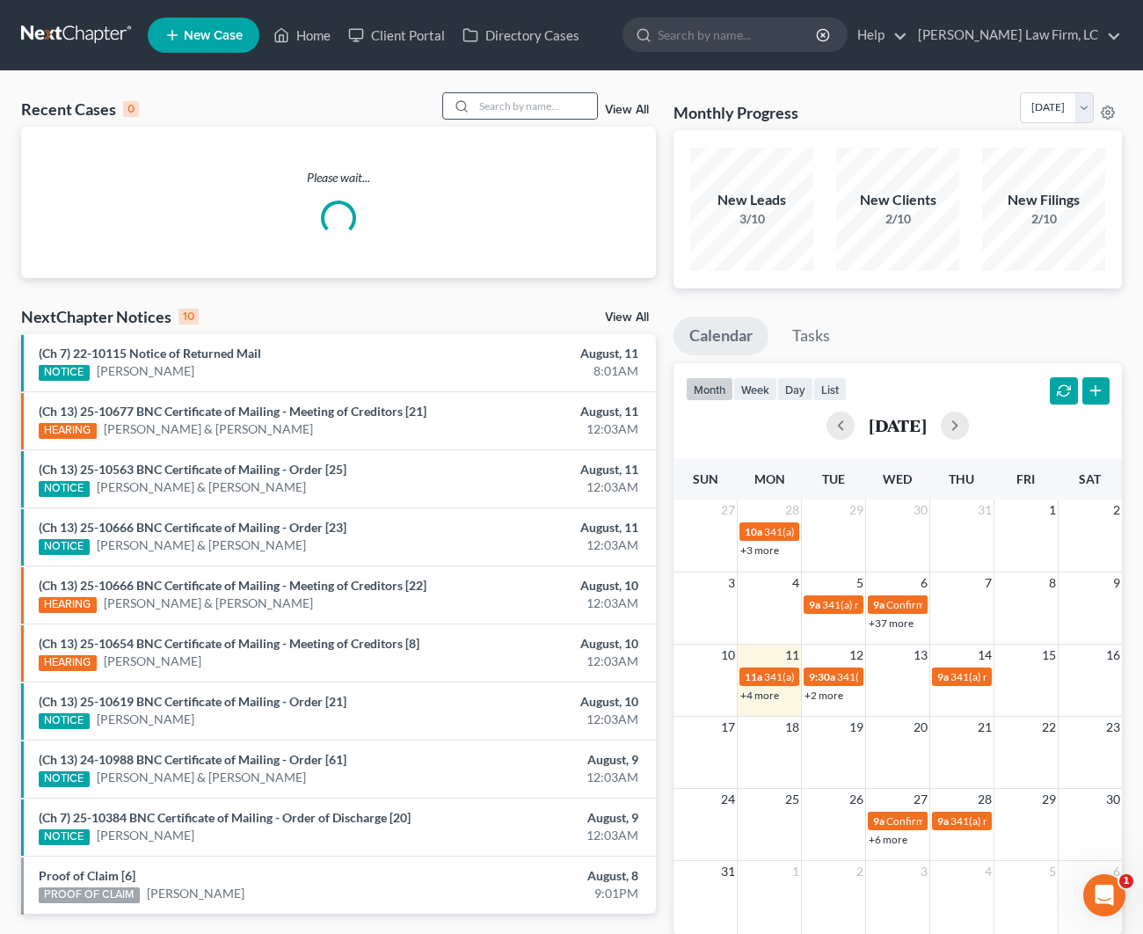
click at [472, 105] on div at bounding box center [459, 105] width 32 height 25
click at [503, 98] on input "search" at bounding box center [535, 105] width 123 height 25
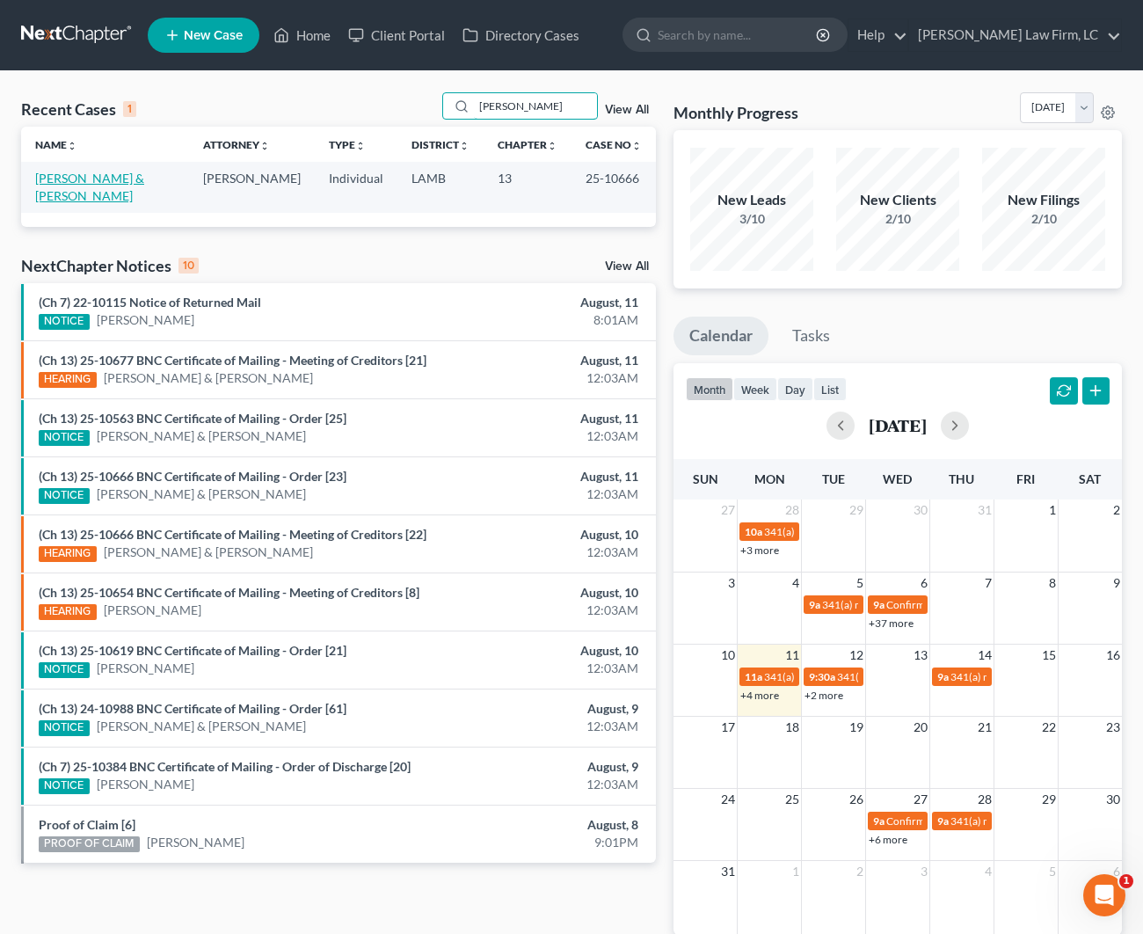
type input "Thomas Seese"
click at [85, 179] on link "Seese, Thomas & Lisa" at bounding box center [89, 187] width 109 height 33
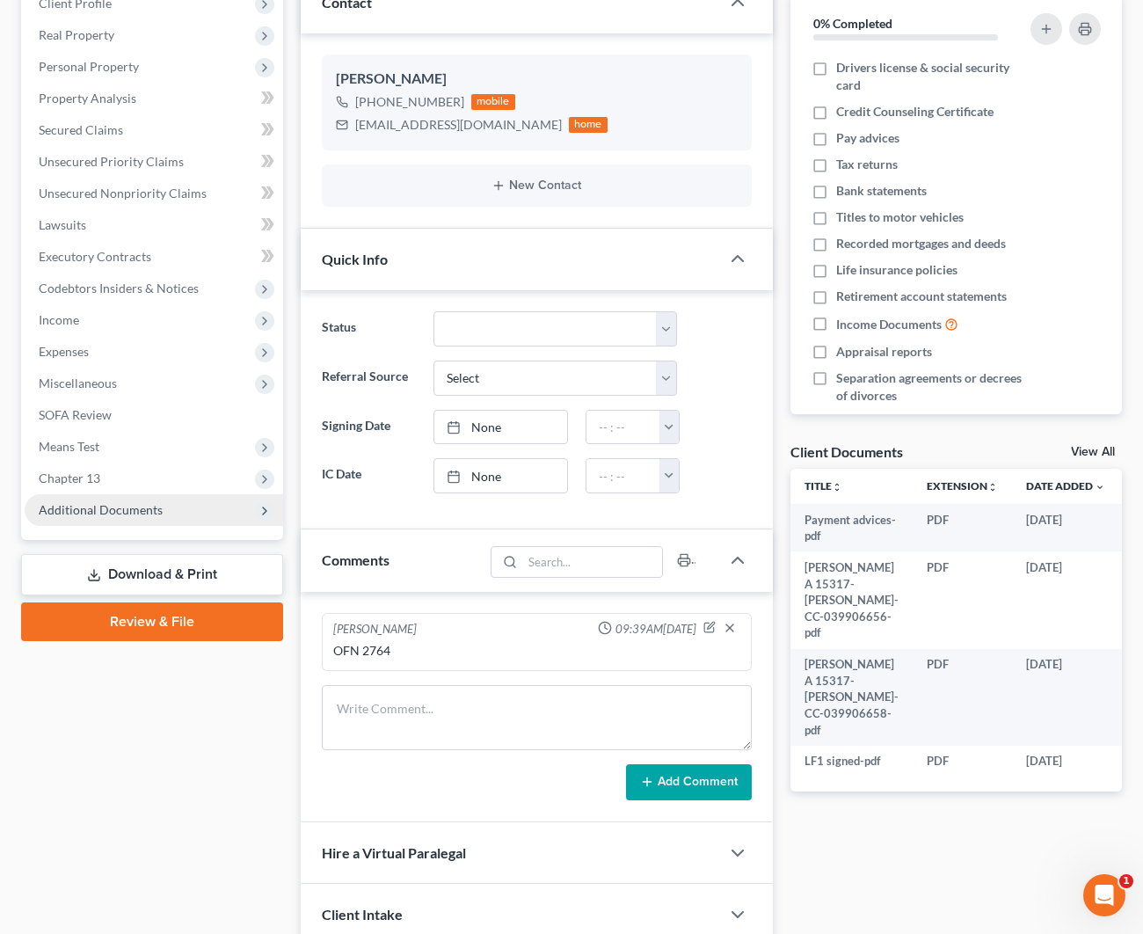
scroll to position [297, 0]
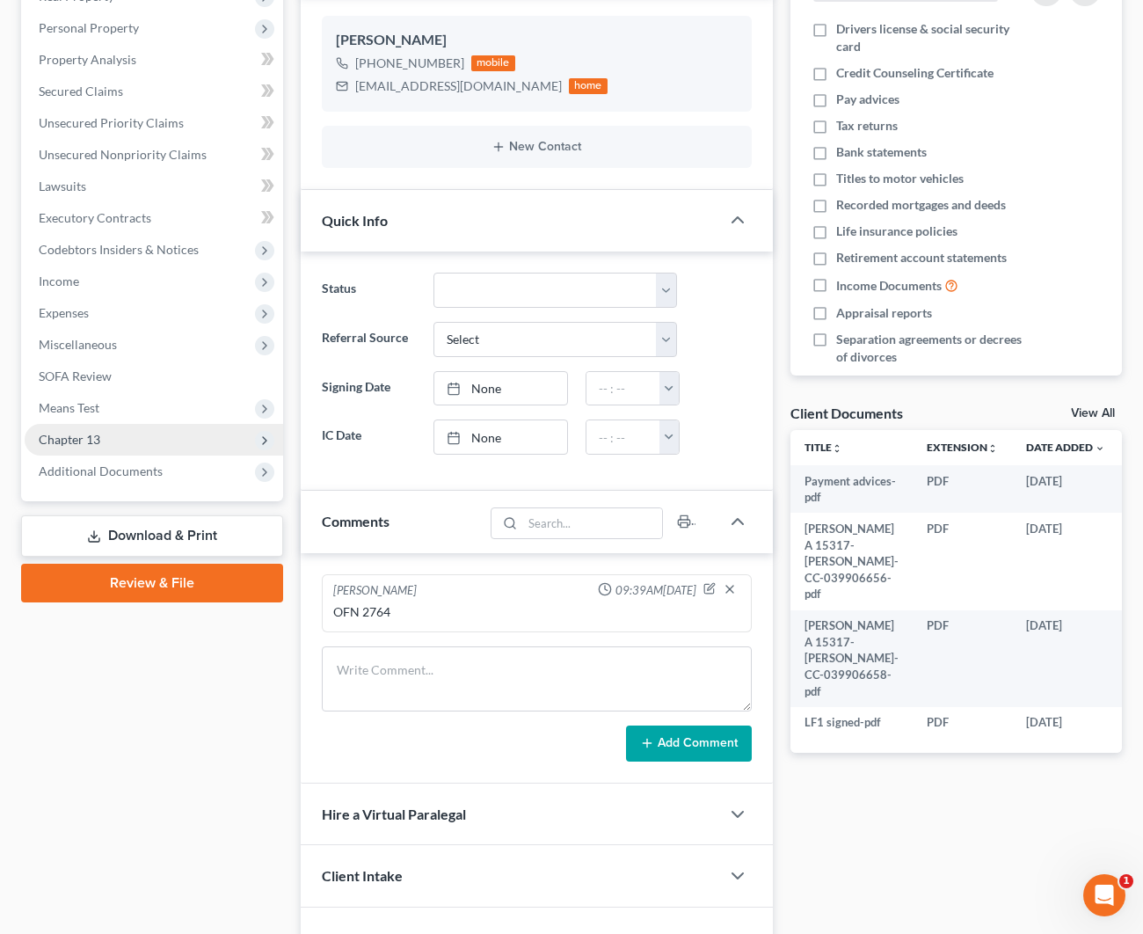
drag, startPoint x: 121, startPoint y: 473, endPoint x: 127, endPoint y: 452, distance: 21.7
click at [124, 473] on span "Additional Documents" at bounding box center [101, 470] width 124 height 15
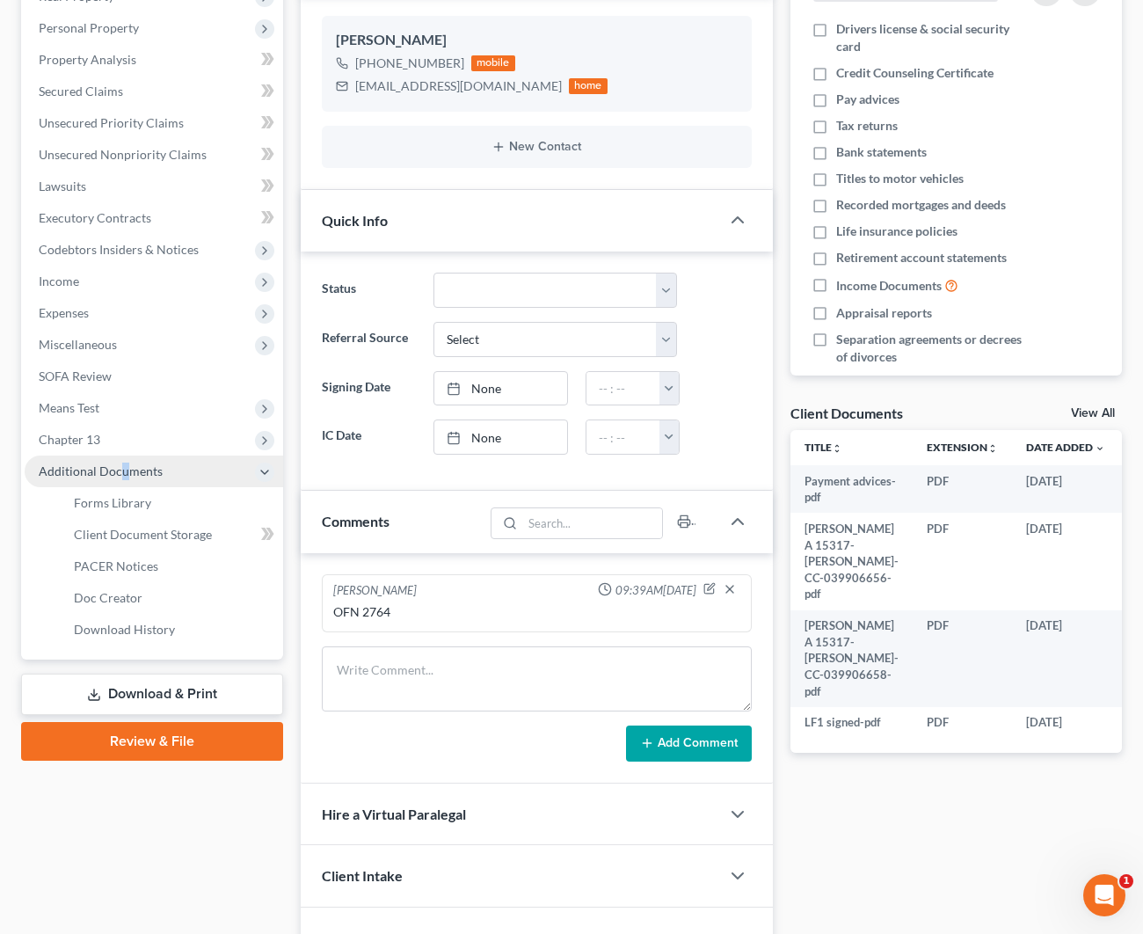
drag, startPoint x: 143, startPoint y: 567, endPoint x: 157, endPoint y: 563, distance: 14.5
click at [143, 567] on span "PACER Notices" at bounding box center [116, 565] width 84 height 15
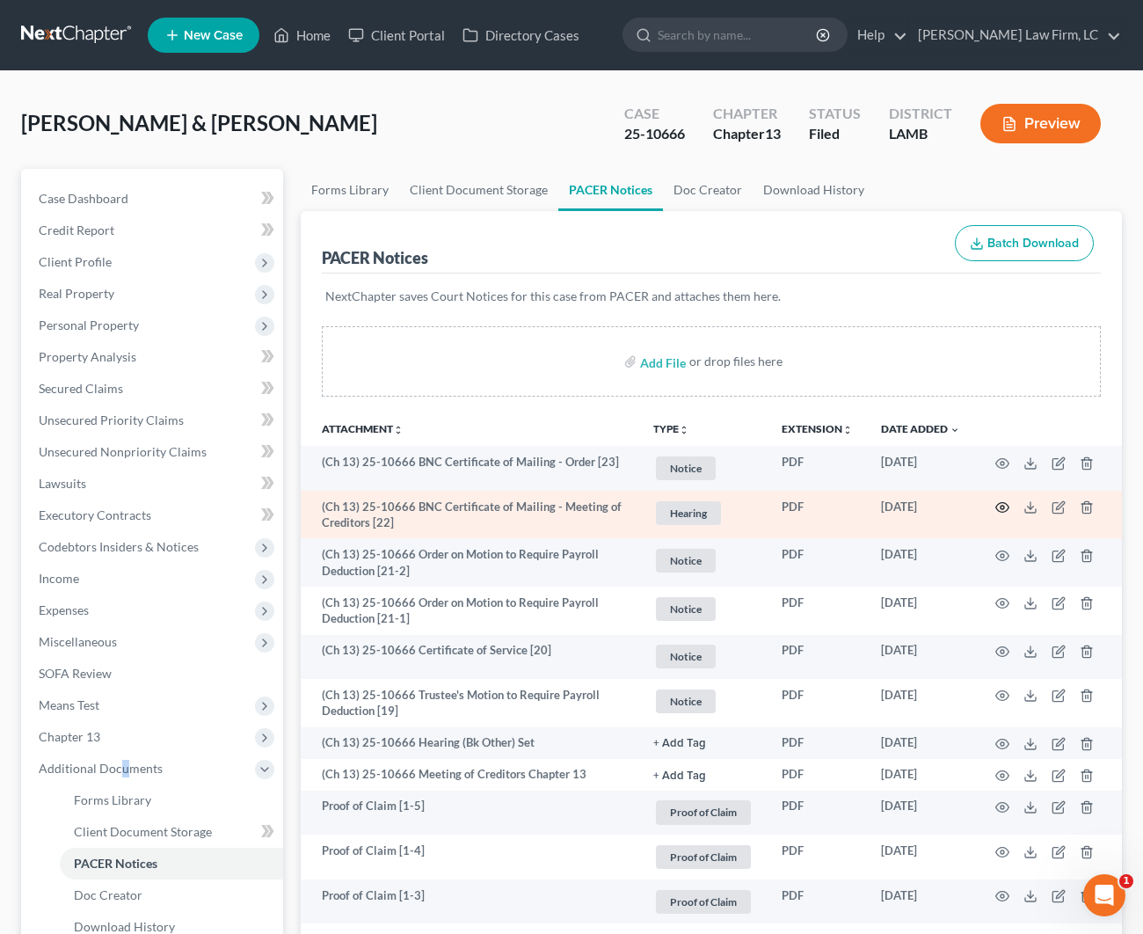
click at [1002, 504] on icon "button" at bounding box center [1002, 507] width 14 height 14
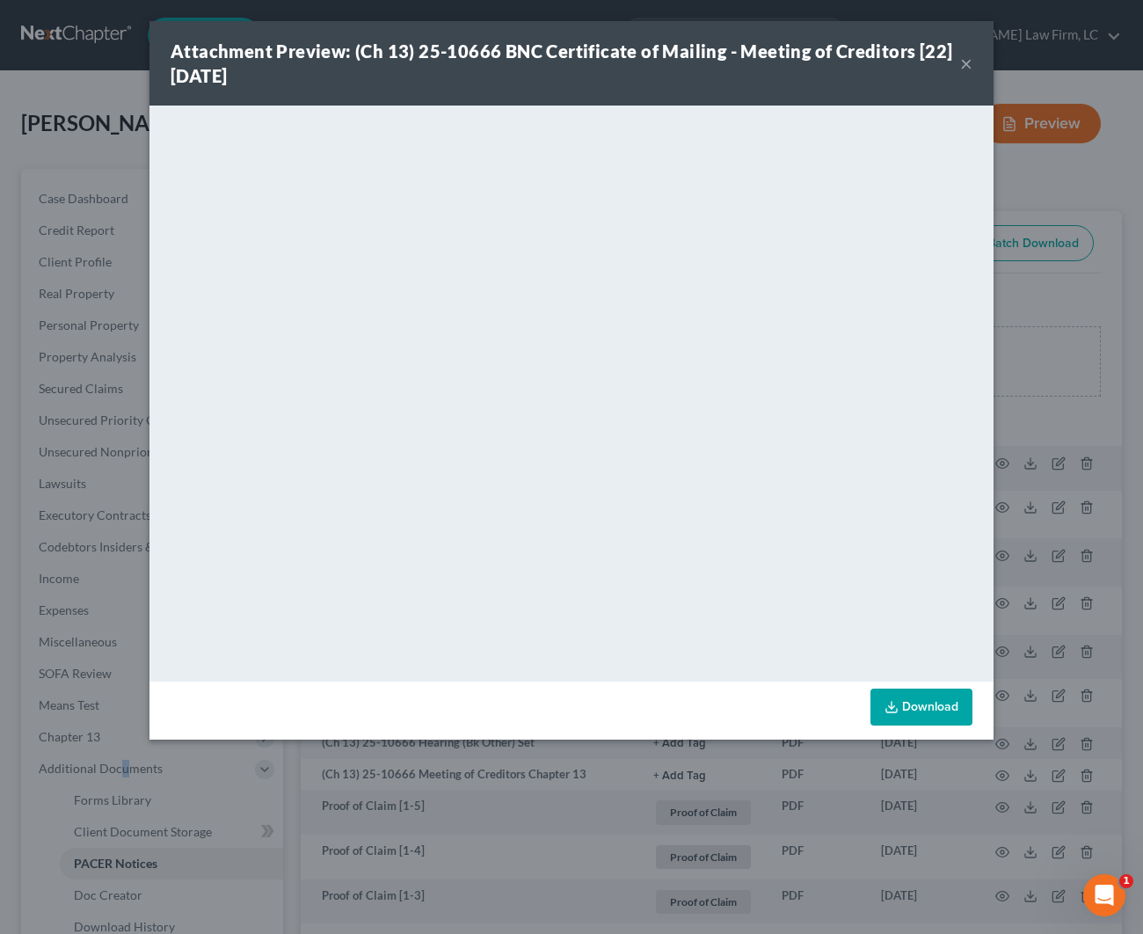
drag, startPoint x: 967, startPoint y: 67, endPoint x: 906, endPoint y: 94, distance: 66.5
click at [966, 67] on button "×" at bounding box center [966, 63] width 12 height 21
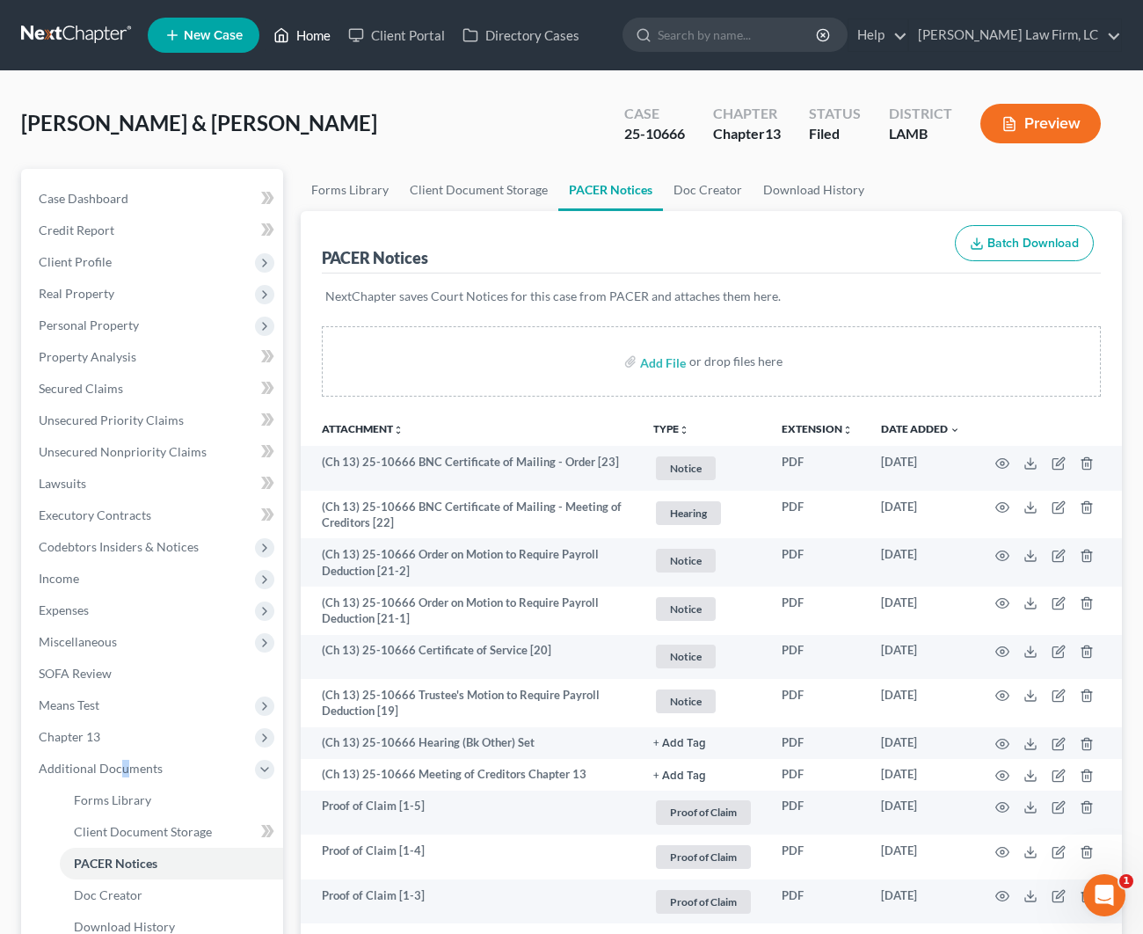
click at [304, 40] on link "Home" at bounding box center [302, 35] width 75 height 32
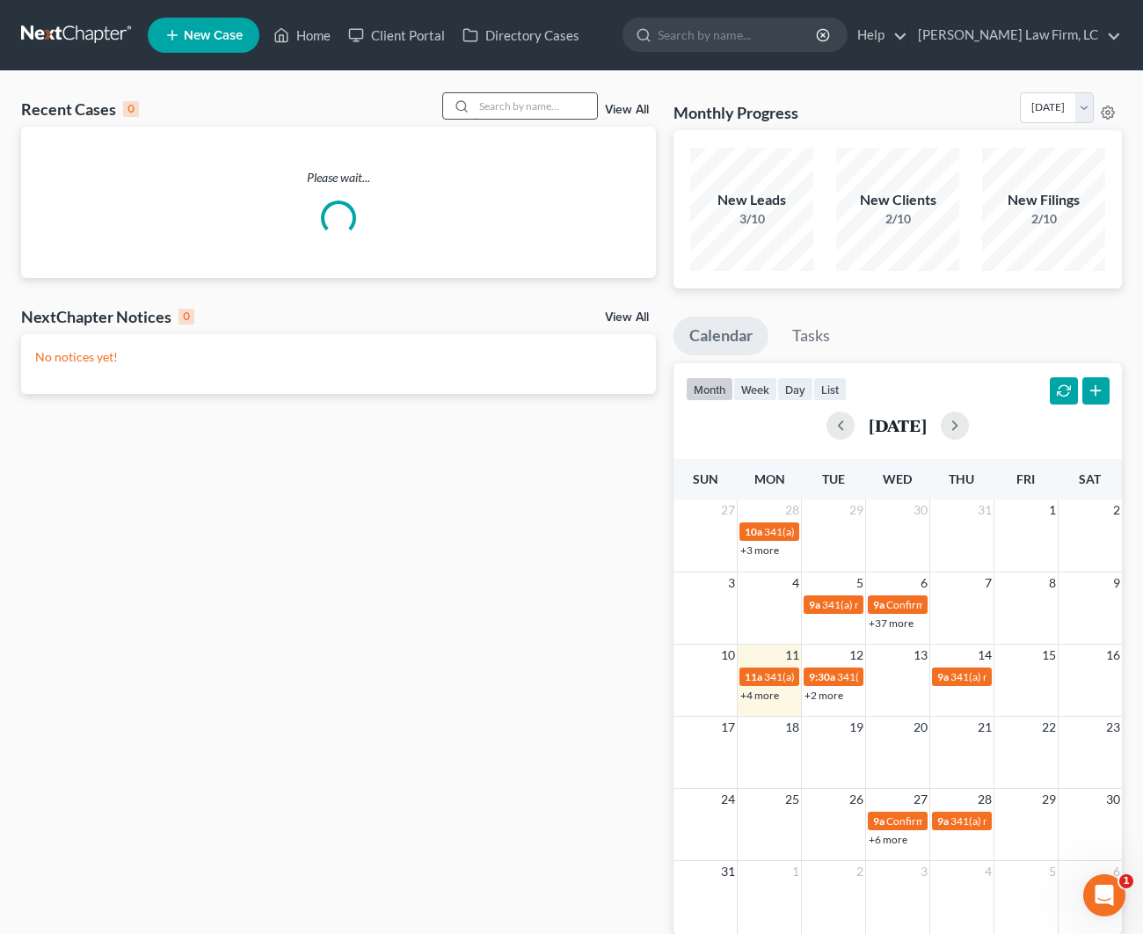
click at [519, 109] on input "search" at bounding box center [535, 105] width 123 height 25
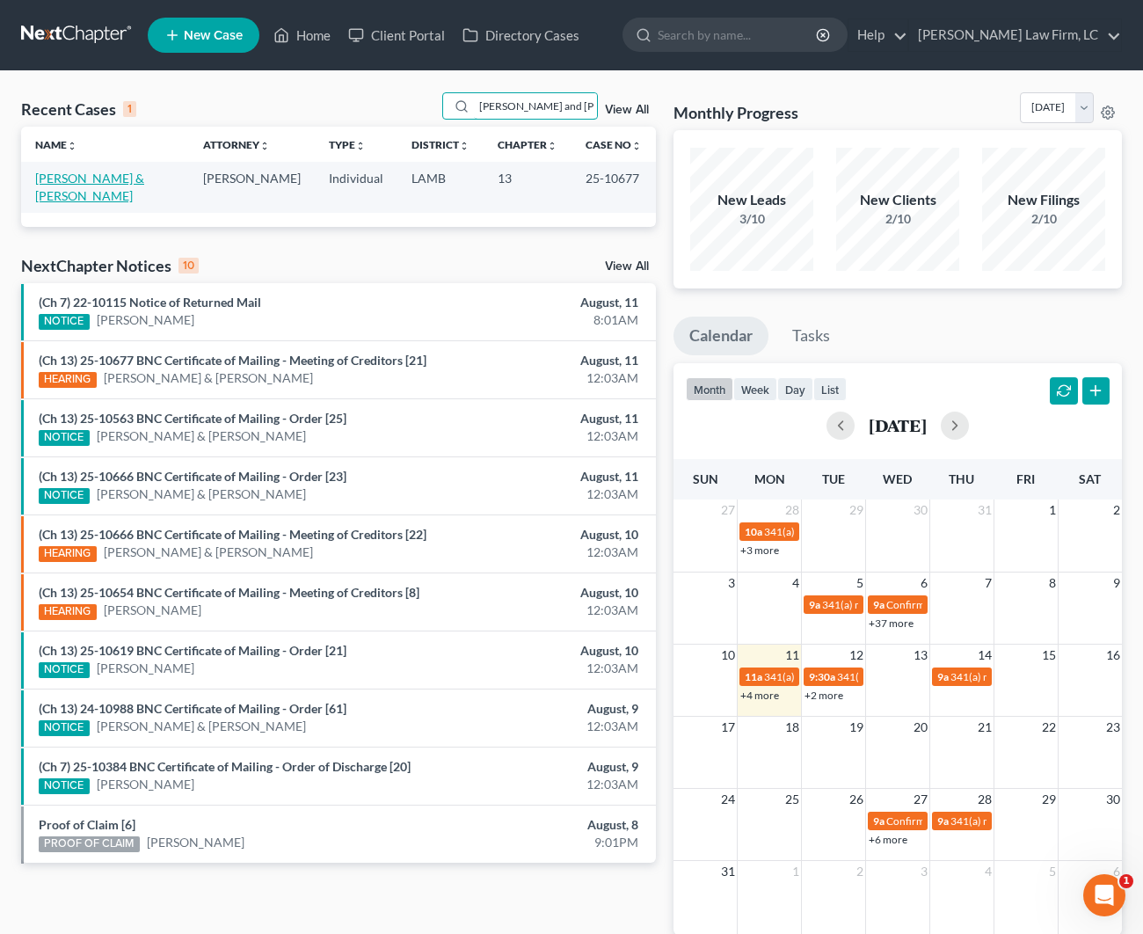
type input "Paul and Kay Mitchell"
click at [84, 177] on link "Mitchell, Paul & Kay" at bounding box center [89, 187] width 109 height 33
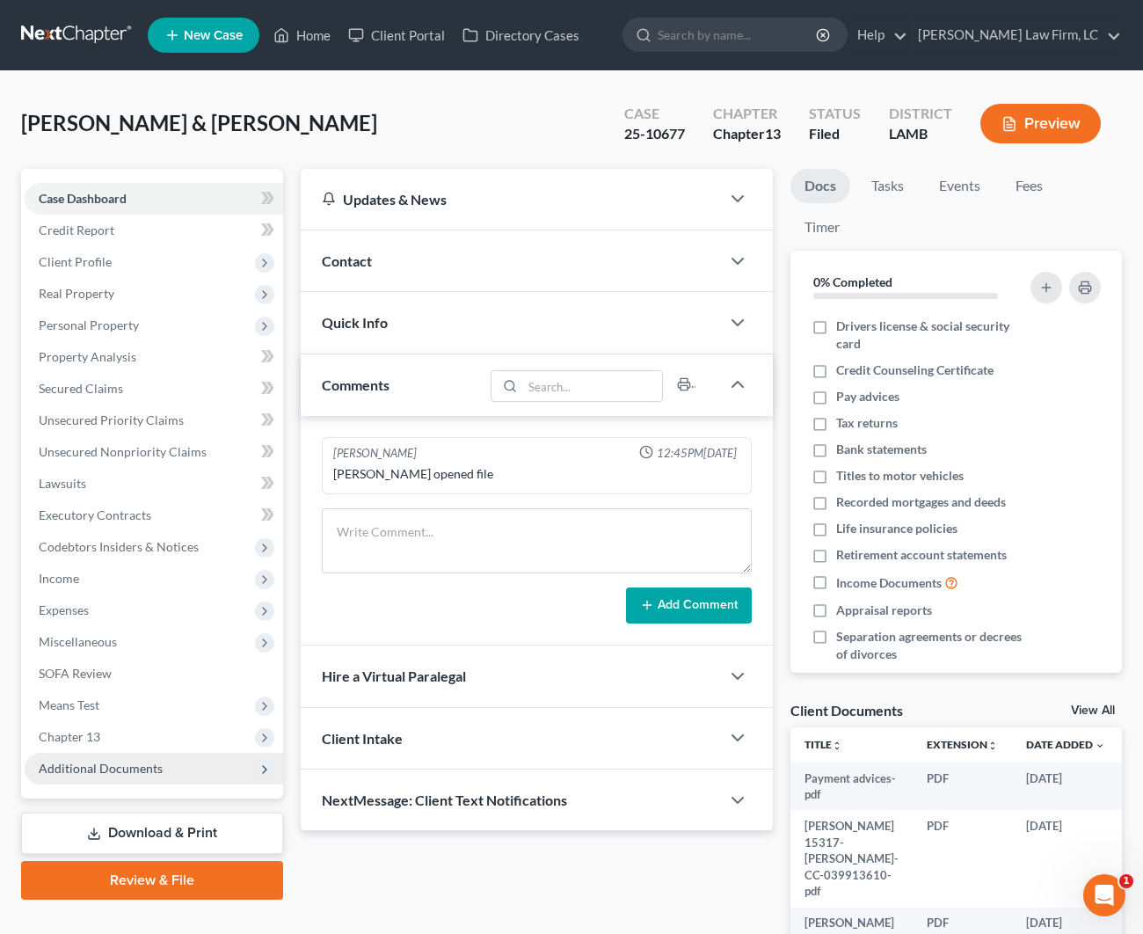
click at [122, 755] on span "Additional Documents" at bounding box center [154, 769] width 258 height 32
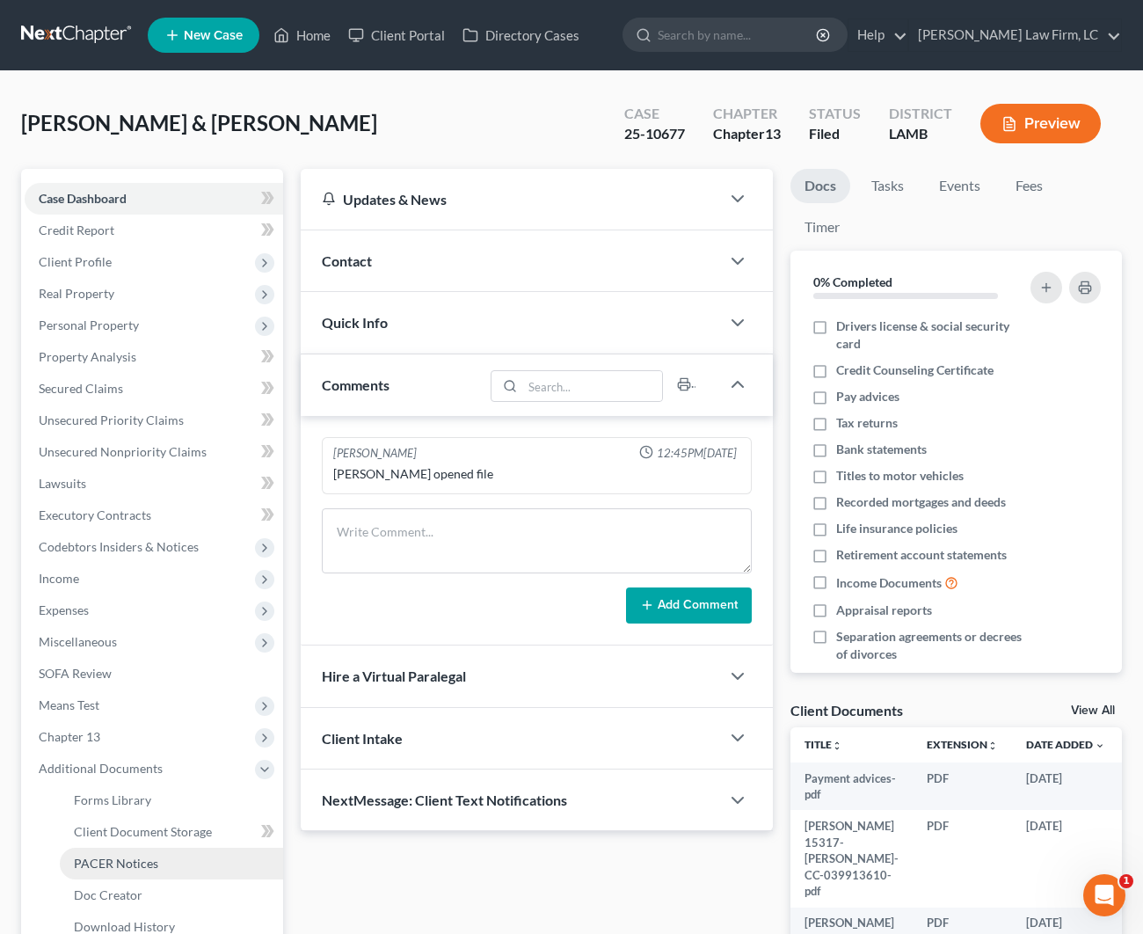
click at [169, 851] on link "PACER Notices" at bounding box center [171, 863] width 223 height 32
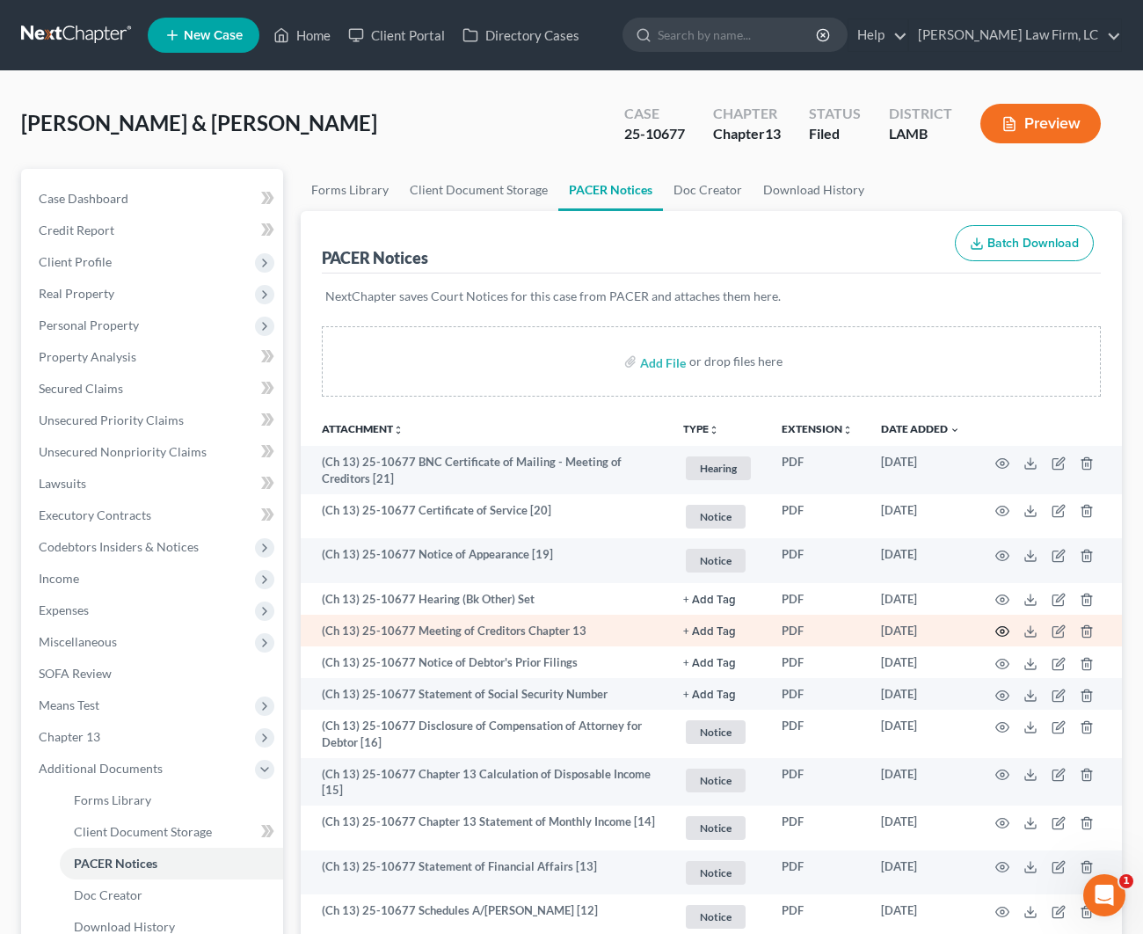
click at [1000, 636] on icon "button" at bounding box center [1002, 631] width 14 height 14
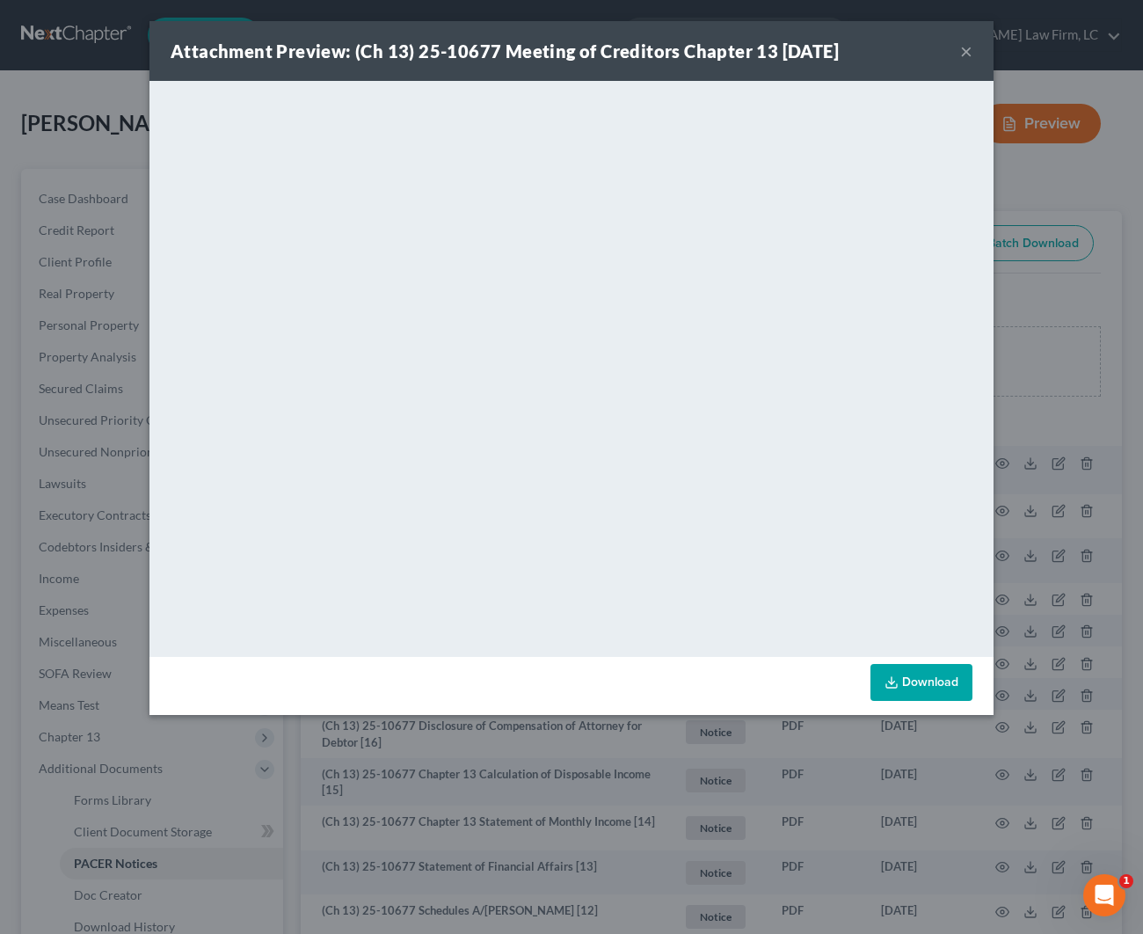
click at [972, 52] on div "Attachment Preview: (Ch 13) 25-10677 Meeting of Creditors Chapter 13 08/08/2025…" at bounding box center [571, 51] width 844 height 60
click at [971, 52] on button "×" at bounding box center [966, 50] width 12 height 21
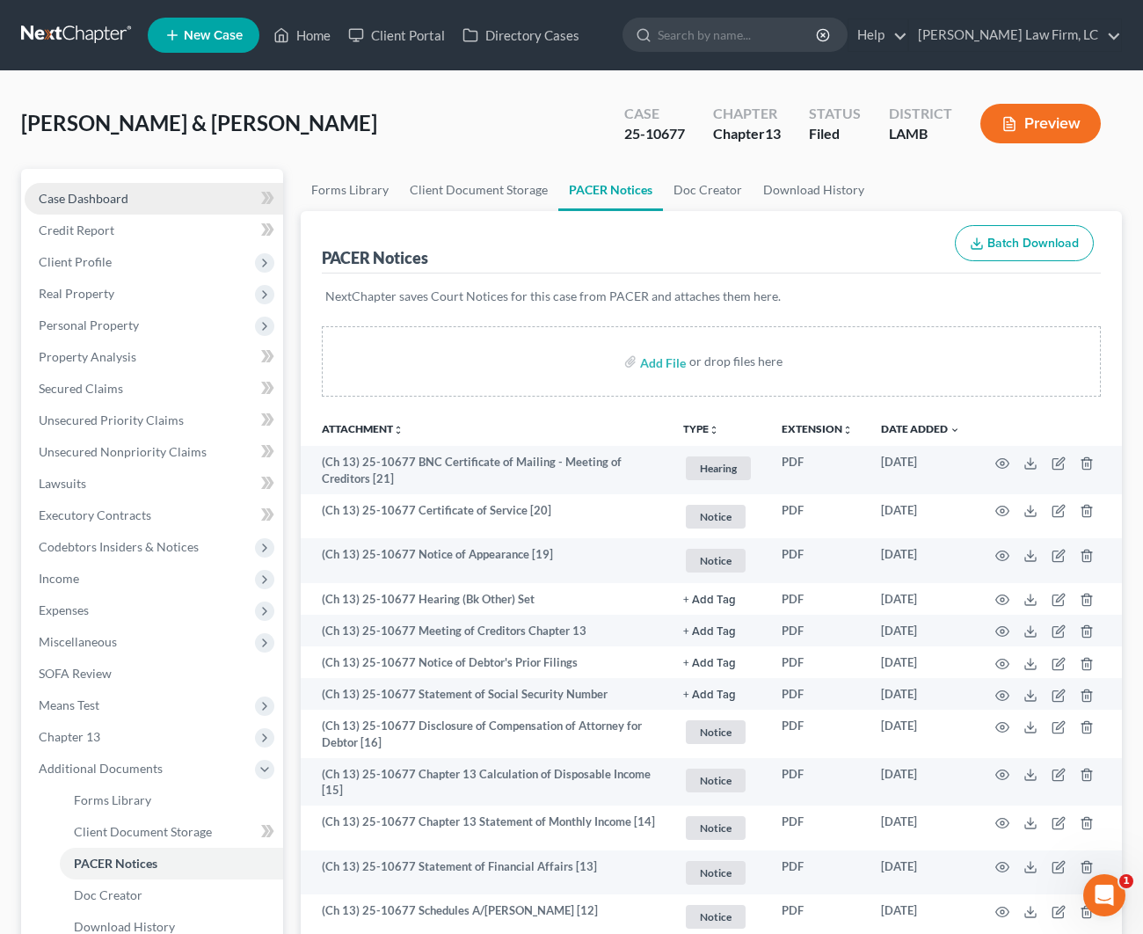
drag, startPoint x: 157, startPoint y: 199, endPoint x: 167, endPoint y: 198, distance: 9.7
click at [157, 199] on link "Case Dashboard" at bounding box center [154, 199] width 258 height 32
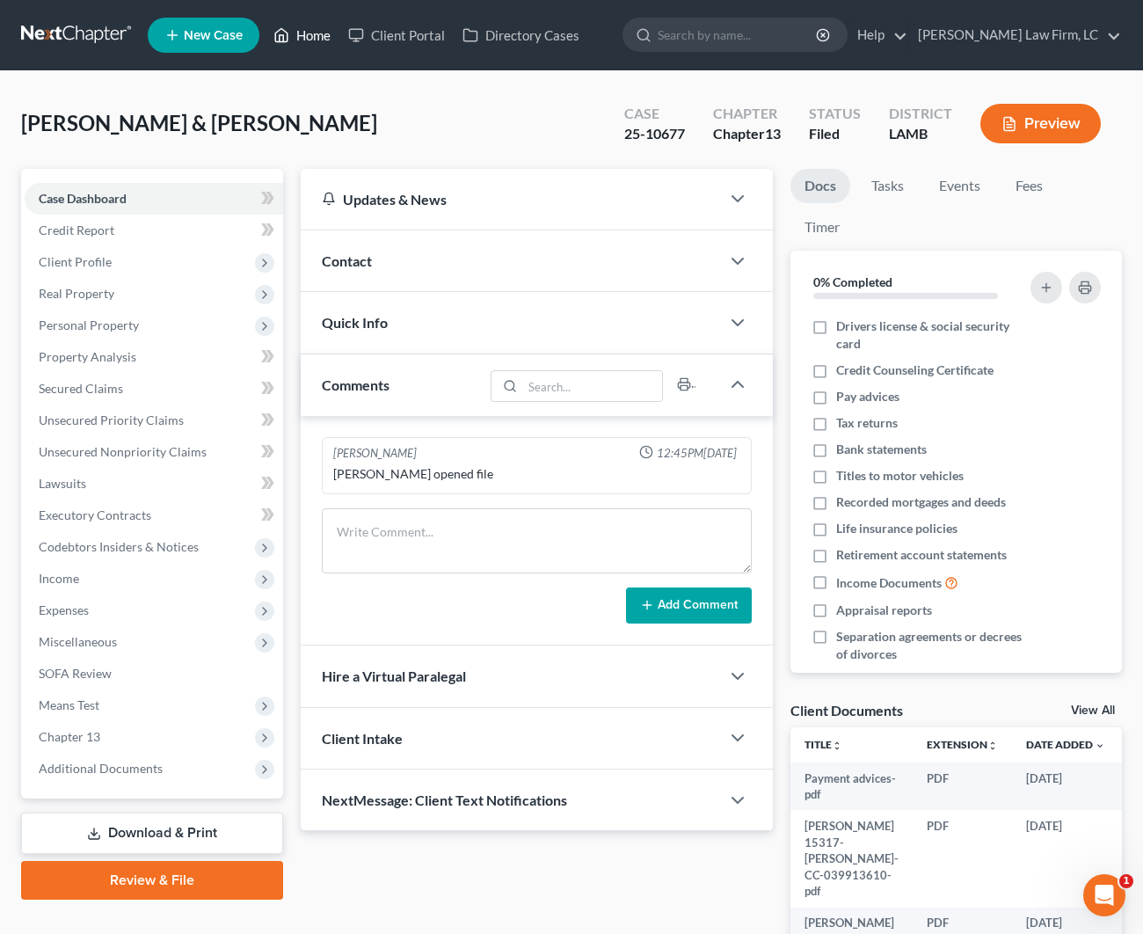
click at [294, 40] on link "Home" at bounding box center [302, 35] width 75 height 32
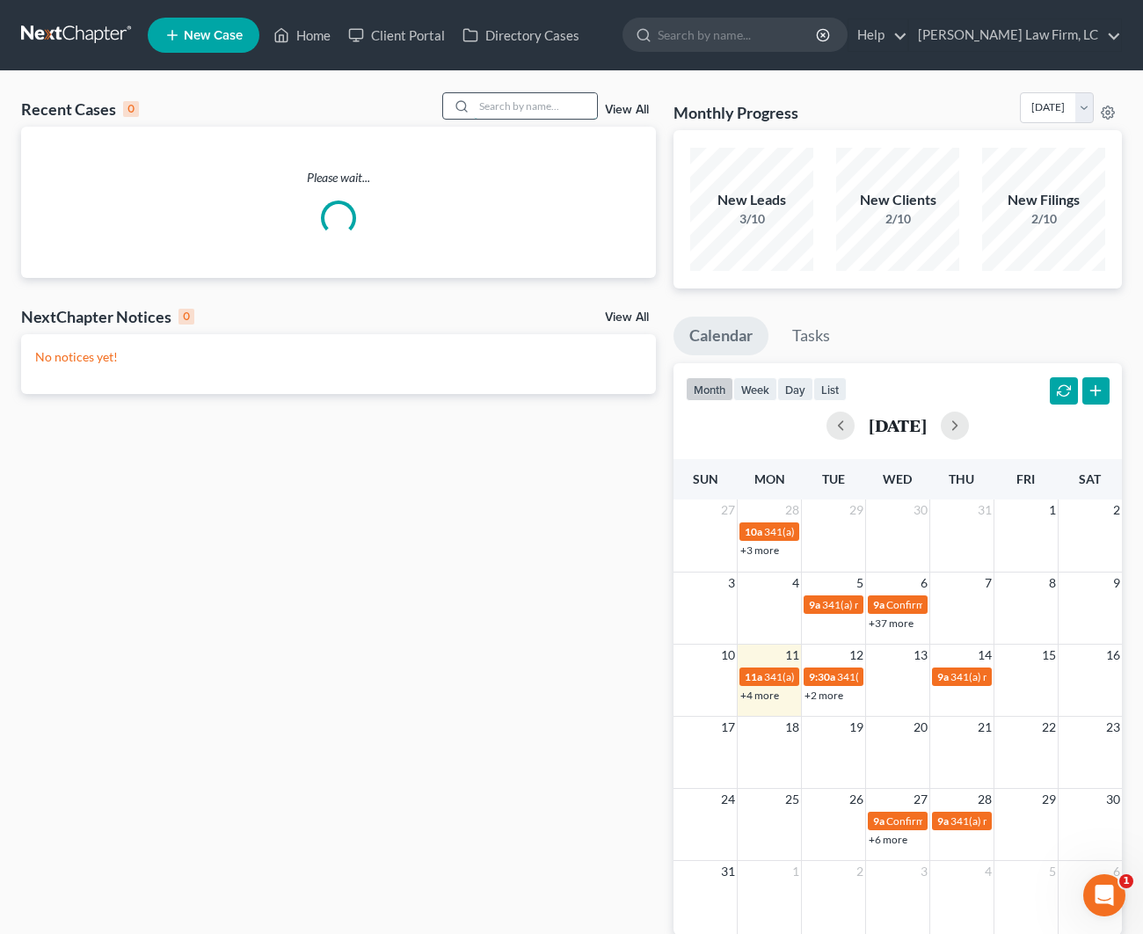
click at [486, 107] on input "search" at bounding box center [535, 105] width 123 height 25
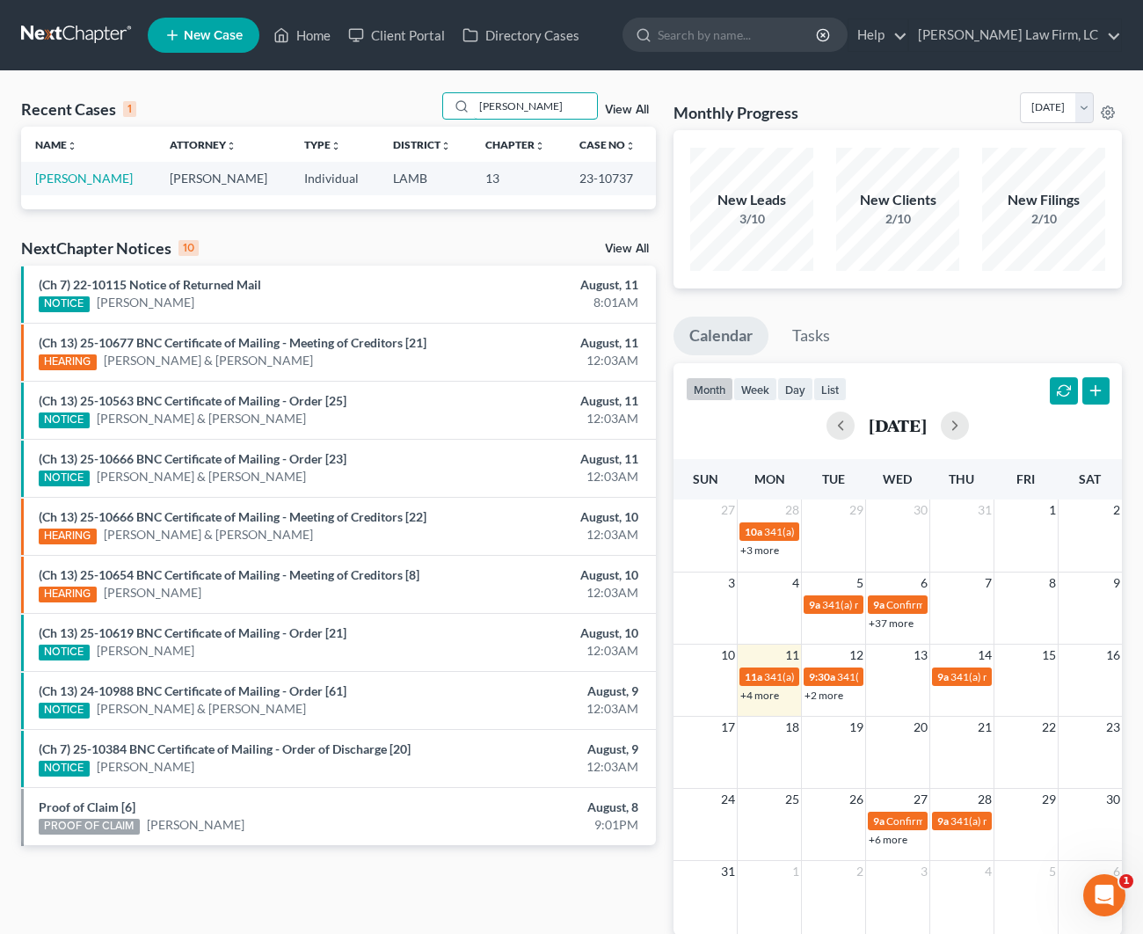
type input "Ducker"
drag, startPoint x: 467, startPoint y: 136, endPoint x: 106, endPoint y: 186, distance: 363.9
click at [107, 186] on td "Duczer, Christina" at bounding box center [88, 178] width 135 height 33
click at [105, 182] on link "Duczer, Christina" at bounding box center [84, 178] width 98 height 15
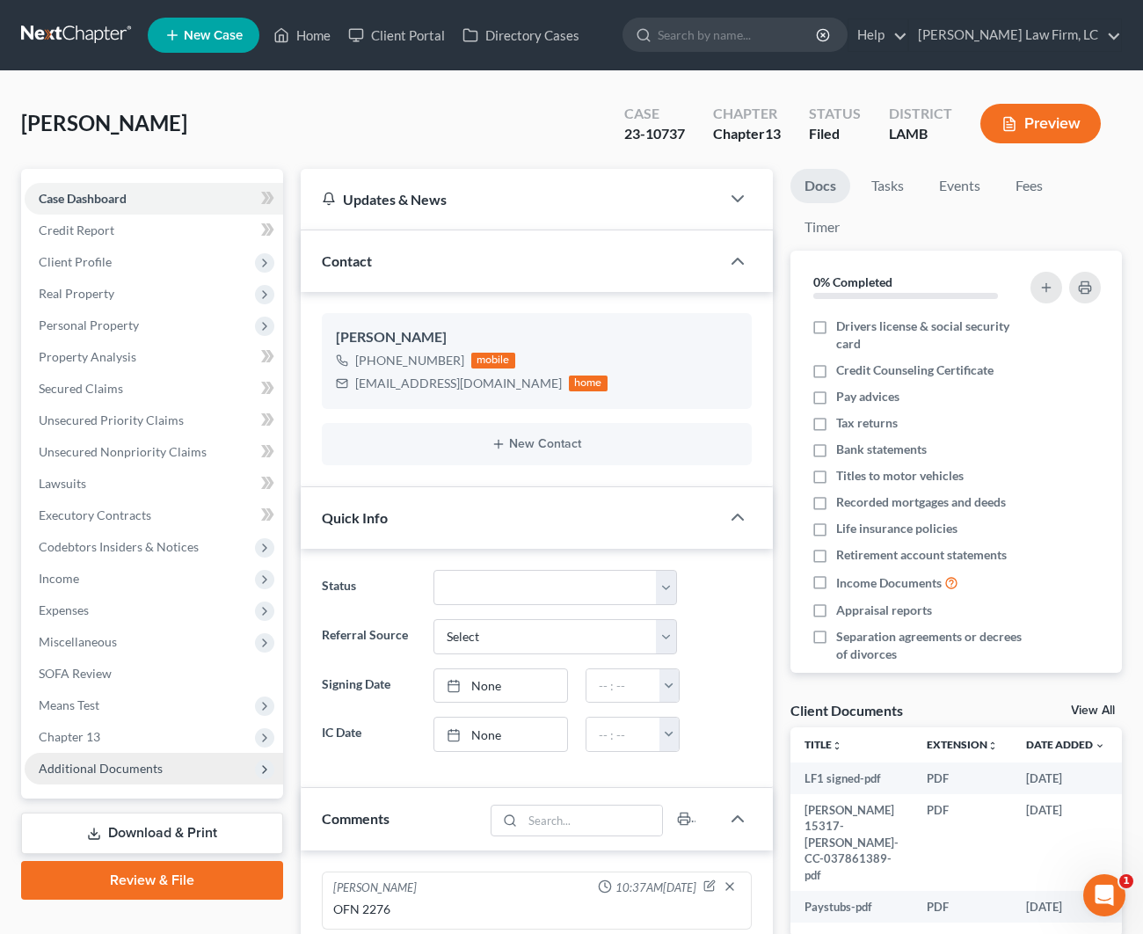
click at [128, 779] on span "Additional Documents" at bounding box center [154, 769] width 258 height 32
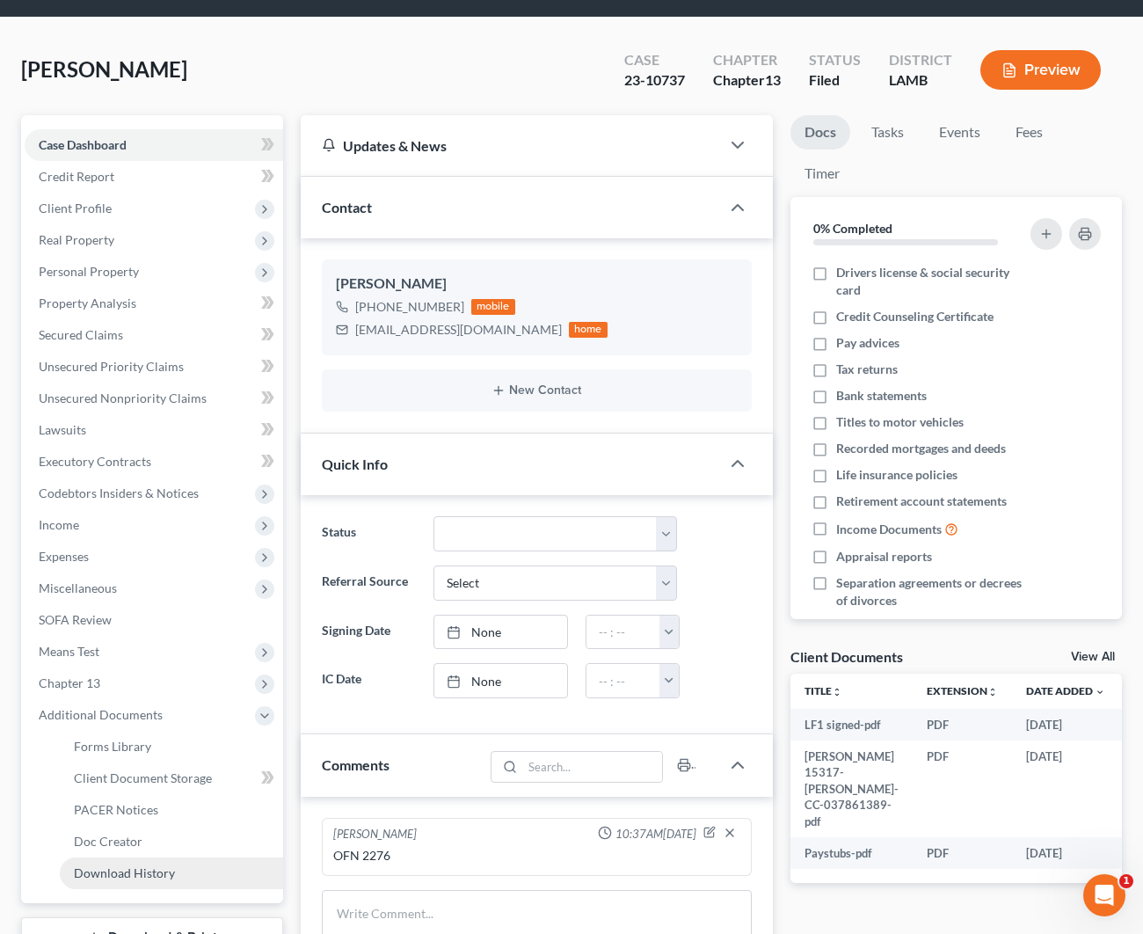
scroll to position [55, 0]
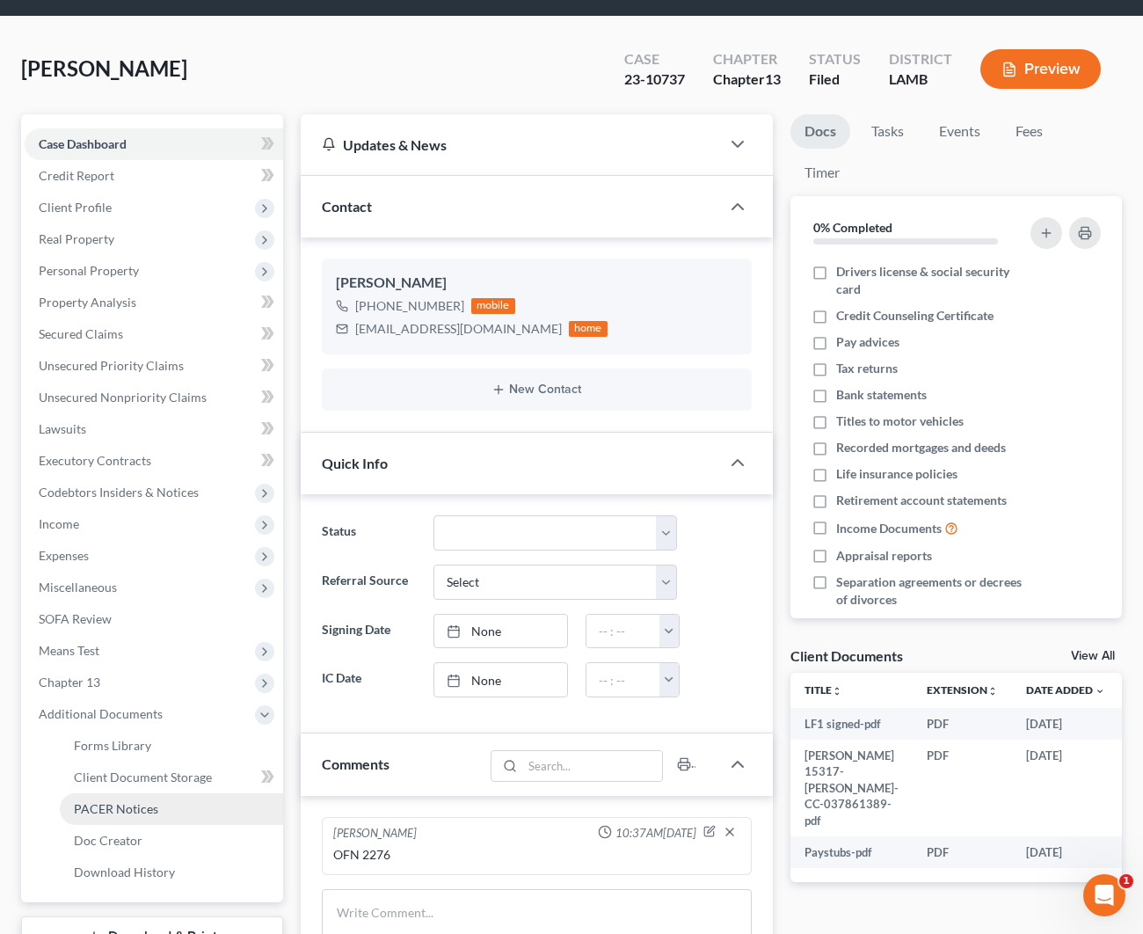
click at [120, 818] on link "PACER Notices" at bounding box center [171, 809] width 223 height 32
